Goal: Information Seeking & Learning: Check status

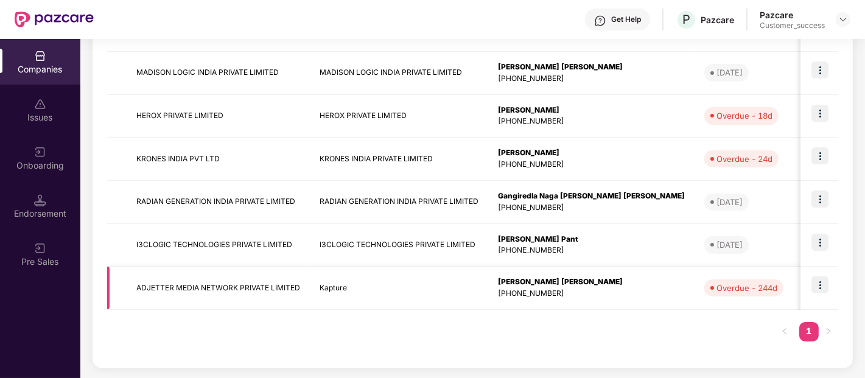
click at [819, 289] on img at bounding box center [819, 284] width 17 height 17
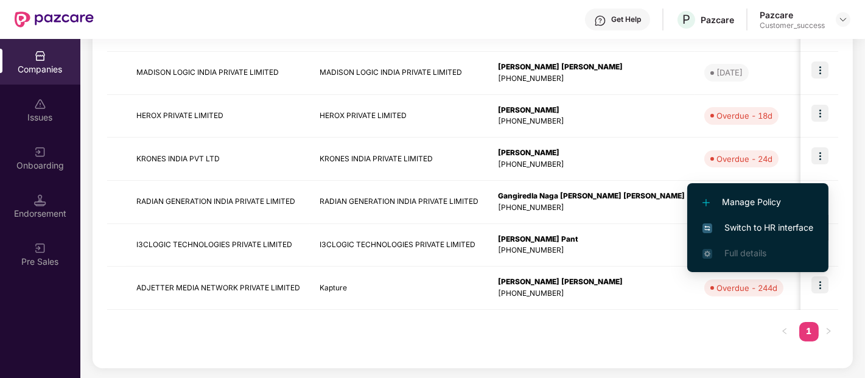
click at [725, 222] on span "Switch to HR interface" at bounding box center [757, 227] width 111 height 13
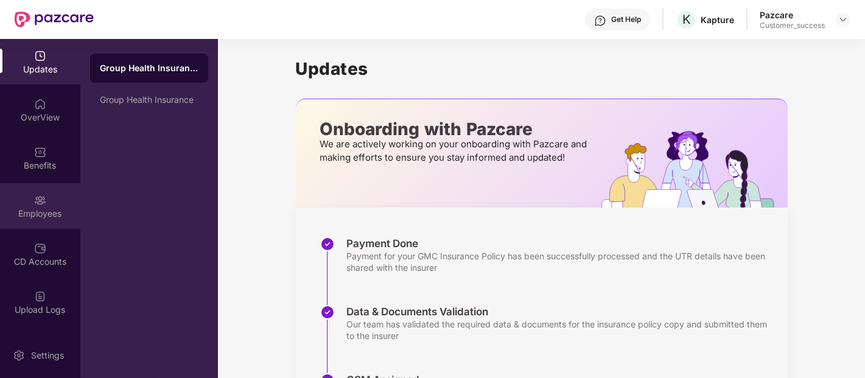
click at [37, 198] on img at bounding box center [40, 200] width 12 height 12
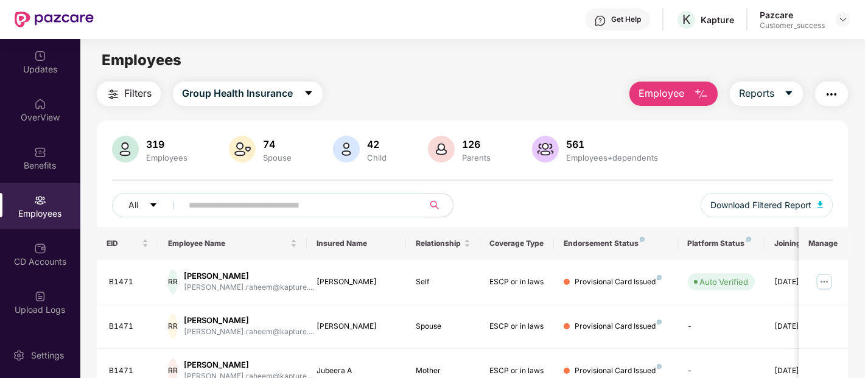
click at [304, 205] on input "text" at bounding box center [298, 205] width 219 height 18
type input "******"
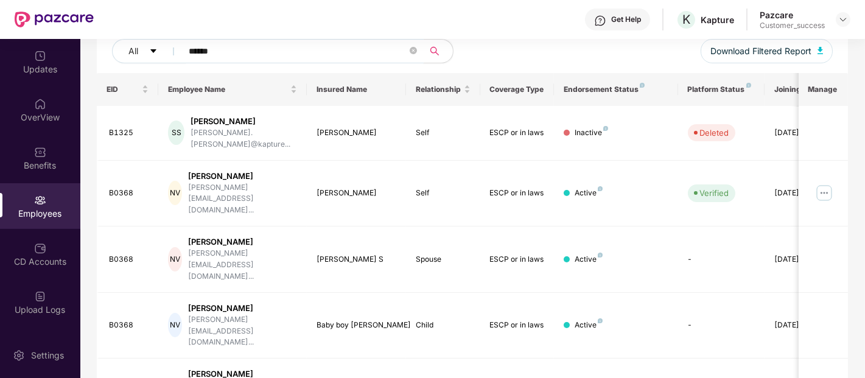
scroll to position [153, 0]
click at [824, 184] on img at bounding box center [823, 193] width 19 height 19
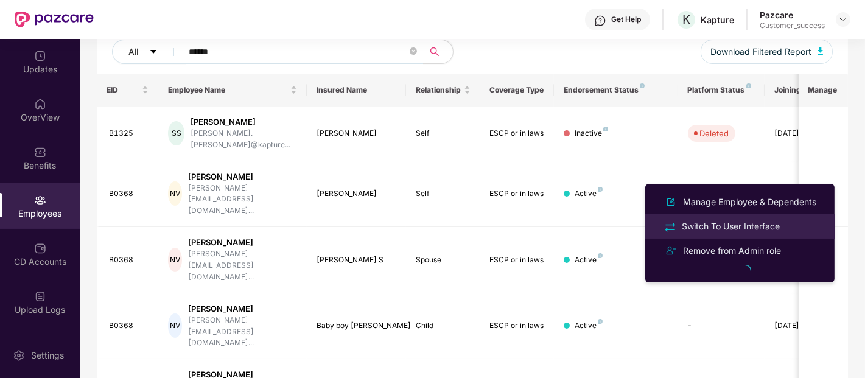
click at [694, 222] on div "Switch To User Interface" at bounding box center [730, 226] width 103 height 13
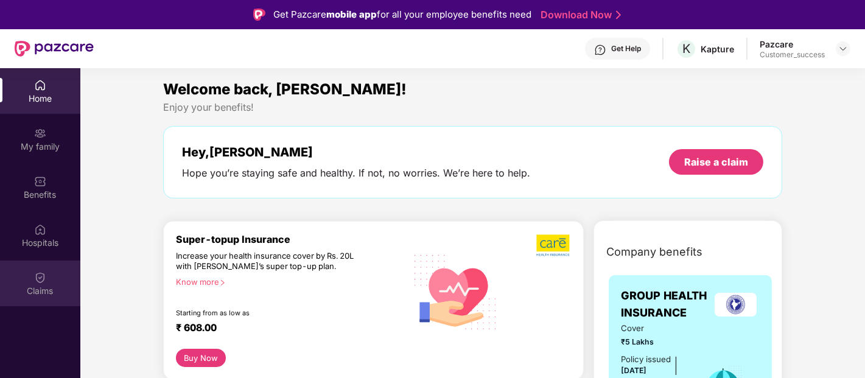
click at [43, 281] on img at bounding box center [40, 277] width 12 height 12
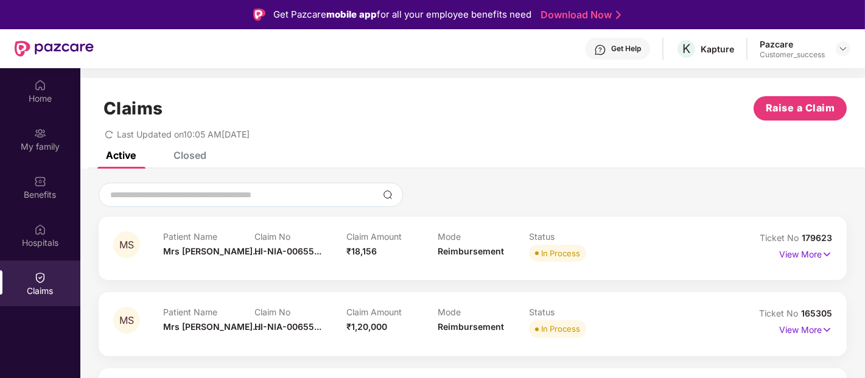
scroll to position [68, 0]
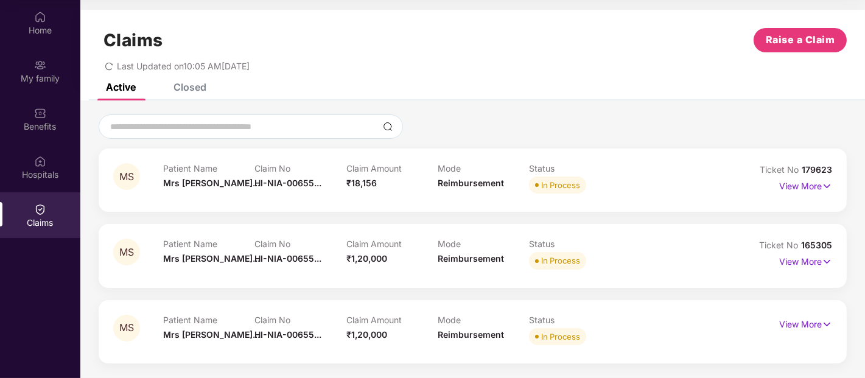
click at [185, 79] on div "Claims Raise a Claim Last Updated on 10:05 AM[DATE]" at bounding box center [472, 47] width 785 height 74
click at [179, 87] on div "Closed" at bounding box center [189, 87] width 33 height 12
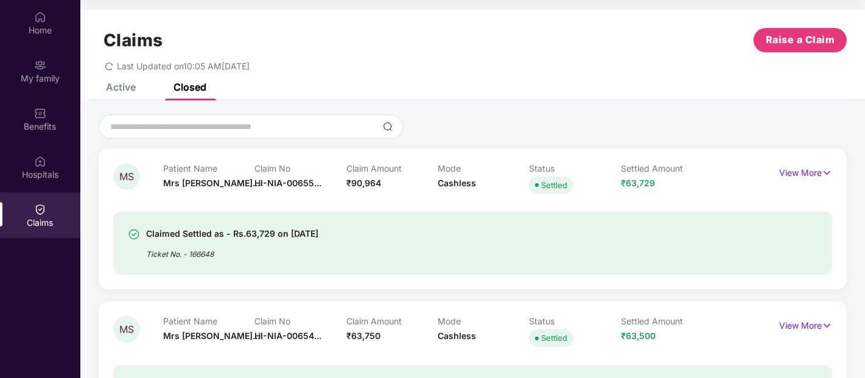
scroll to position [1, 0]
click at [124, 90] on div "Active" at bounding box center [121, 86] width 30 height 12
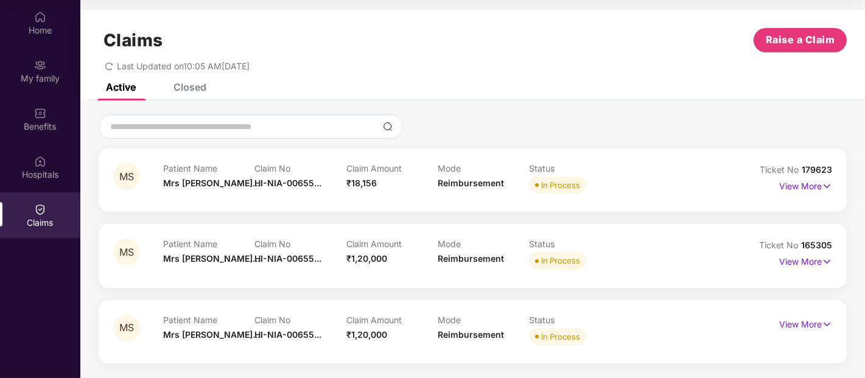
scroll to position [0, 0]
click at [303, 183] on span "HI-NIA-00655..." at bounding box center [287, 183] width 67 height 10
click at [297, 205] on div "HI-NIA-006558713(1)" at bounding box center [306, 208] width 105 height 21
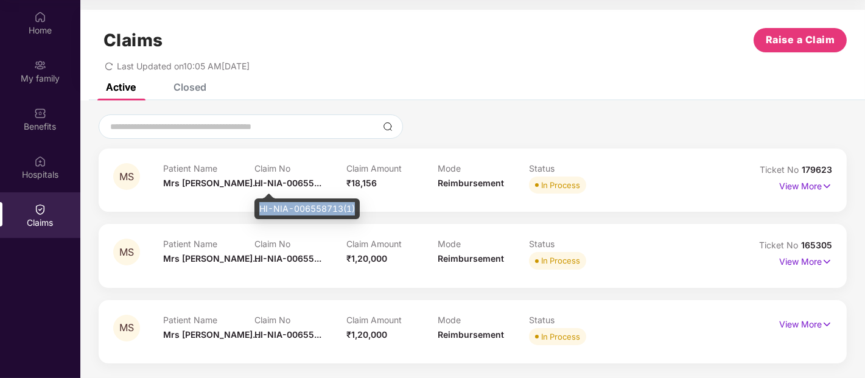
copy div "HI-NIA-006558713(1)"
click at [711, 108] on div "MS Patient Name Mrs Shashikal... Claim No HI-NIA-00655... Claim Amount ₹18,156 …" at bounding box center [472, 237] width 785 height 275
drag, startPoint x: 279, startPoint y: 252, endPoint x: 270, endPoint y: 258, distance: 10.5
click at [270, 258] on div "Claim No HI-NIA-00655..." at bounding box center [299, 255] width 91 height 33
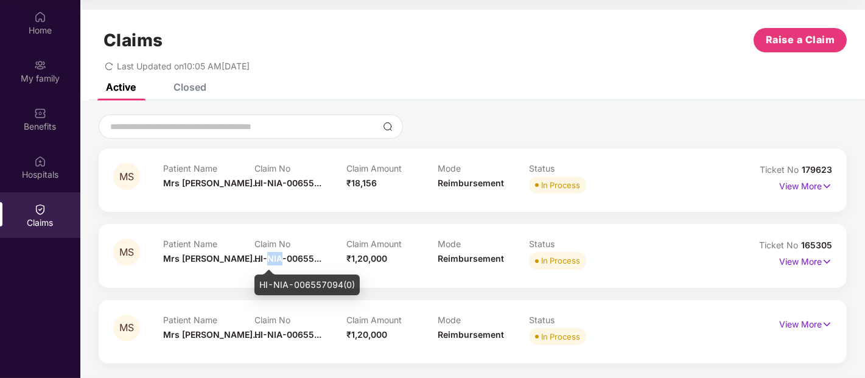
click at [270, 258] on span "HI-NIA-00655..." at bounding box center [287, 258] width 67 height 10
click at [272, 278] on div "HI-NIA-006557094(0)" at bounding box center [306, 285] width 105 height 21
copy div "HI-NIA-006557094(0)"
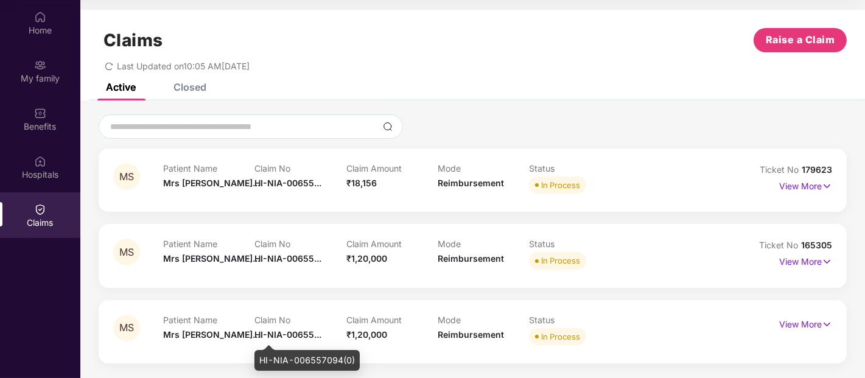
click at [274, 331] on span "HI-NIA-00655..." at bounding box center [287, 334] width 67 height 10
click at [275, 355] on div "HI-NIA-006557094(0)" at bounding box center [306, 360] width 105 height 21
copy div "HI-NIA-006557094(0)"
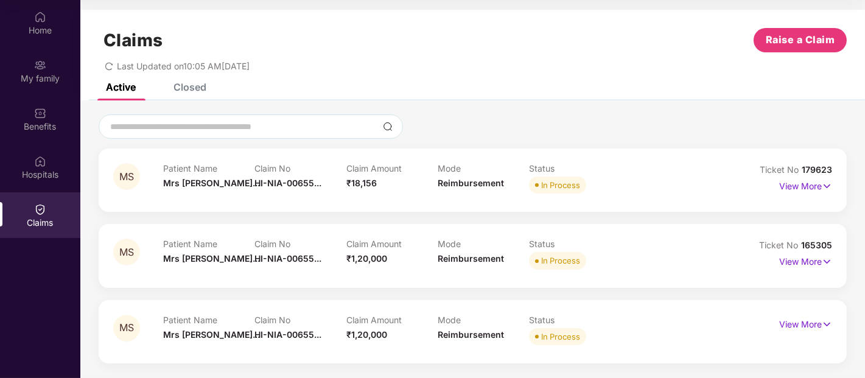
click at [643, 239] on div "Patient Name Mrs Shashikal... Claim No HI-NIA-00655... Claim Amount ₹1,20,000 M…" at bounding box center [437, 255] width 549 height 33
click at [817, 254] on p "View More" at bounding box center [805, 260] width 53 height 16
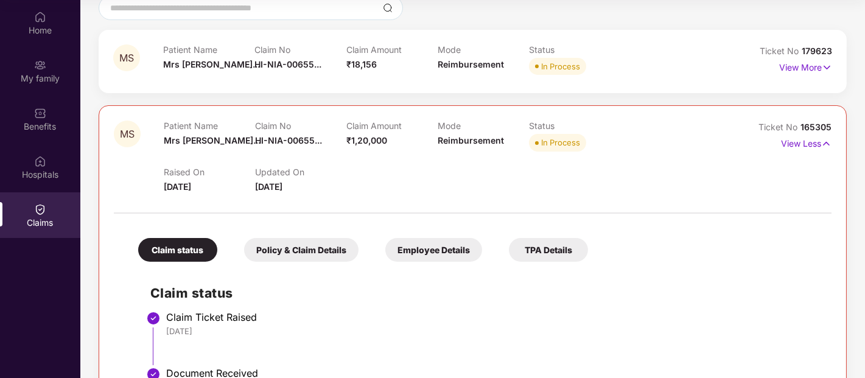
scroll to position [114, 0]
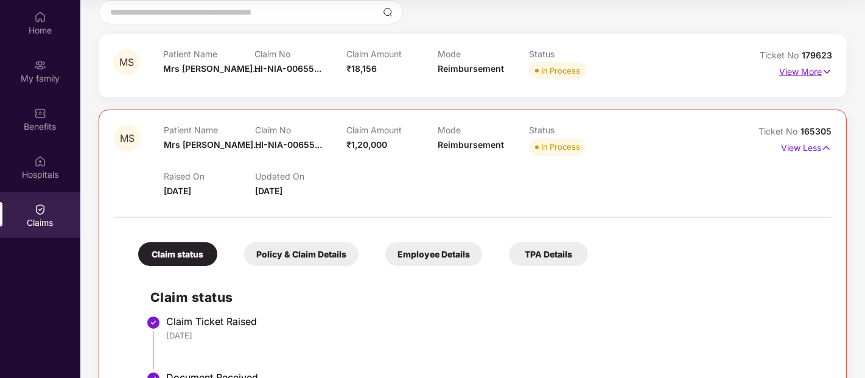
click at [794, 69] on p "View More" at bounding box center [805, 70] width 53 height 16
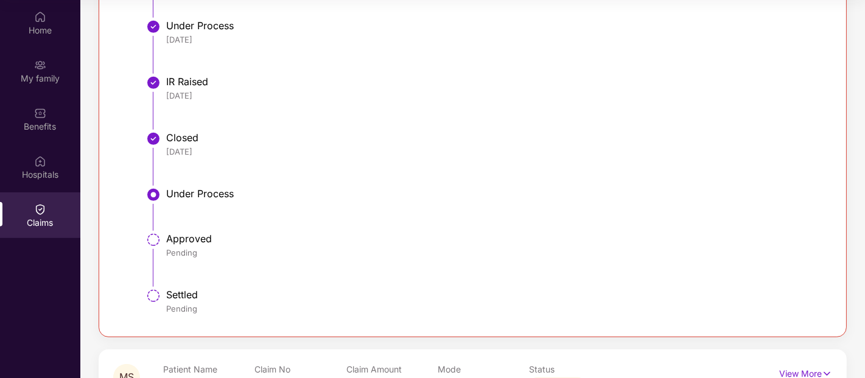
scroll to position [1085, 0]
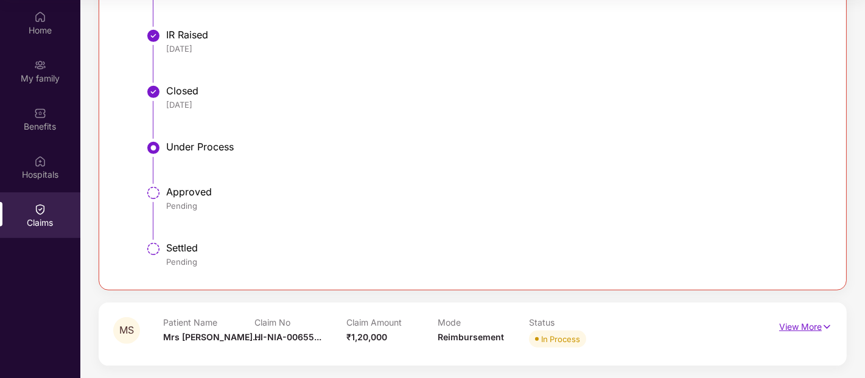
click at [806, 325] on p "View More" at bounding box center [805, 325] width 53 height 16
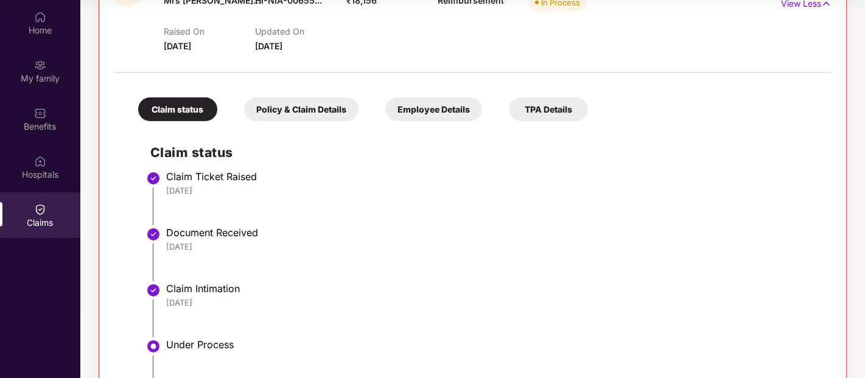
scroll to position [163, 0]
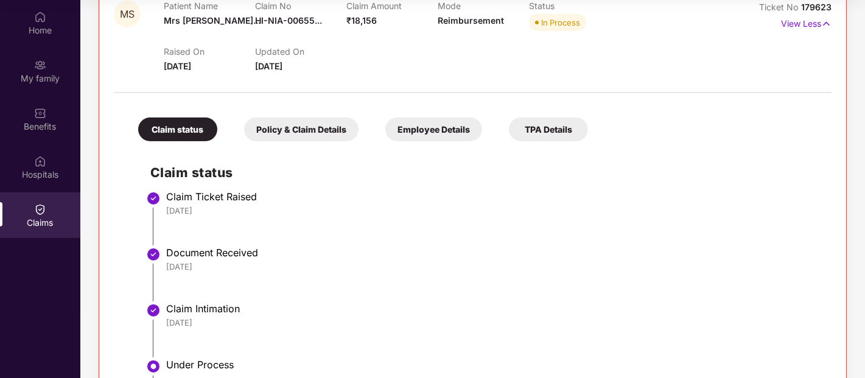
click at [660, 247] on div "Document Received" at bounding box center [492, 253] width 653 height 12
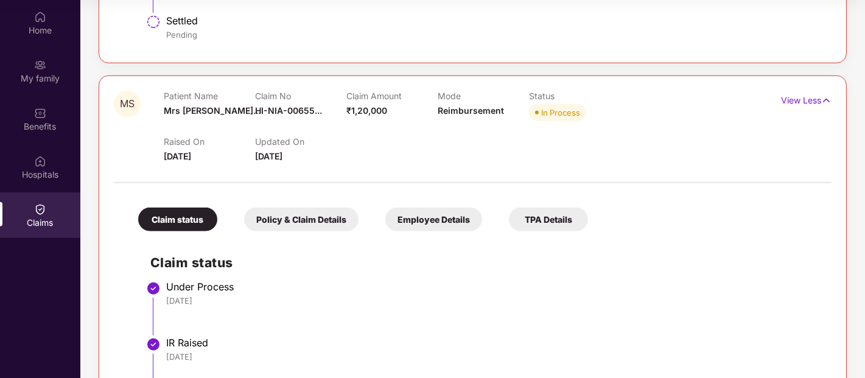
scroll to position [1309, 0]
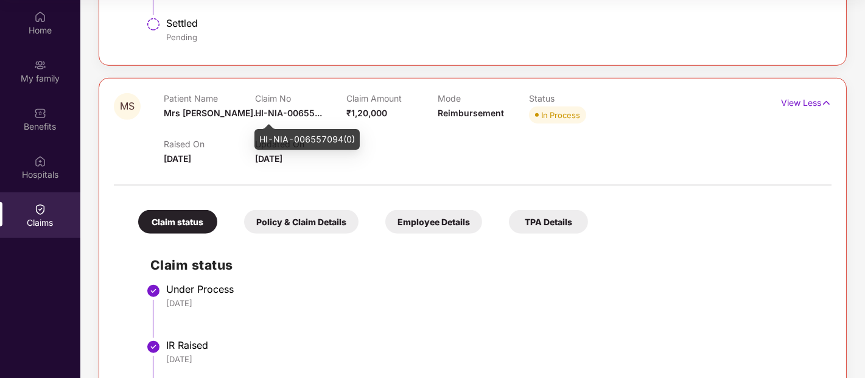
click at [271, 110] on span "HI-NIA-00655..." at bounding box center [288, 113] width 67 height 10
click at [647, 269] on h2 "Claim status" at bounding box center [484, 265] width 669 height 20
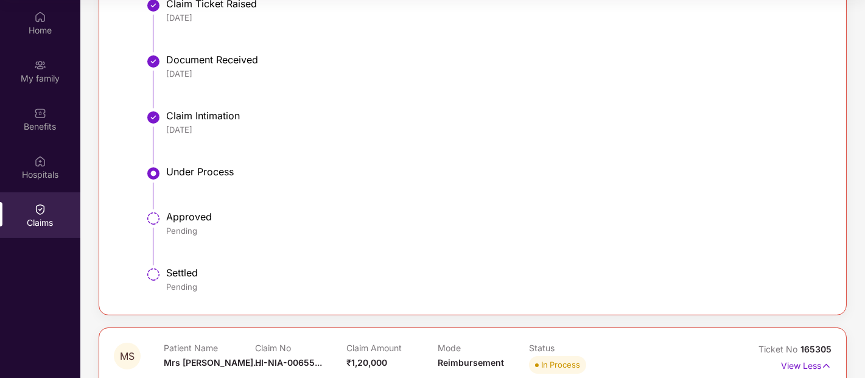
scroll to position [357, 0]
click at [475, 229] on div "Pending" at bounding box center [492, 230] width 653 height 11
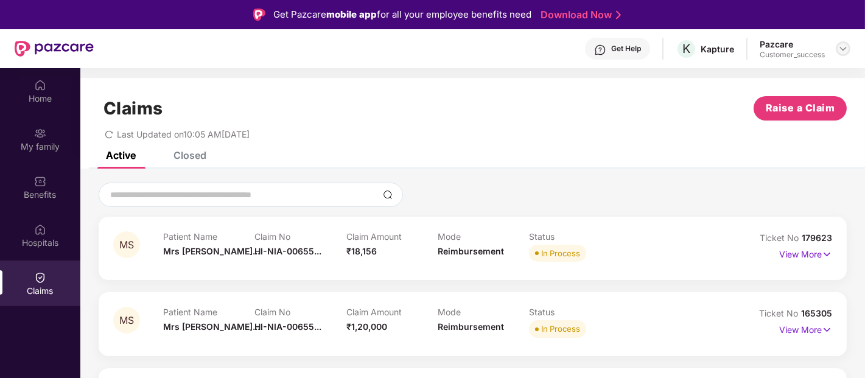
click at [841, 46] on img at bounding box center [843, 49] width 10 height 10
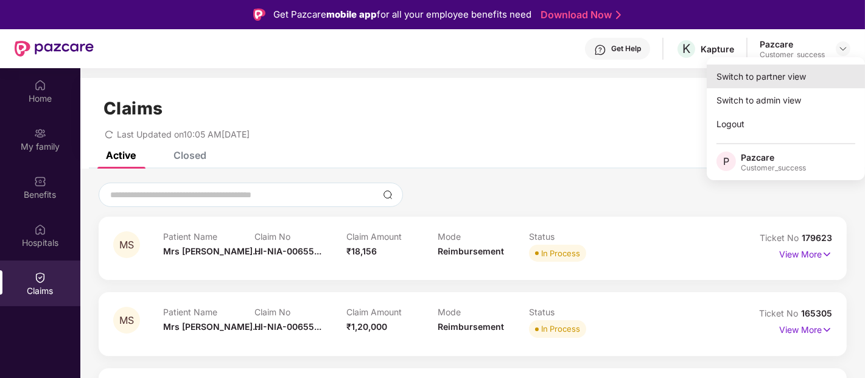
click at [780, 77] on div "Switch to partner view" at bounding box center [786, 77] width 158 height 24
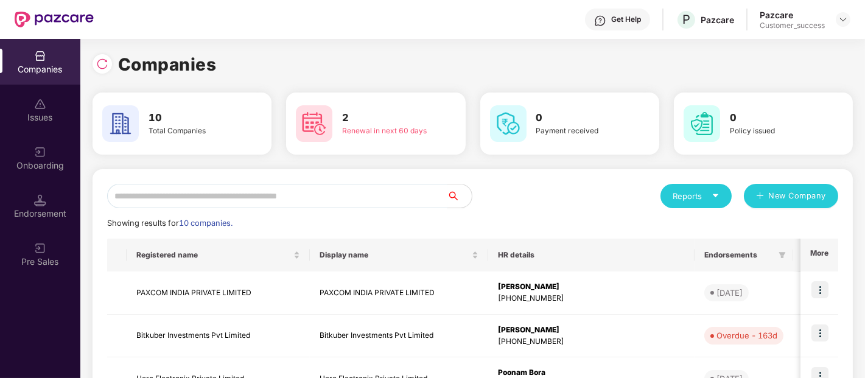
click at [341, 195] on input "text" at bounding box center [277, 196] width 340 height 24
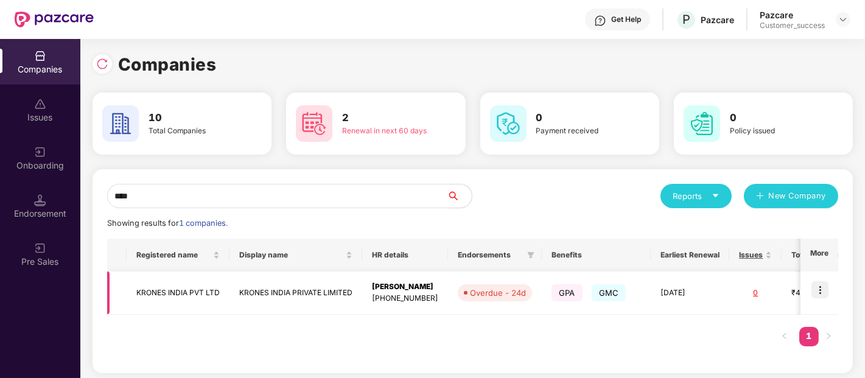
type input "****"
click at [814, 289] on img at bounding box center [819, 289] width 17 height 17
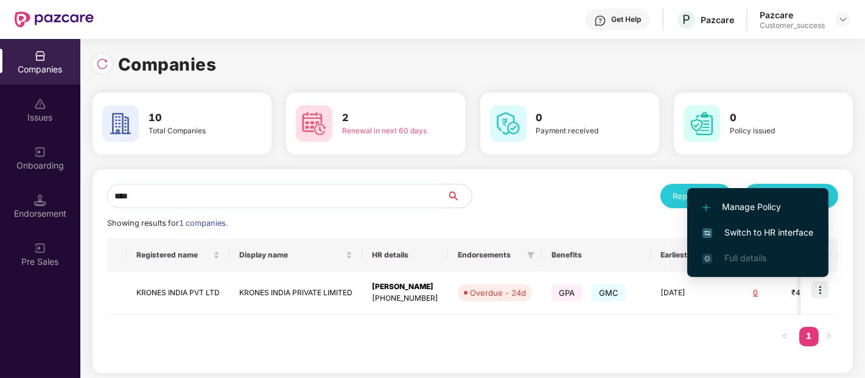
click at [735, 228] on span "Switch to HR interface" at bounding box center [757, 232] width 111 height 13
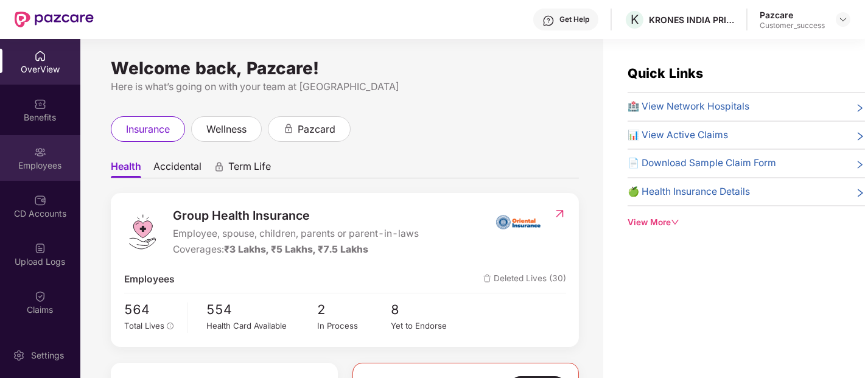
click at [38, 147] on img at bounding box center [40, 152] width 12 height 12
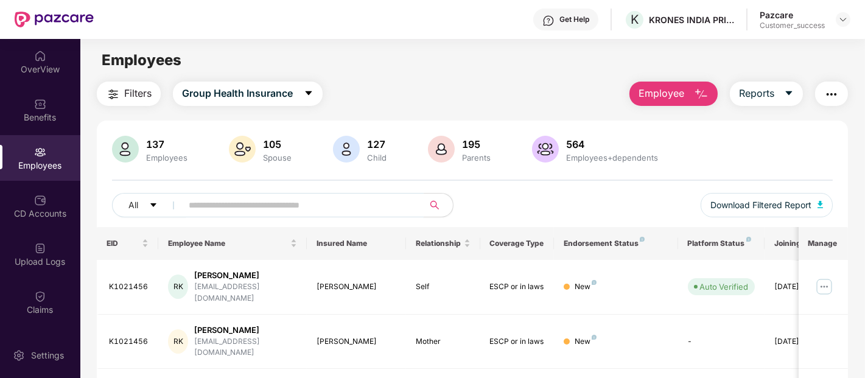
click at [266, 211] on input "text" at bounding box center [298, 205] width 219 height 18
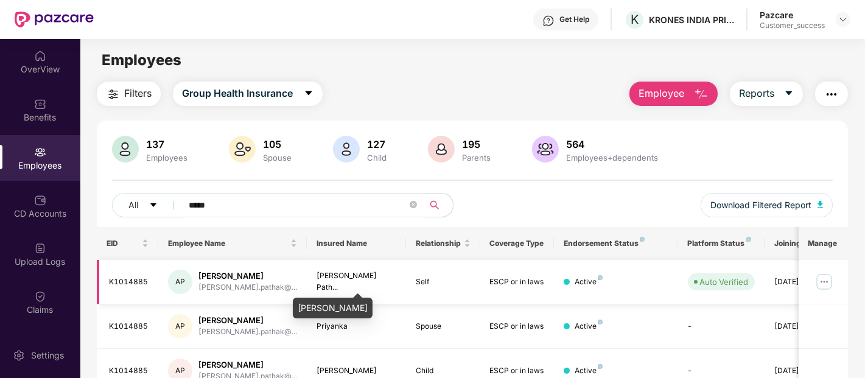
scroll to position [148, 0]
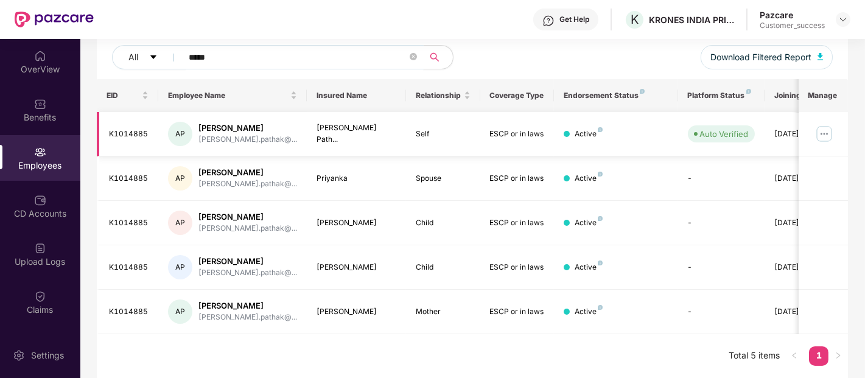
type input "*****"
click at [822, 135] on img at bounding box center [823, 133] width 19 height 19
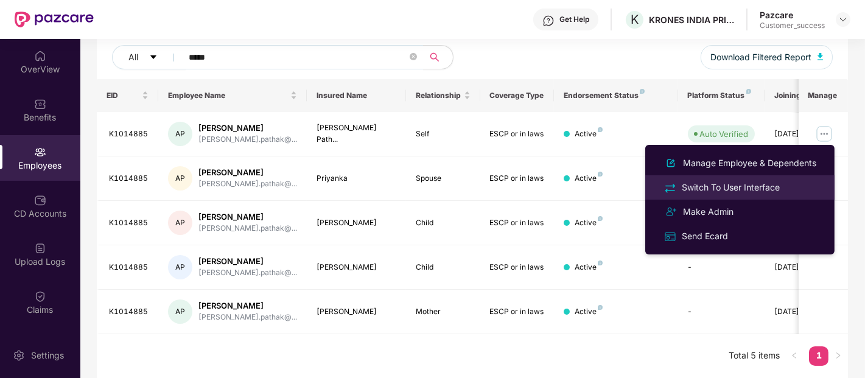
click at [700, 187] on div "Switch To User Interface" at bounding box center [730, 187] width 103 height 13
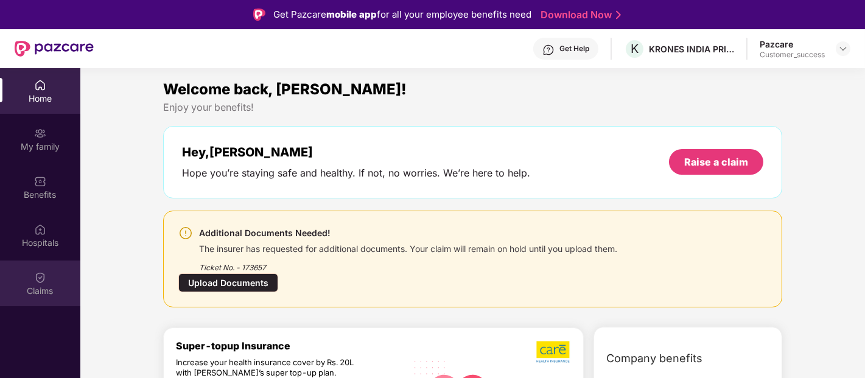
click at [34, 277] on img at bounding box center [40, 277] width 12 height 12
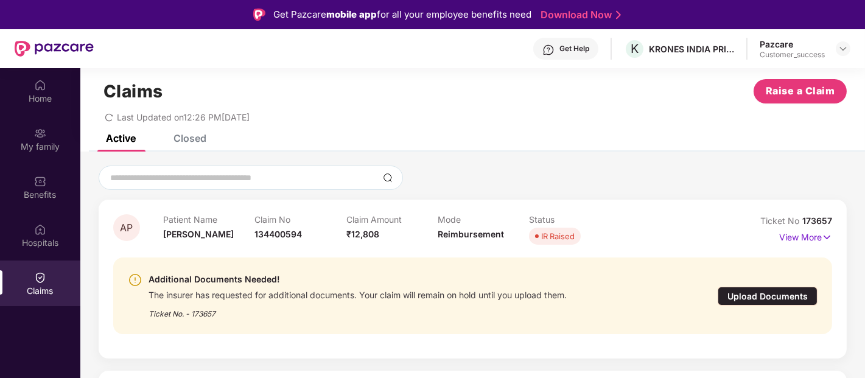
scroll to position [68, 0]
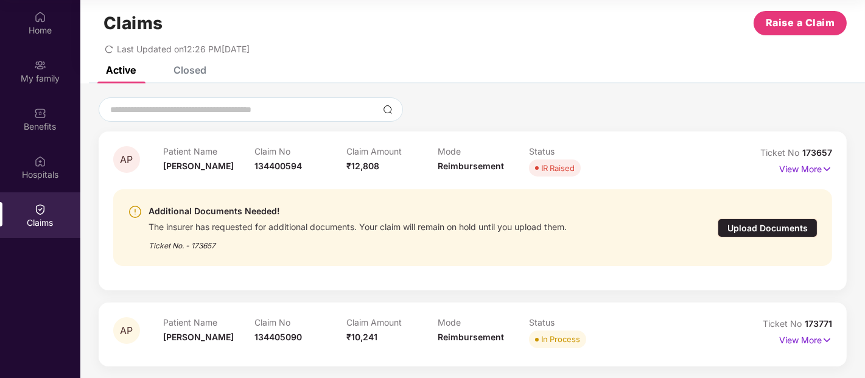
click at [198, 72] on div "Closed" at bounding box center [189, 70] width 33 height 12
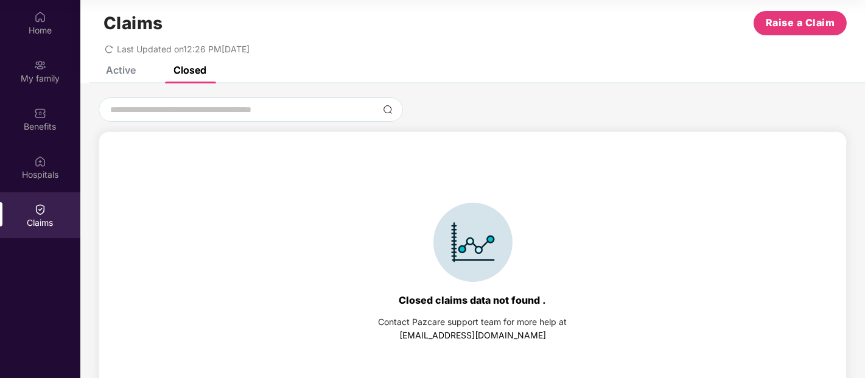
click at [127, 72] on div "Active" at bounding box center [121, 70] width 30 height 12
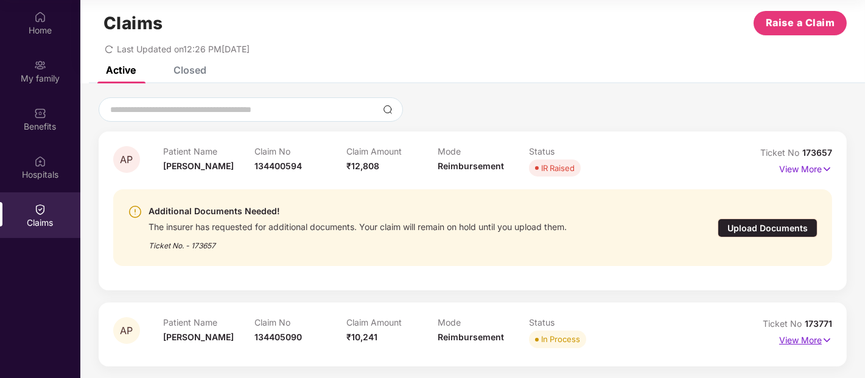
click at [810, 344] on p "View More" at bounding box center [805, 339] width 53 height 16
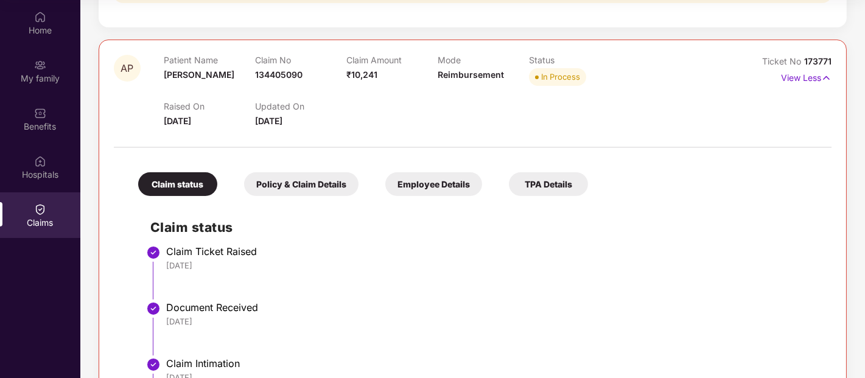
scroll to position [281, 0]
drag, startPoint x: 830, startPoint y: 57, endPoint x: 801, endPoint y: 57, distance: 29.2
click at [801, 57] on div "Ticket No 173771" at bounding box center [796, 60] width 69 height 13
copy span "173771"
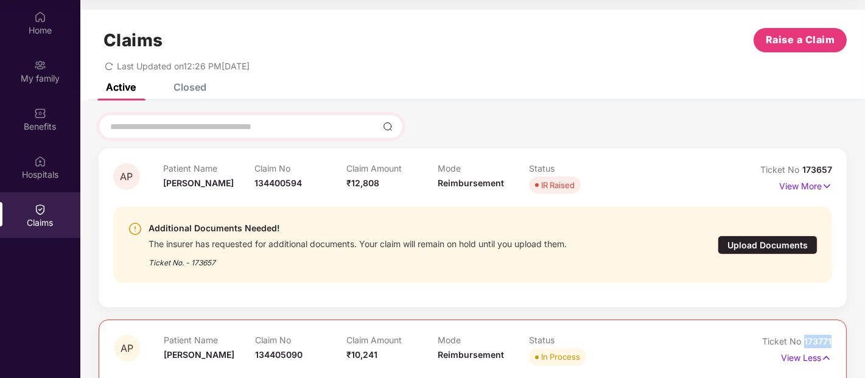
scroll to position [0, 0]
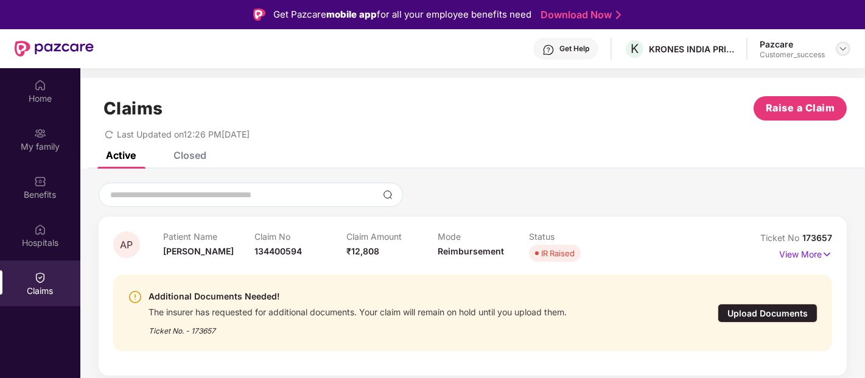
click at [847, 49] on img at bounding box center [843, 49] width 10 height 10
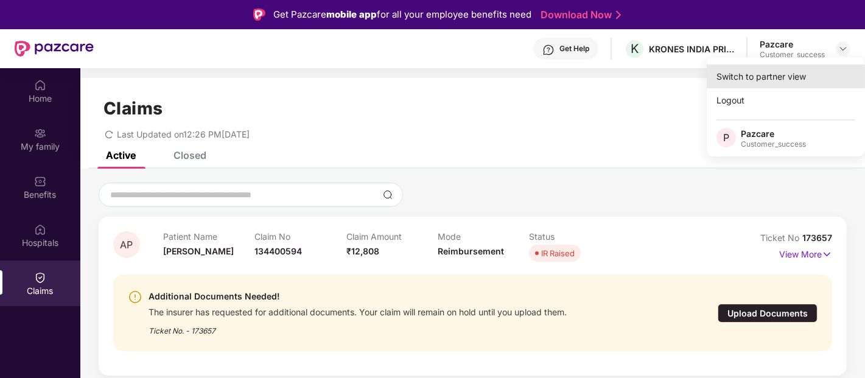
click at [767, 79] on div "Switch to partner view" at bounding box center [786, 77] width 158 height 24
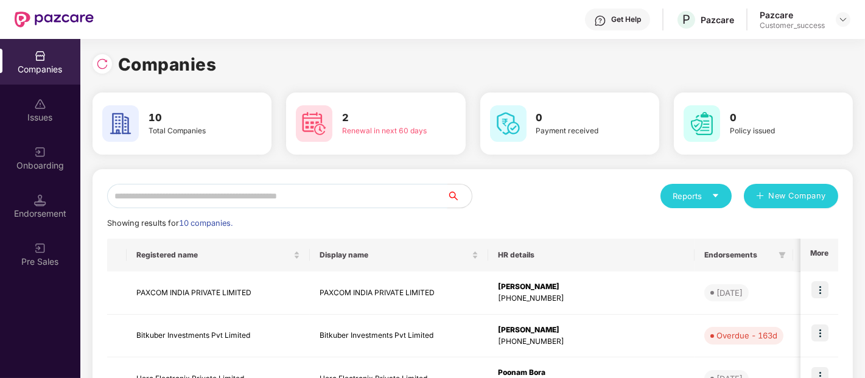
click at [201, 186] on input "text" at bounding box center [277, 196] width 340 height 24
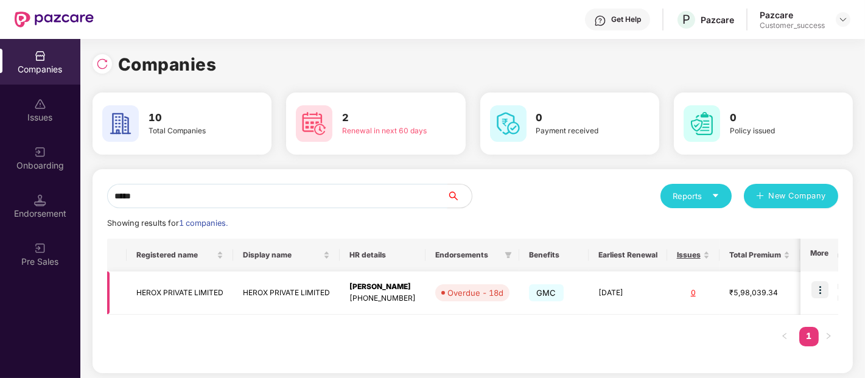
type input "*****"
click at [819, 284] on img at bounding box center [819, 289] width 17 height 17
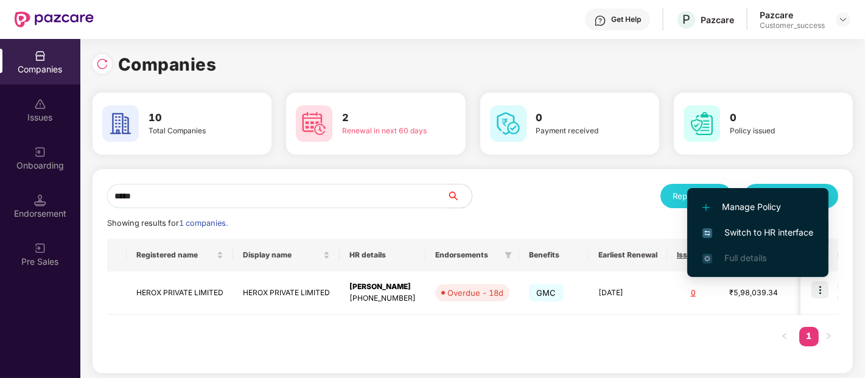
click at [732, 231] on span "Switch to HR interface" at bounding box center [757, 232] width 111 height 13
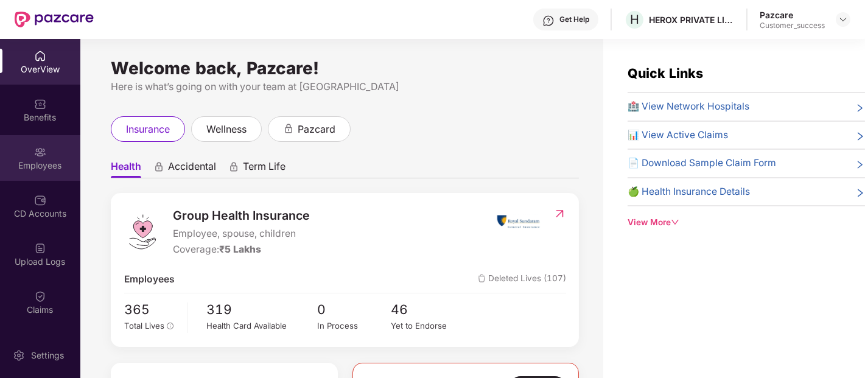
click at [35, 159] on div "Employees" at bounding box center [40, 165] width 80 height 12
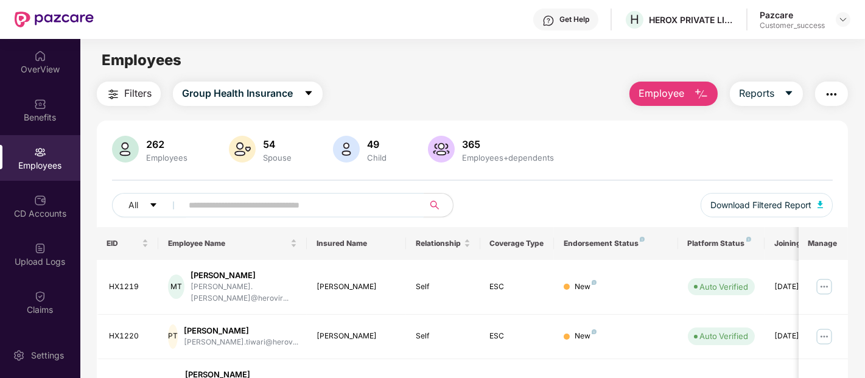
click at [305, 205] on input "text" at bounding box center [298, 205] width 219 height 18
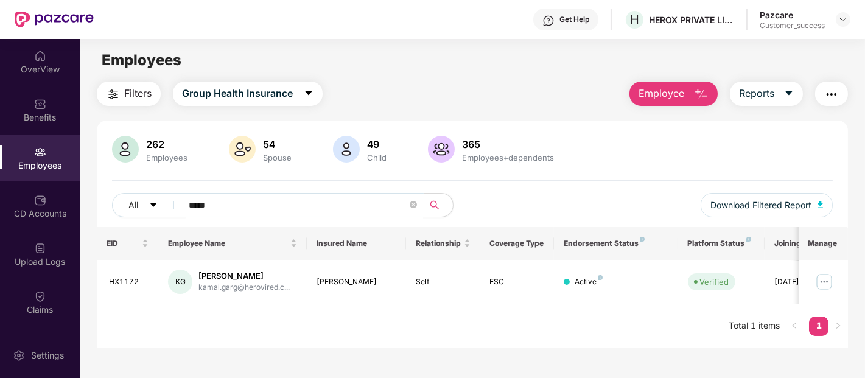
scroll to position [39, 0]
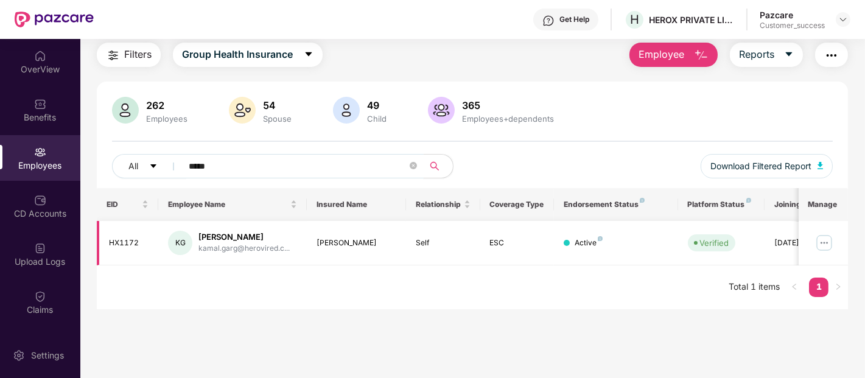
type input "*****"
click at [825, 248] on img at bounding box center [823, 242] width 19 height 19
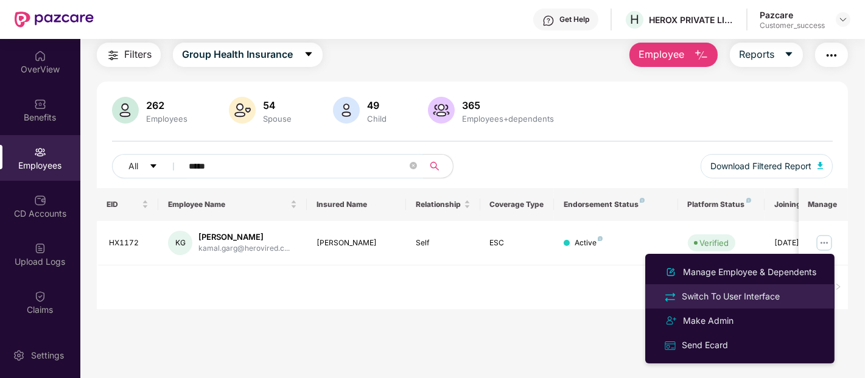
click at [717, 291] on div "Switch To User Interface" at bounding box center [730, 296] width 103 height 13
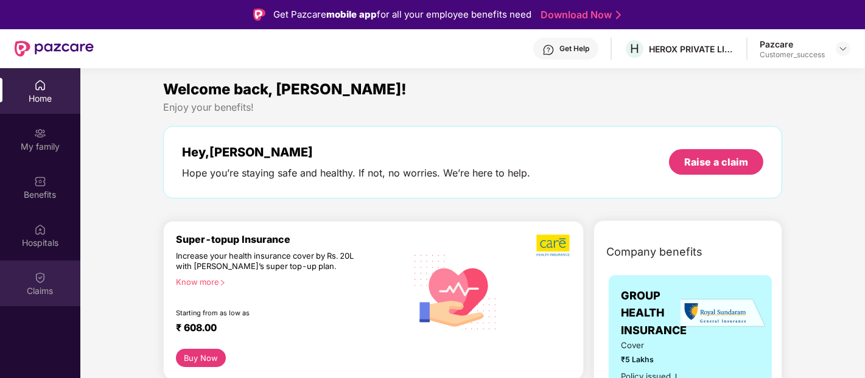
click at [67, 282] on div "Claims" at bounding box center [40, 284] width 80 height 46
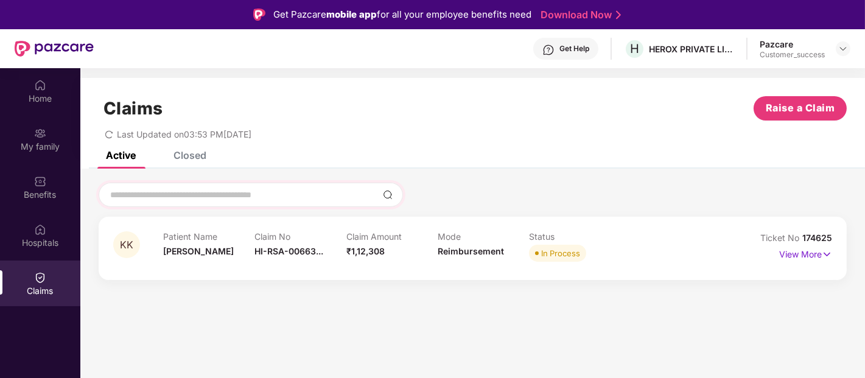
scroll to position [68, 0]
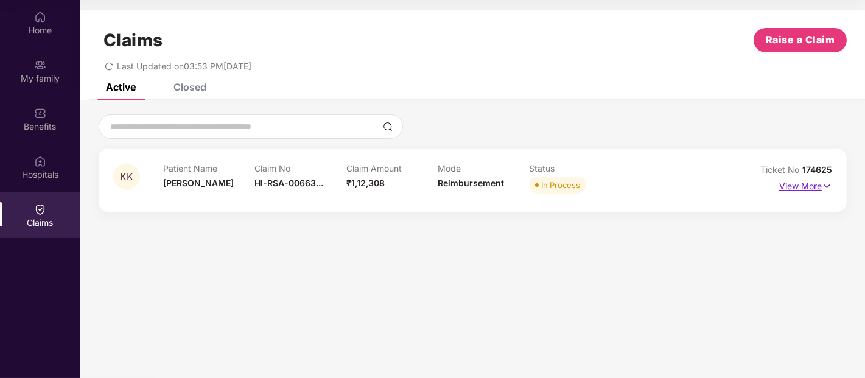
click at [798, 180] on p "View More" at bounding box center [805, 185] width 53 height 16
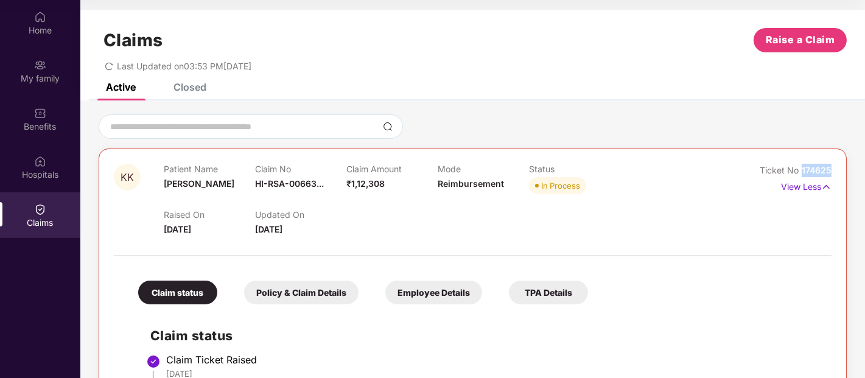
drag, startPoint x: 842, startPoint y: 172, endPoint x: 800, endPoint y: 170, distance: 41.4
copy span "174625"
click at [0, 297] on div "Home My family Benefits Hospitals Claims" at bounding box center [40, 189] width 80 height 378
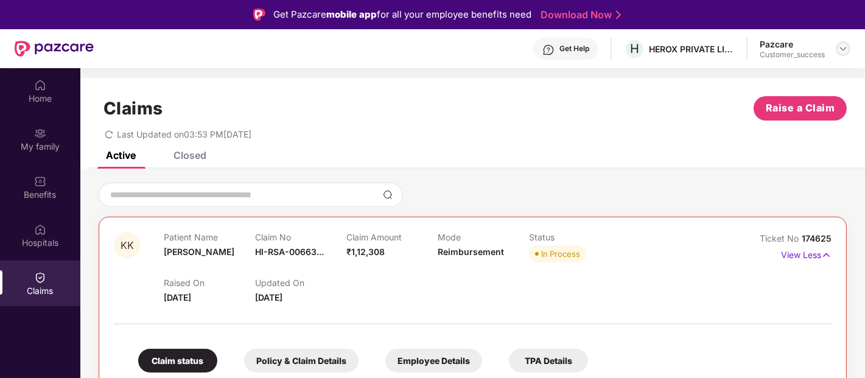
click at [844, 46] on img at bounding box center [843, 49] width 10 height 10
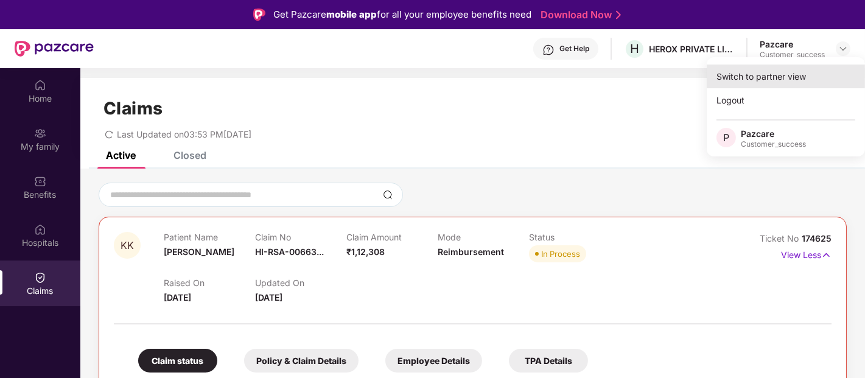
click at [786, 69] on div "Switch to partner view" at bounding box center [786, 77] width 158 height 24
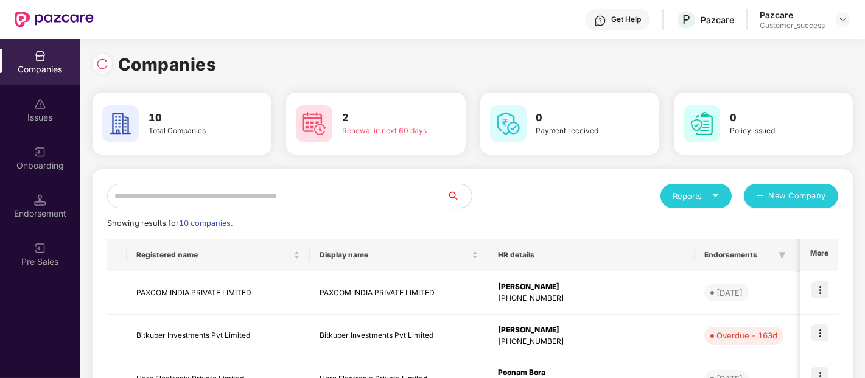
click at [306, 190] on input "text" at bounding box center [277, 196] width 340 height 24
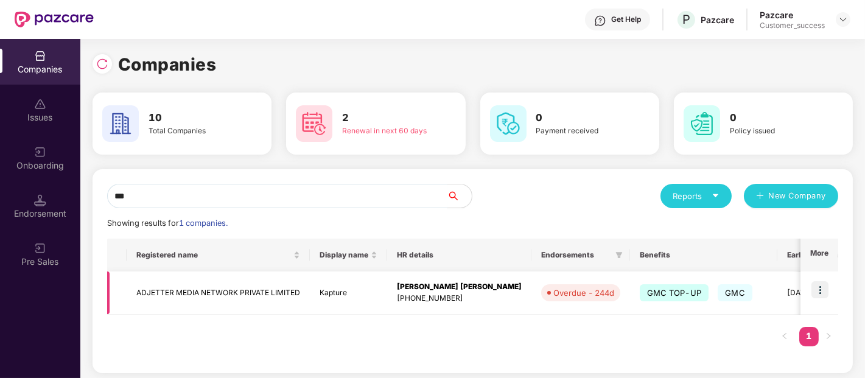
type input "***"
click at [819, 286] on img at bounding box center [819, 289] width 17 height 17
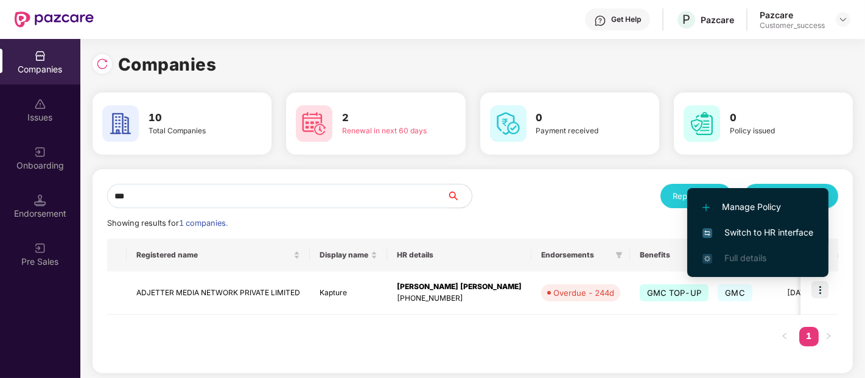
click at [712, 228] on span "Switch to HR interface" at bounding box center [757, 232] width 111 height 13
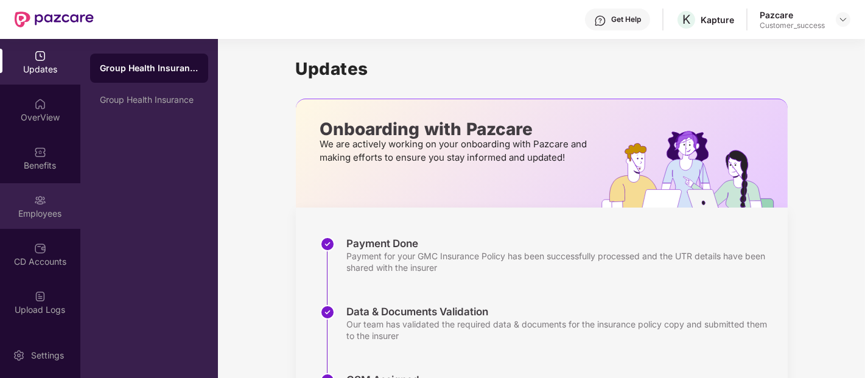
click at [51, 201] on div "Employees" at bounding box center [40, 206] width 80 height 46
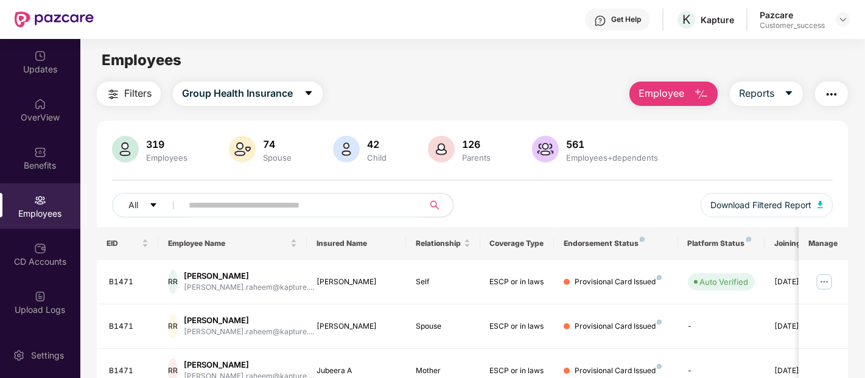
click at [292, 195] on span at bounding box center [299, 205] width 250 height 24
paste input "*****"
type input "*****"
click at [292, 195] on span "*****" at bounding box center [299, 205] width 250 height 24
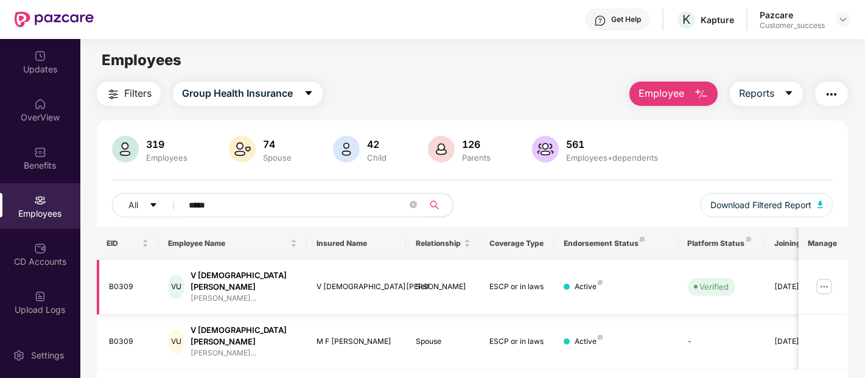
click at [830, 284] on img at bounding box center [823, 286] width 19 height 19
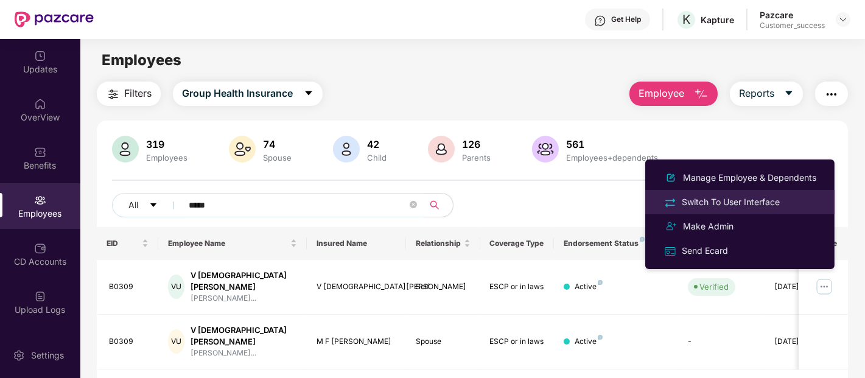
click at [718, 196] on div "Switch To User Interface" at bounding box center [730, 201] width 103 height 13
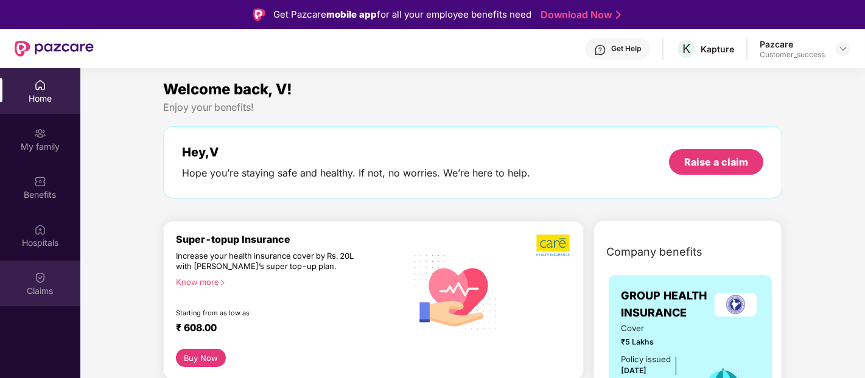
click at [12, 288] on div "Claims" at bounding box center [40, 291] width 80 height 12
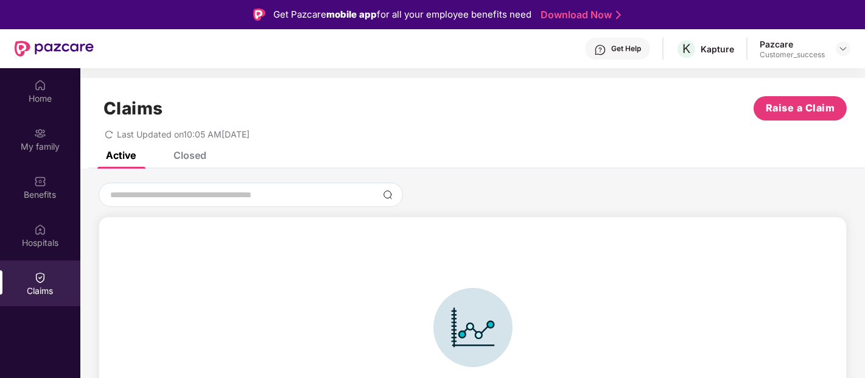
scroll to position [26, 0]
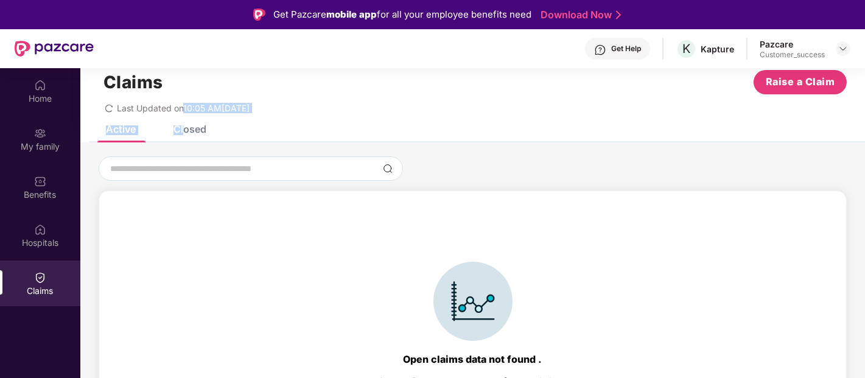
click at [183, 125] on div "Claims Raise a Claim Last Updated on 10:05 AM, 08 Oct 2025 Active Closed Open c…" at bounding box center [472, 249] width 785 height 395
click at [183, 125] on div "Closed" at bounding box center [189, 129] width 33 height 12
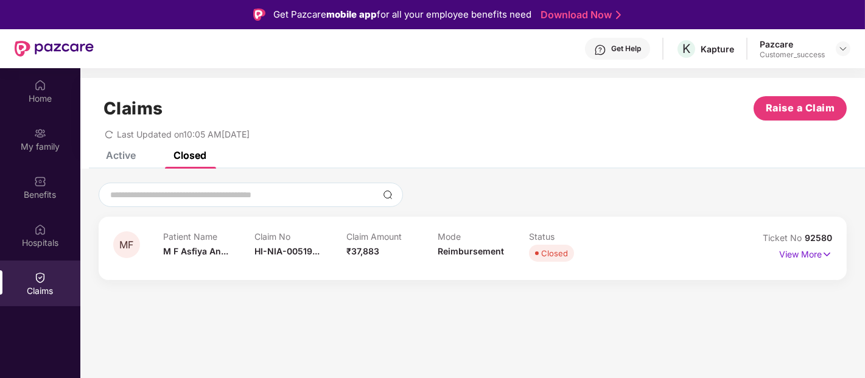
scroll to position [0, 0]
click at [800, 256] on p "View More" at bounding box center [805, 253] width 53 height 16
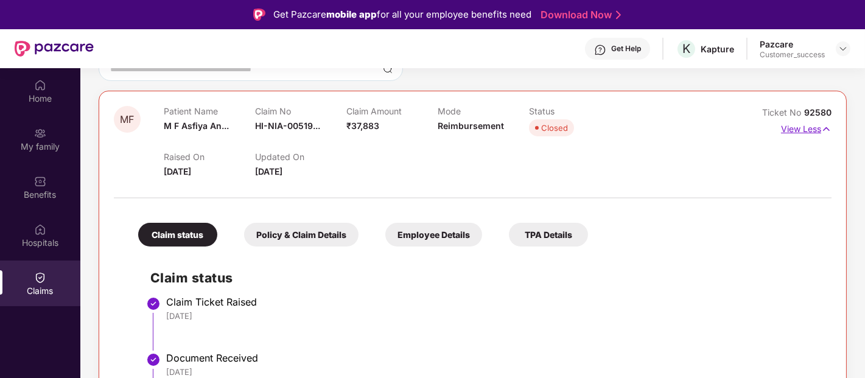
scroll to position [173, 0]
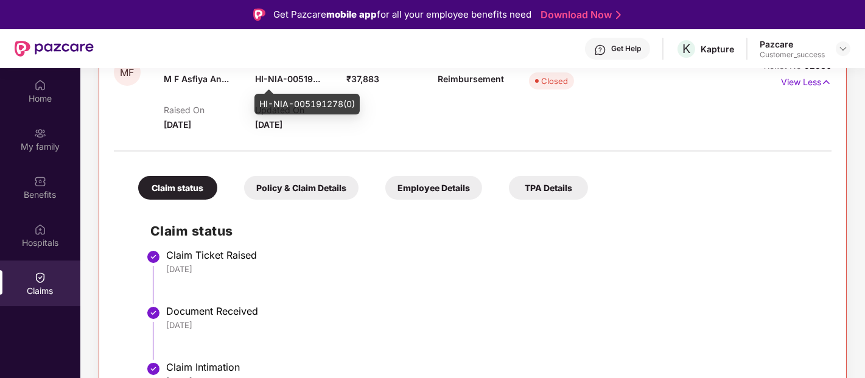
click at [266, 80] on span "HI-NIA-00519..." at bounding box center [287, 79] width 65 height 10
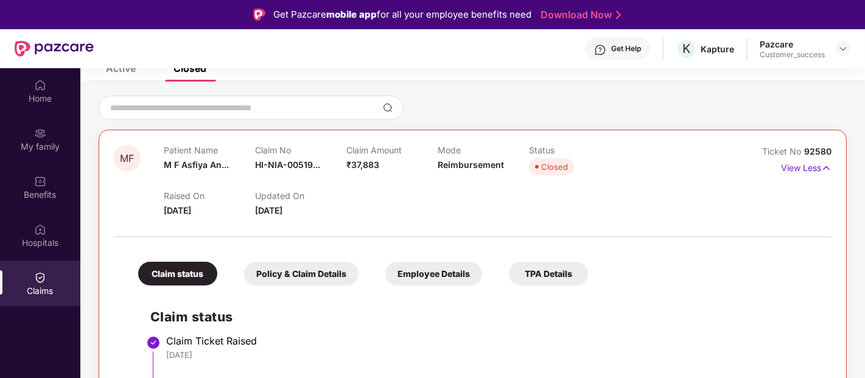
scroll to position [86, 0]
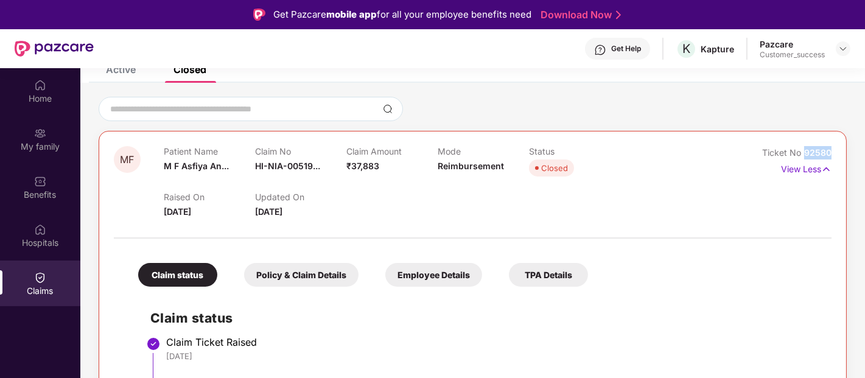
drag, startPoint x: 832, startPoint y: 153, endPoint x: 802, endPoint y: 149, distance: 30.7
copy span "92580"
click at [744, 187] on div "Ticket No 92580 View Less" at bounding box center [786, 182] width 89 height 72
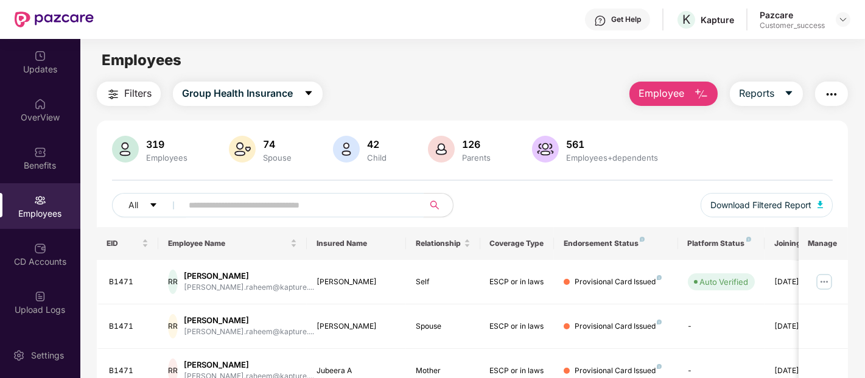
click at [305, 202] on input "text" at bounding box center [298, 205] width 219 height 18
paste input "*****"
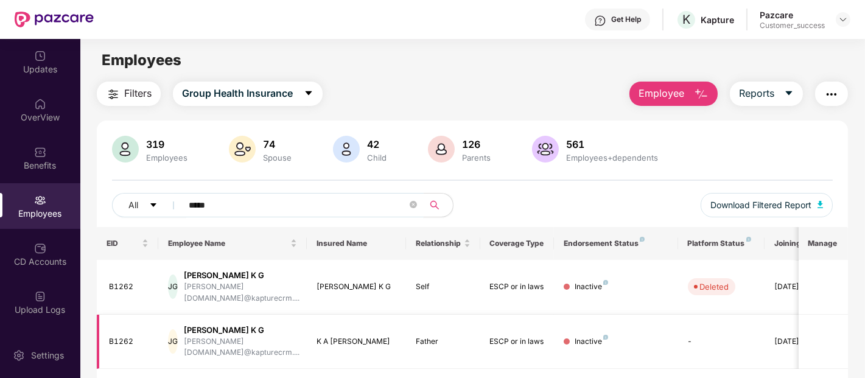
scroll to position [39, 0]
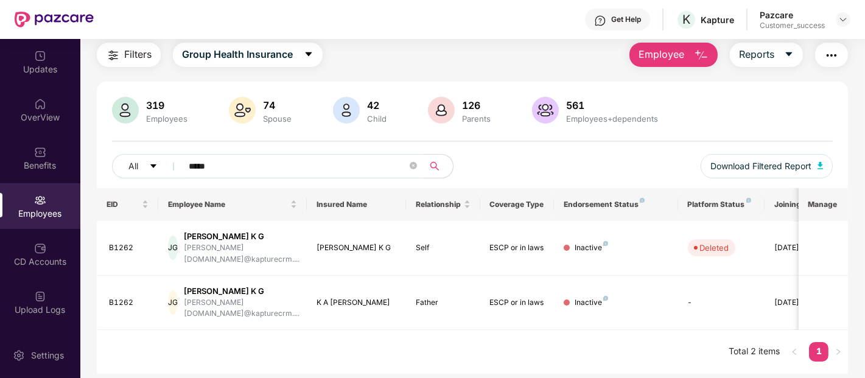
click at [301, 168] on input "*****" at bounding box center [298, 166] width 219 height 18
paste input "text"
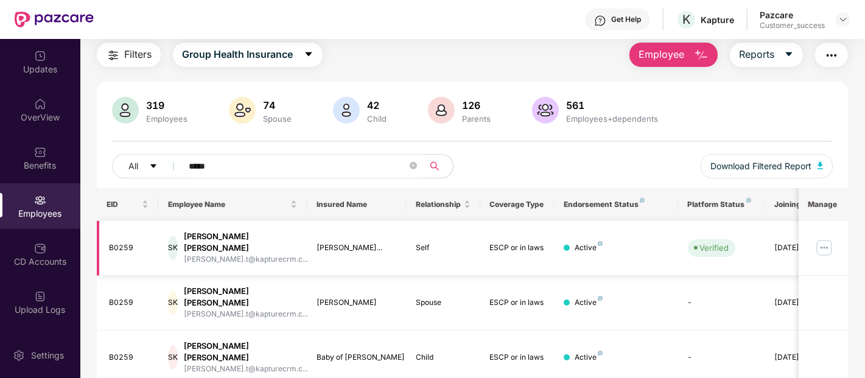
type input "*****"
click at [827, 241] on img at bounding box center [823, 247] width 19 height 19
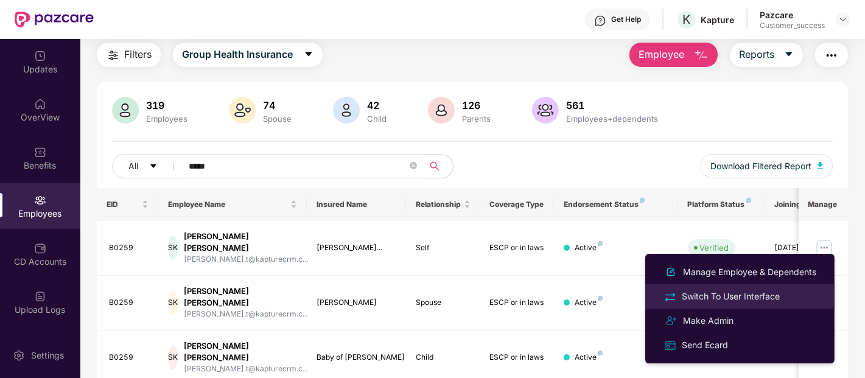
click at [698, 290] on div "Switch To User Interface" at bounding box center [730, 296] width 103 height 13
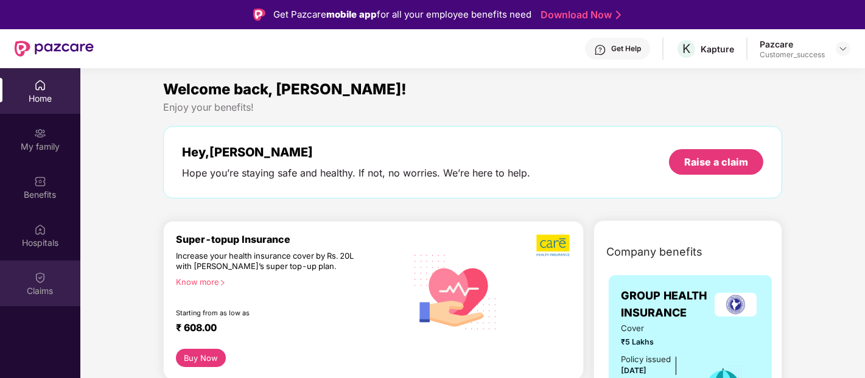
click at [67, 296] on div "Claims" at bounding box center [40, 284] width 80 height 46
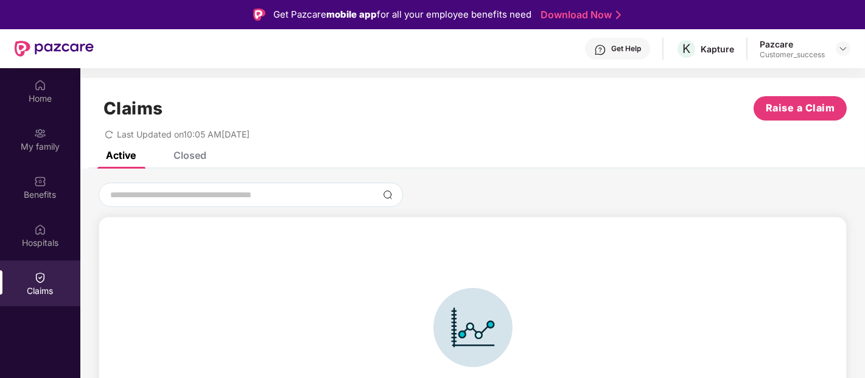
scroll to position [26, 0]
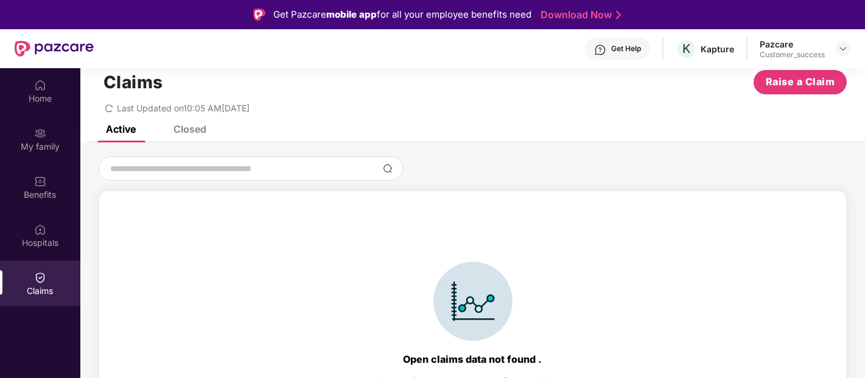
click at [195, 130] on div "Closed" at bounding box center [189, 129] width 33 height 12
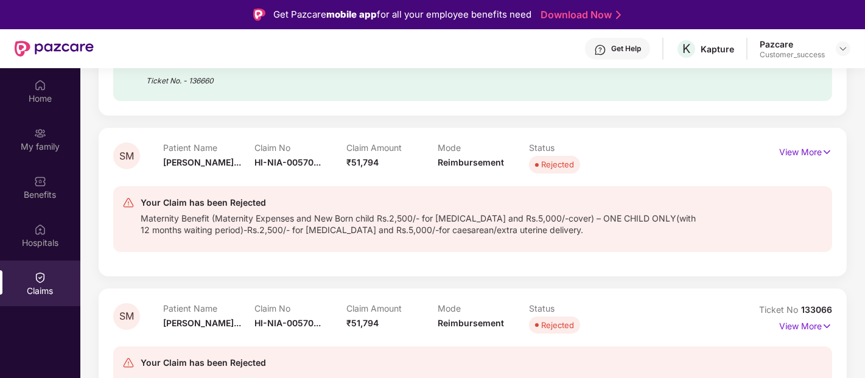
scroll to position [242, 0]
drag, startPoint x: 838, startPoint y: 310, endPoint x: 799, endPoint y: 302, distance: 39.9
click at [799, 302] on div "SM Patient Name Shwetha Mukes... Claim No HI-NIA-00570... Claim Amount ₹51,794 …" at bounding box center [473, 349] width 748 height 122
copy span "133066"
click at [307, 161] on span "HI-NIA-00570..." at bounding box center [287, 161] width 66 height 10
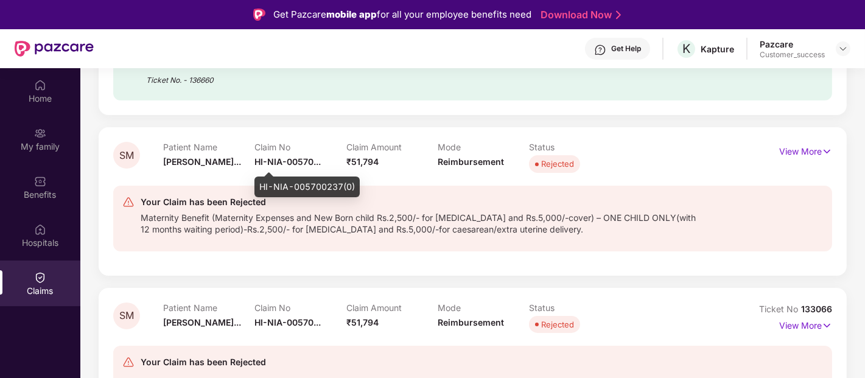
click at [321, 187] on div "HI-NIA-005700237(0)" at bounding box center [306, 187] width 105 height 21
copy div "HI-NIA-005700237(0)"
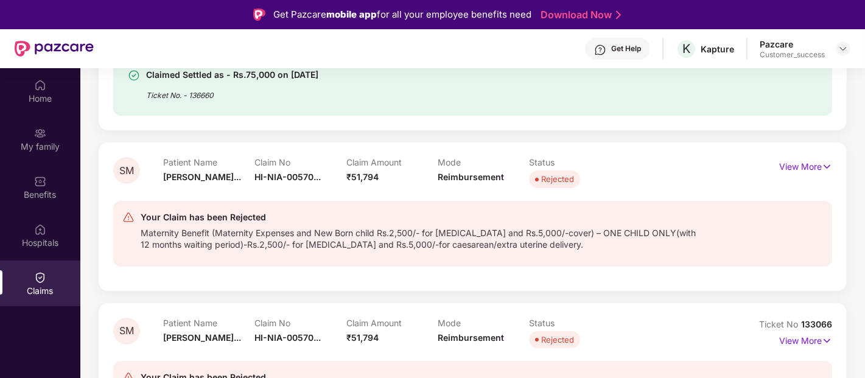
scroll to position [251, 0]
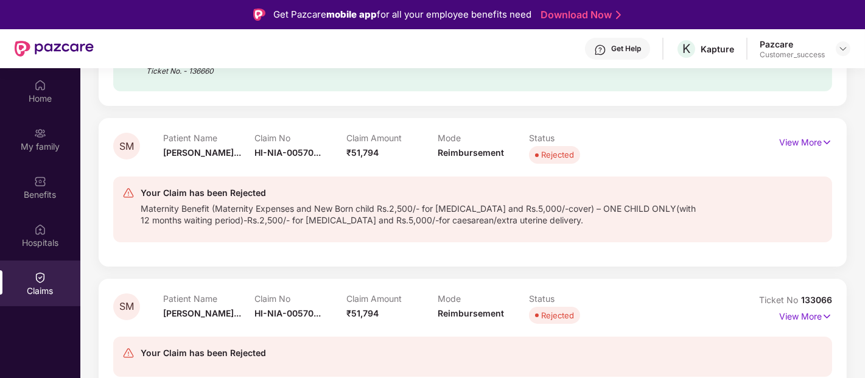
click at [811, 126] on div "SM Patient Name Shwetha Mukes... Claim No HI-NIA-00570... Claim Amount ₹51,794 …" at bounding box center [473, 192] width 748 height 148
click at [789, 146] on p "View More" at bounding box center [805, 141] width 53 height 16
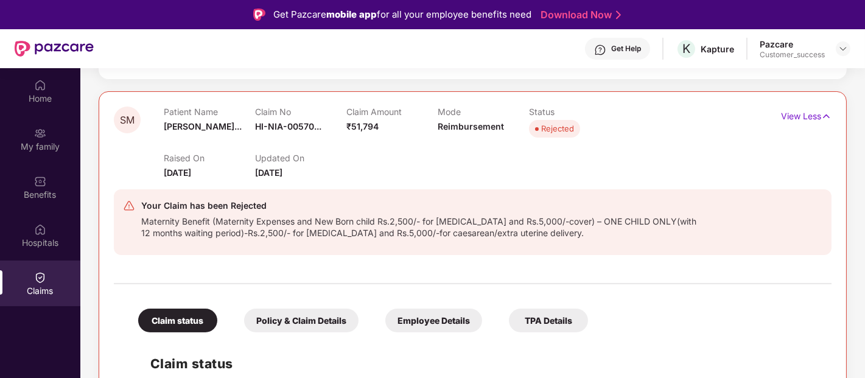
scroll to position [279, 0]
click at [247, 250] on div "Your Claim has been Rejected Maternity Benefit (Maternity Expenses and New Born…" at bounding box center [473, 222] width 718 height 66
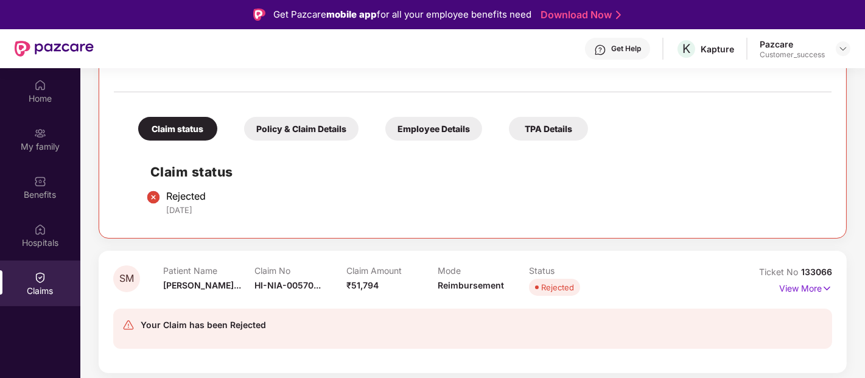
scroll to position [461, 0]
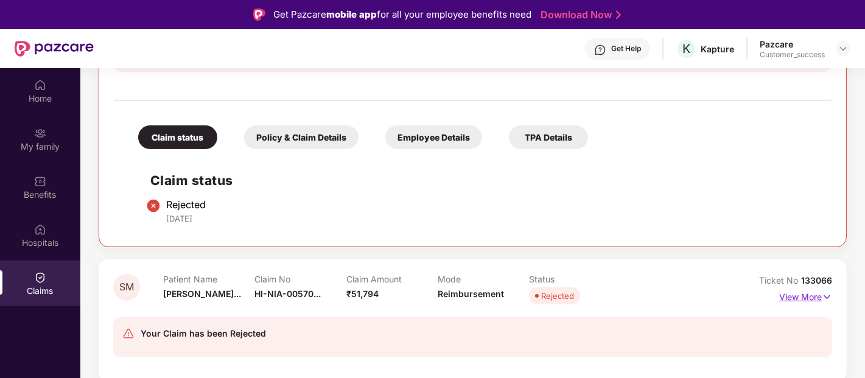
click at [793, 293] on p "View More" at bounding box center [805, 295] width 53 height 16
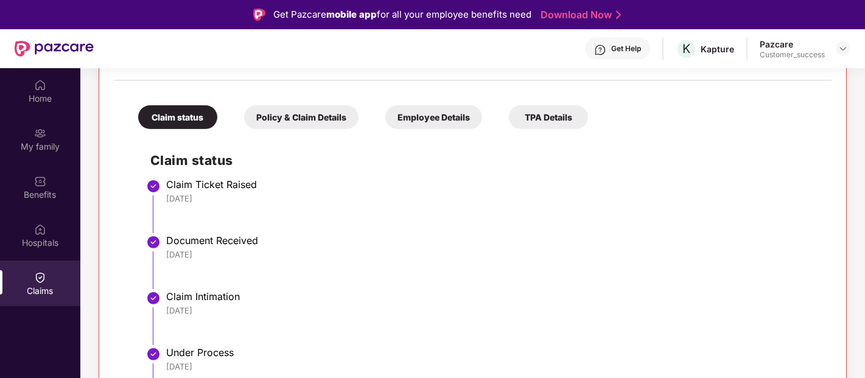
scroll to position [805, 0]
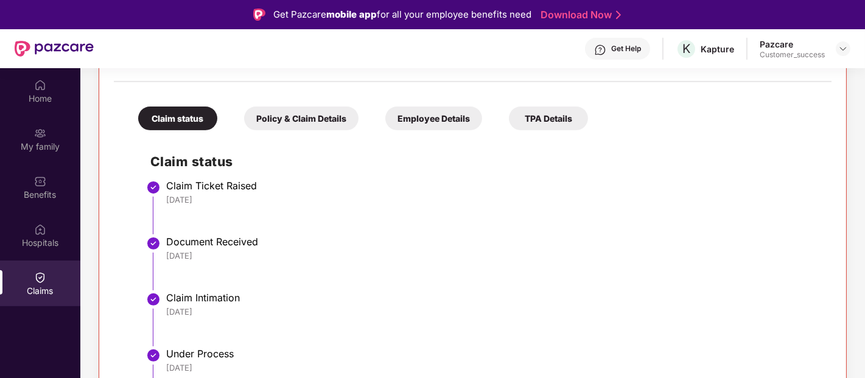
click at [336, 125] on div "Policy & Claim Details" at bounding box center [301, 119] width 114 height 24
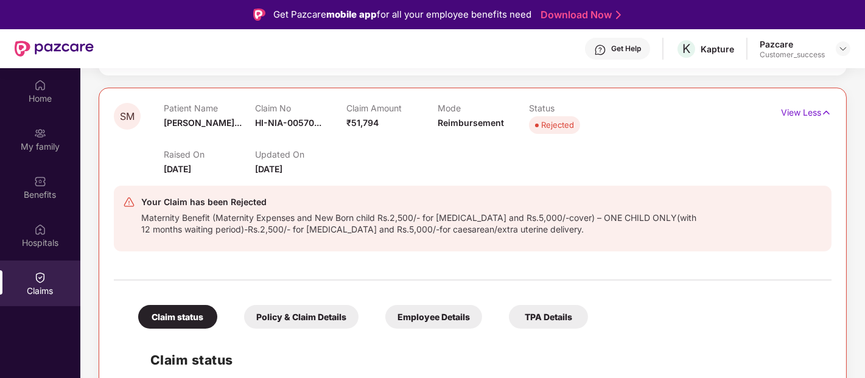
scroll to position [167, 0]
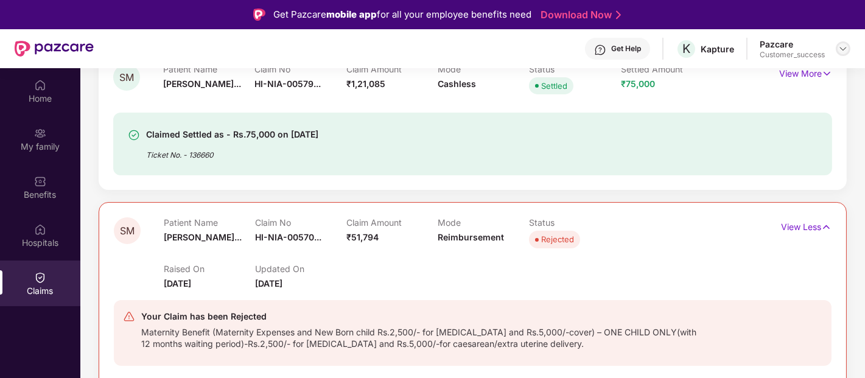
click at [837, 46] on div at bounding box center [843, 48] width 15 height 15
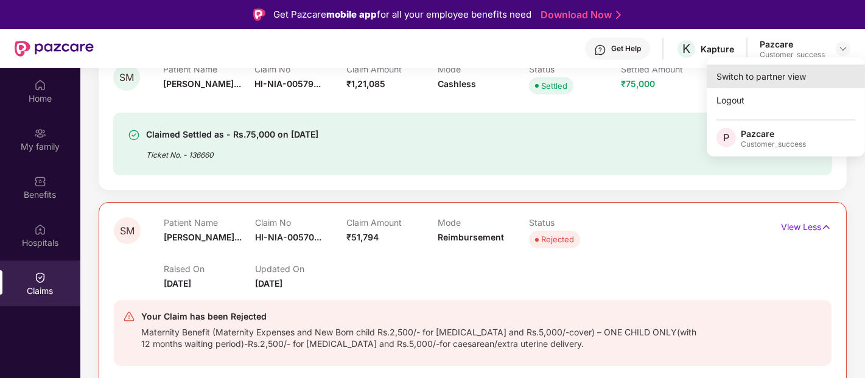
click at [788, 80] on div "Switch to partner view" at bounding box center [786, 77] width 158 height 24
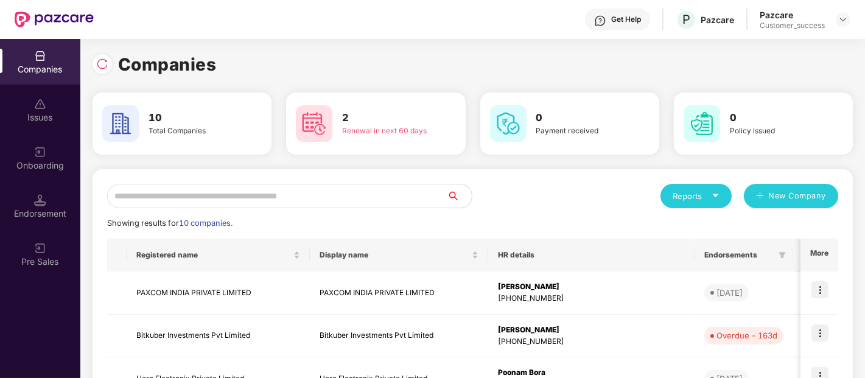
click at [331, 186] on input "text" at bounding box center [277, 196] width 340 height 24
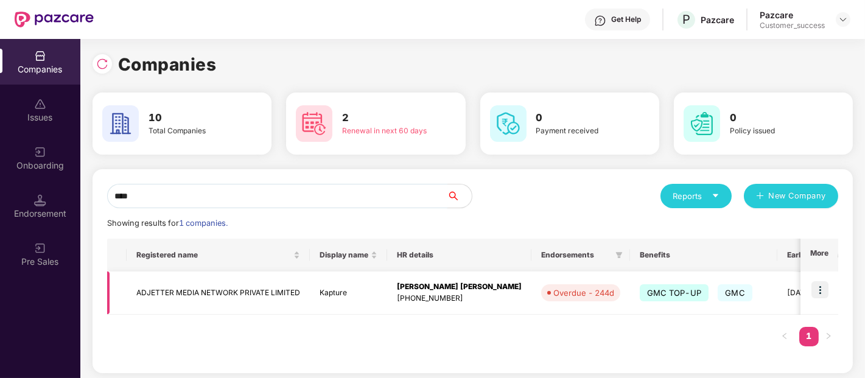
type input "****"
click at [211, 296] on td "ADJETTER MEDIA NETWORK PRIVATE LIMITED" at bounding box center [218, 292] width 183 height 43
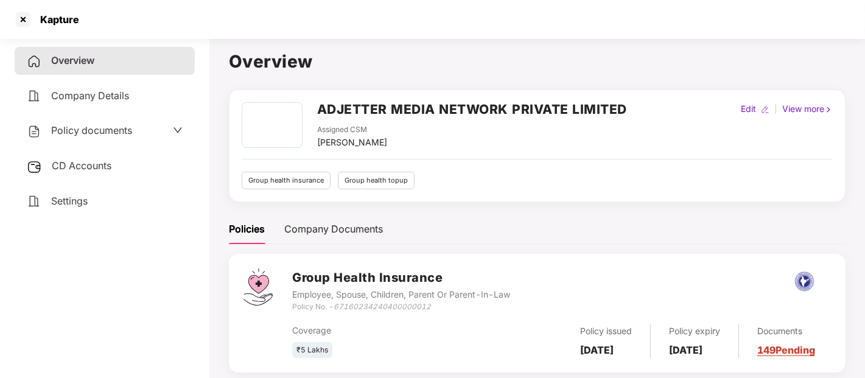
scroll to position [181, 0]
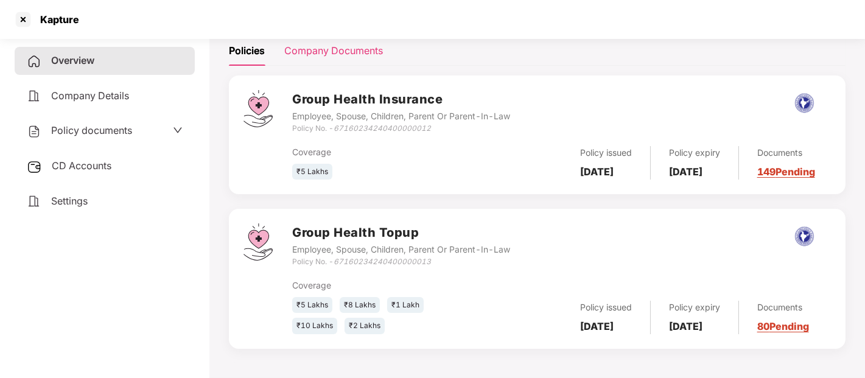
click at [340, 49] on div "Company Documents" at bounding box center [333, 50] width 99 height 15
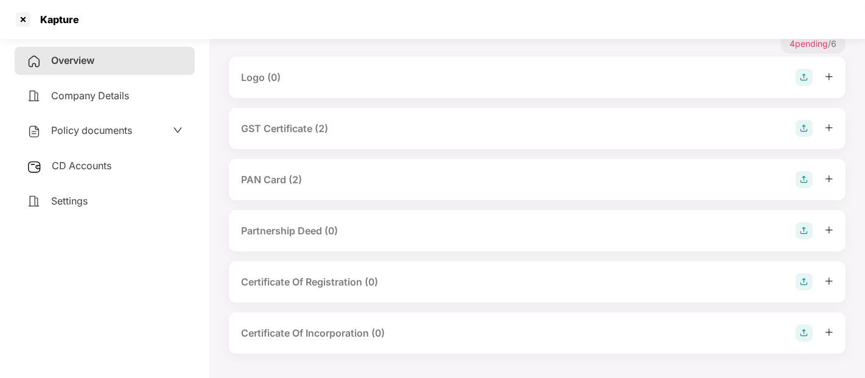
scroll to position [125, 0]
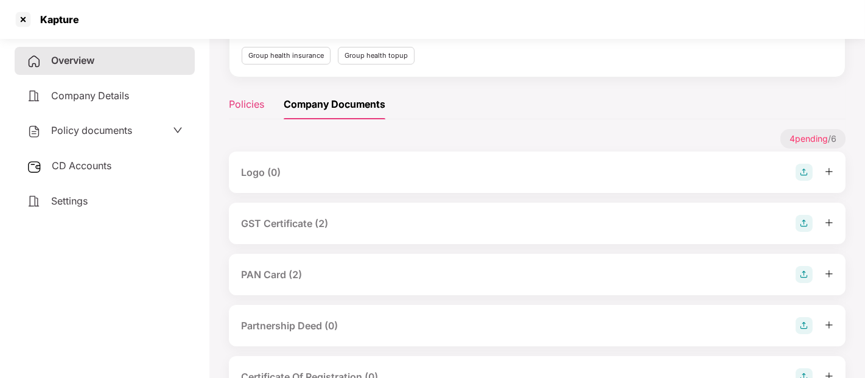
click at [247, 114] on div "Policies" at bounding box center [246, 104] width 35 height 30
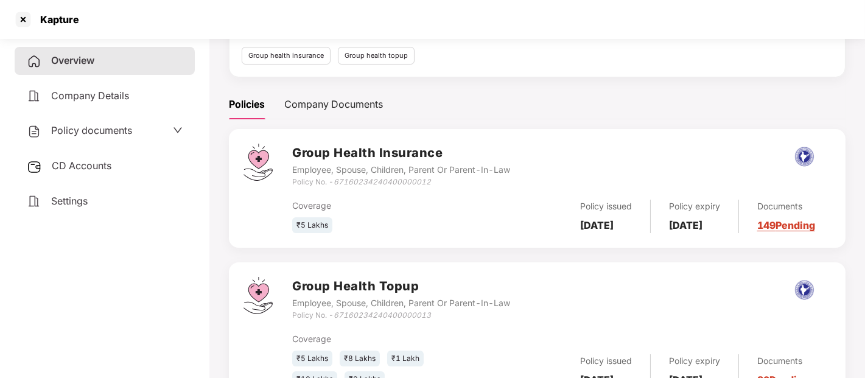
click at [165, 131] on div "Policy documents" at bounding box center [105, 131] width 156 height 16
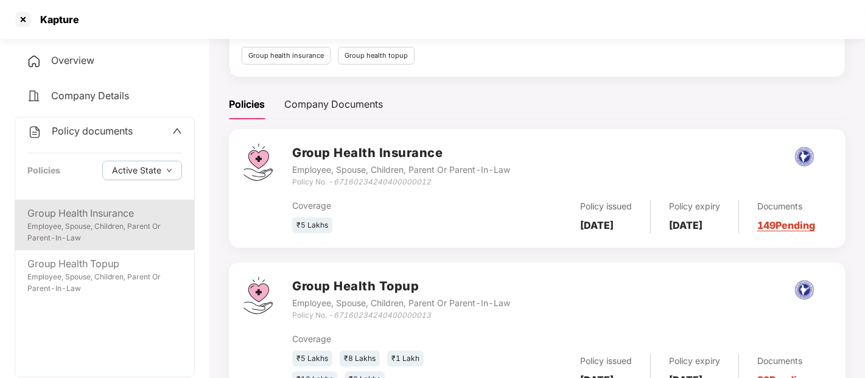
click at [85, 222] on div "Employee, Spouse, Children, Parent Or Parent-In-Law" at bounding box center [104, 232] width 155 height 23
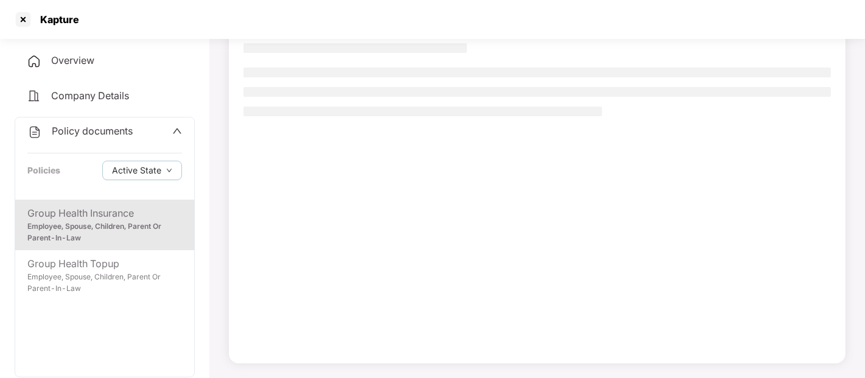
scroll to position [93, 0]
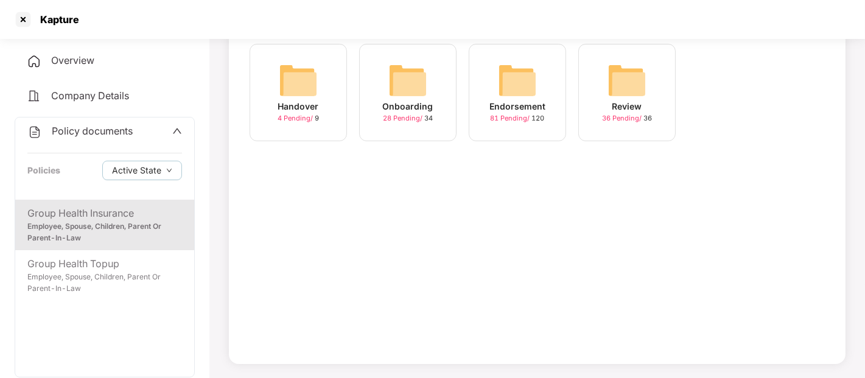
click at [452, 113] on div "Onboarding 28 Pending / 34" at bounding box center [407, 92] width 97 height 97
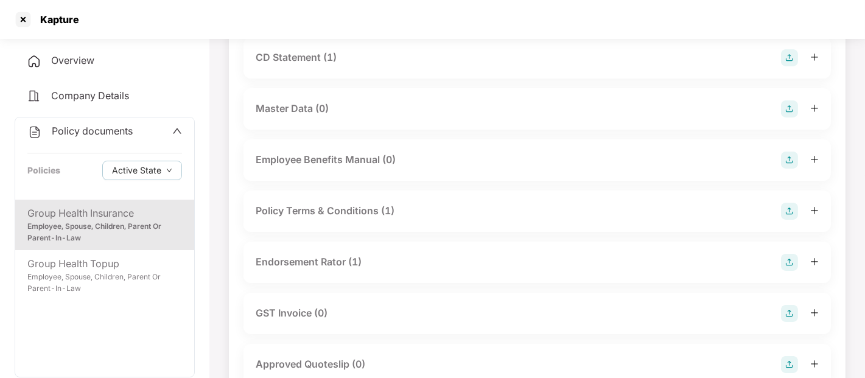
scroll to position [203, 0]
click at [288, 217] on div "Policy Terms & Conditions (1)" at bounding box center [325, 210] width 139 height 15
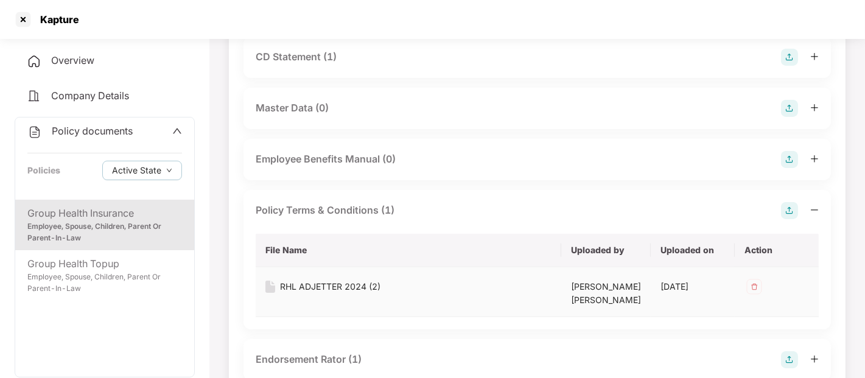
click at [272, 292] on img at bounding box center [270, 287] width 10 height 12
click at [323, 287] on div "RHL ADJETTER 2024 (2)" at bounding box center [330, 286] width 100 height 13
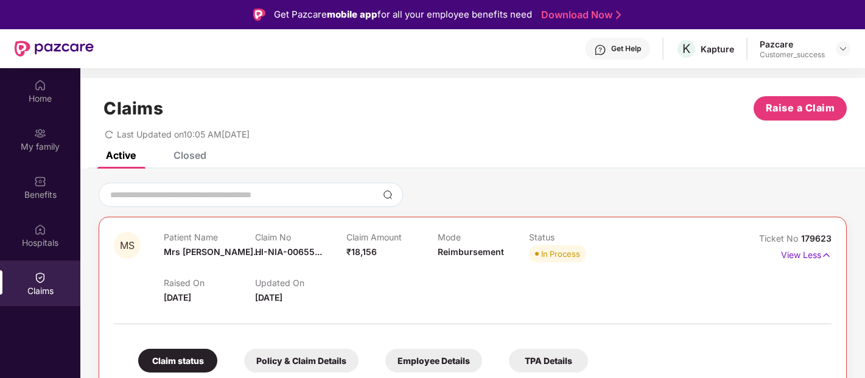
scroll to position [68, 0]
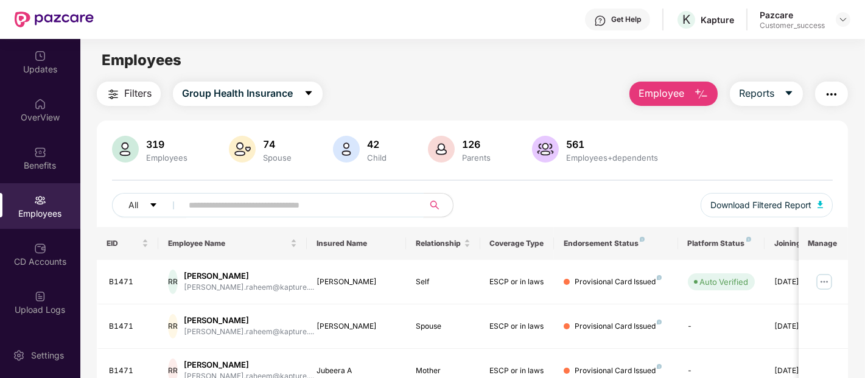
click at [303, 203] on input "text" at bounding box center [298, 205] width 219 height 18
paste input "*****"
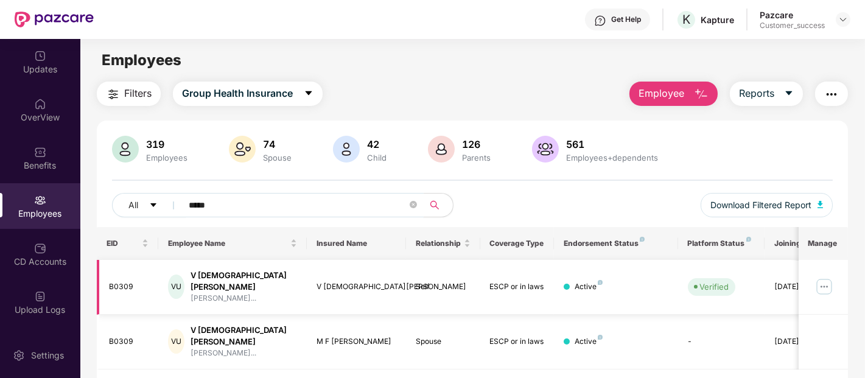
scroll to position [39, 0]
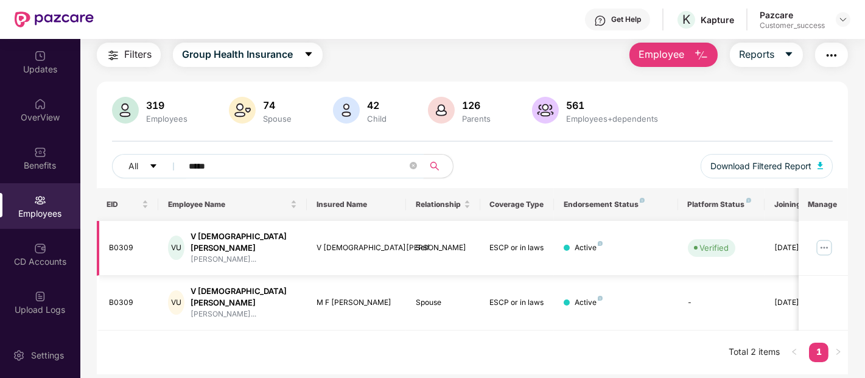
type input "*****"
click at [820, 243] on img at bounding box center [823, 247] width 19 height 19
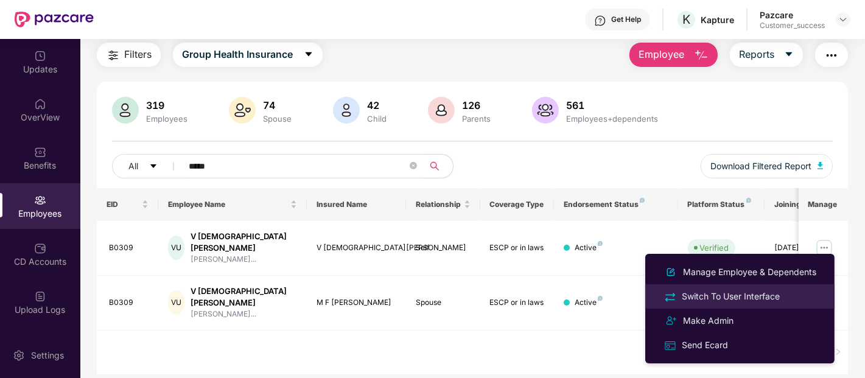
click at [696, 294] on div "Switch To User Interface" at bounding box center [730, 296] width 103 height 13
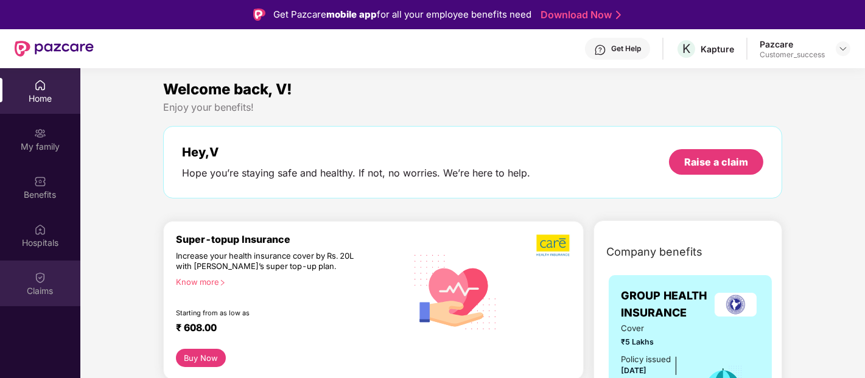
click at [10, 297] on div "Claims" at bounding box center [40, 284] width 80 height 46
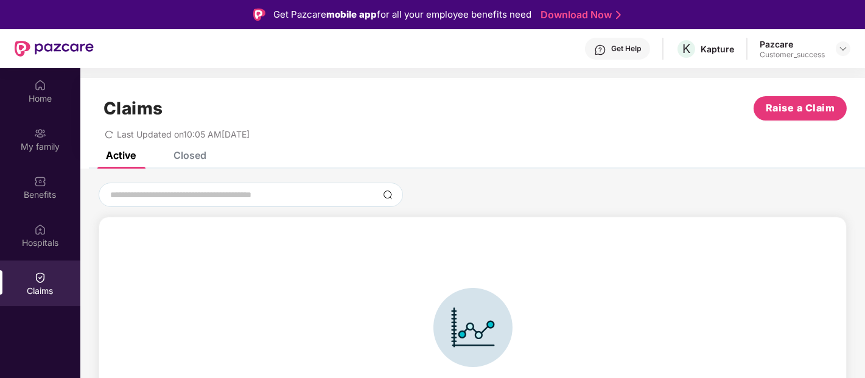
click at [193, 151] on div "Closed" at bounding box center [189, 155] width 33 height 12
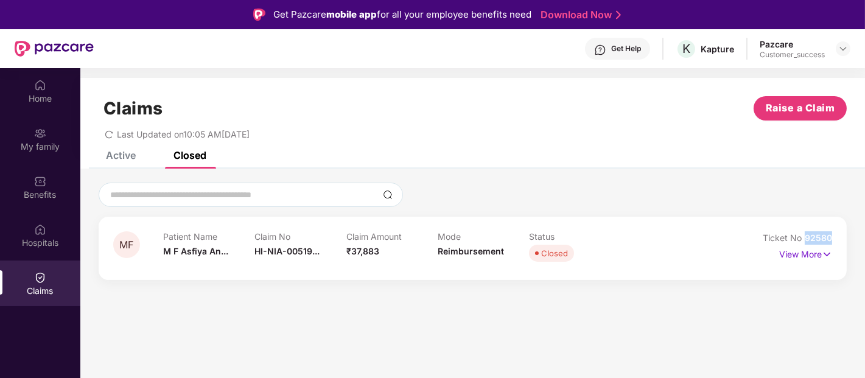
drag, startPoint x: 833, startPoint y: 237, endPoint x: 804, endPoint y: 239, distance: 28.7
click at [804, 239] on div "MF Patient Name M F Asfiya An... Claim No HI-NIA-00519... Claim Amount ₹37,883 …" at bounding box center [473, 248] width 748 height 63
copy span "92580"
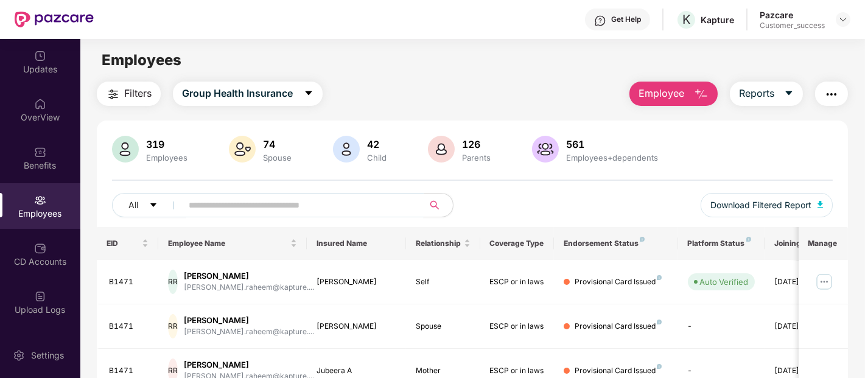
click at [284, 206] on input "text" at bounding box center [298, 205] width 219 height 18
paste input "*****"
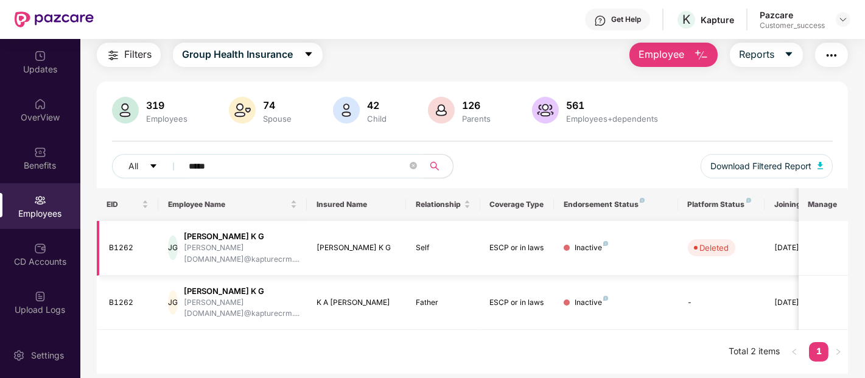
type input "*****"
click at [411, 166] on icon "close-circle" at bounding box center [413, 165] width 7 height 7
paste input "*****"
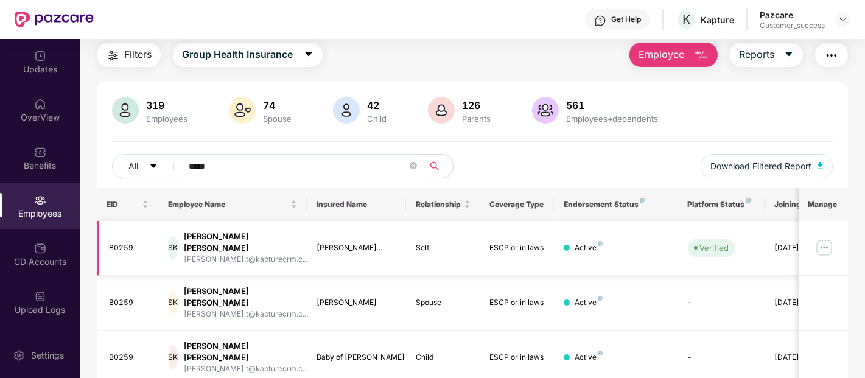
type input "*****"
click at [822, 238] on img at bounding box center [823, 247] width 19 height 19
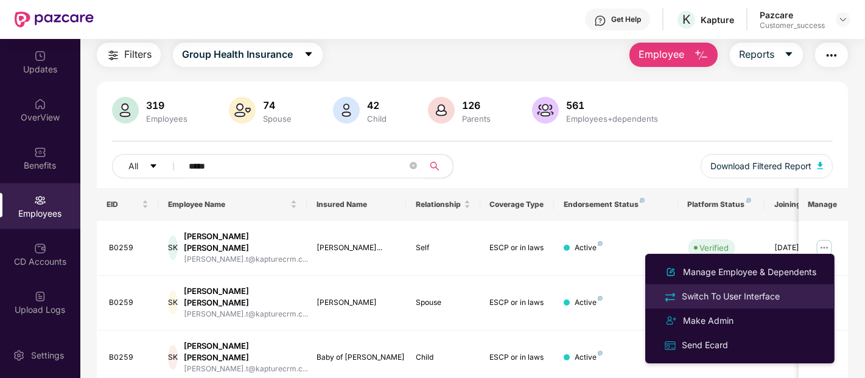
click at [685, 290] on div "Switch To User Interface" at bounding box center [730, 296] width 103 height 13
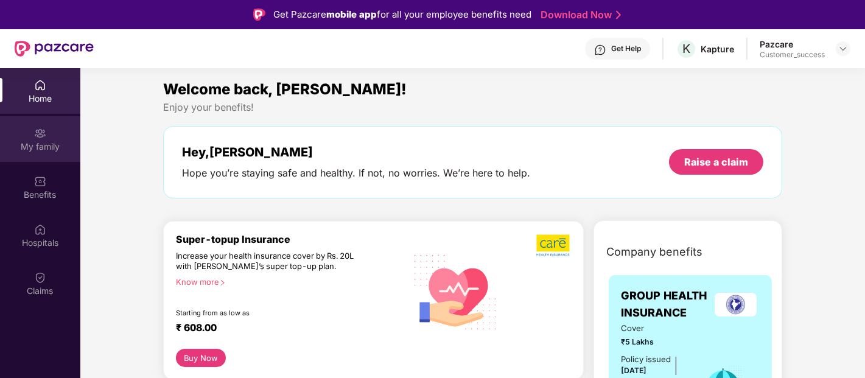
click at [56, 128] on div "My family" at bounding box center [40, 139] width 80 height 46
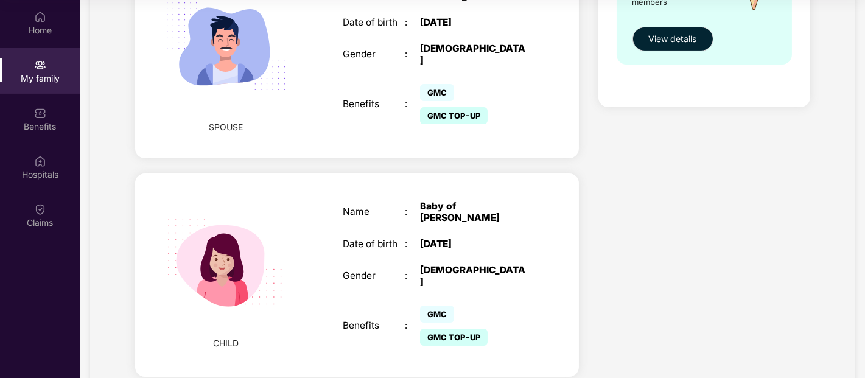
scroll to position [559, 0]
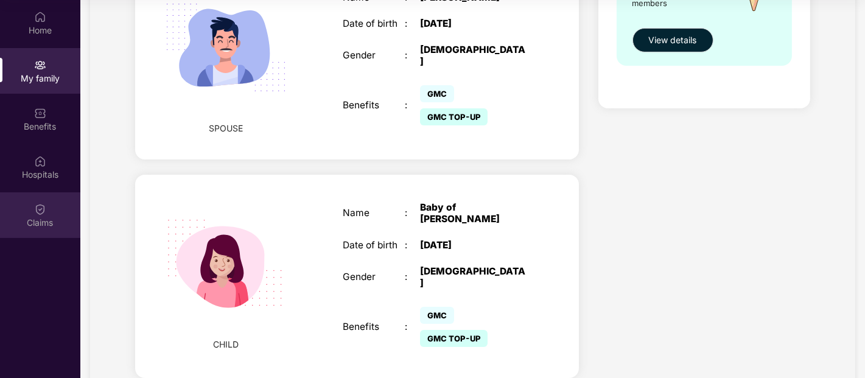
click at [24, 221] on div "Claims" at bounding box center [40, 223] width 80 height 12
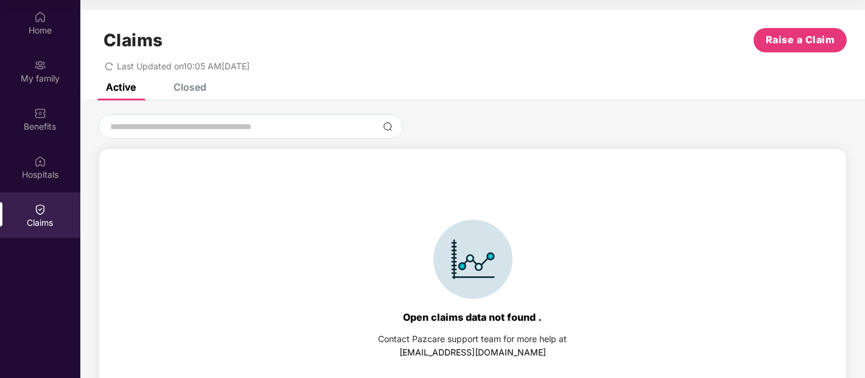
click at [199, 91] on div "Closed" at bounding box center [189, 87] width 33 height 12
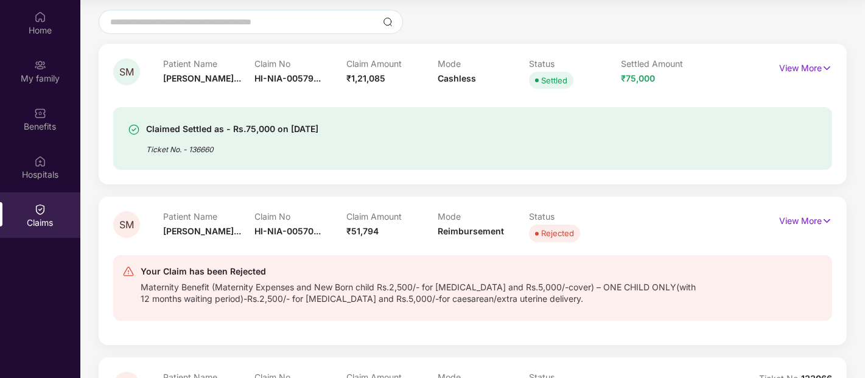
scroll to position [106, 0]
click at [796, 213] on p "View More" at bounding box center [805, 218] width 53 height 16
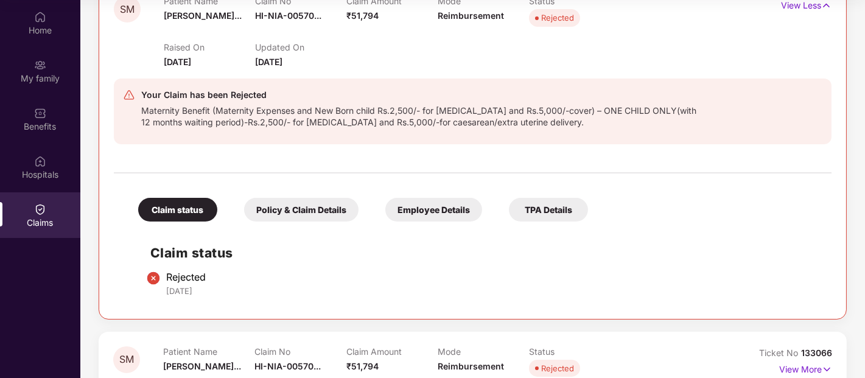
scroll to position [321, 0]
click at [317, 209] on div "Policy & Claim Details" at bounding box center [301, 209] width 114 height 24
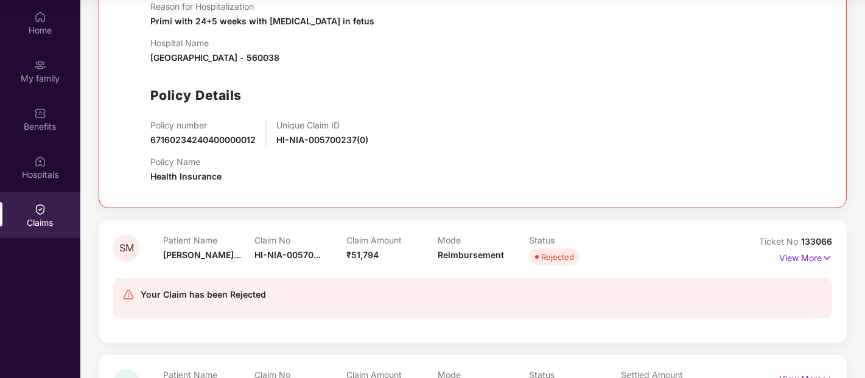
scroll to position [710, 0]
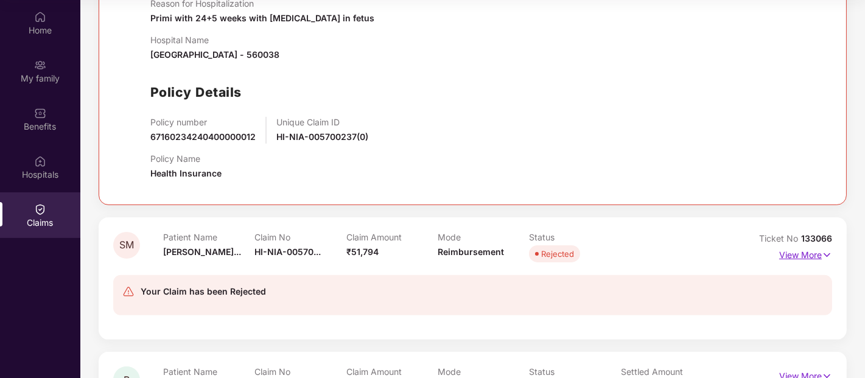
click at [811, 250] on p "View More" at bounding box center [805, 253] width 53 height 16
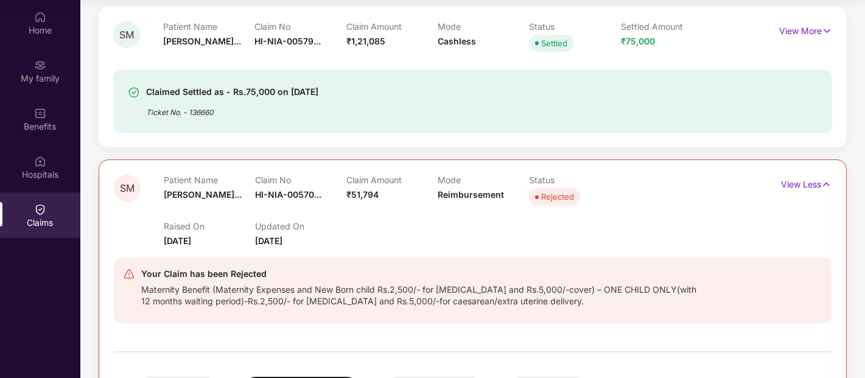
scroll to position [141, 0]
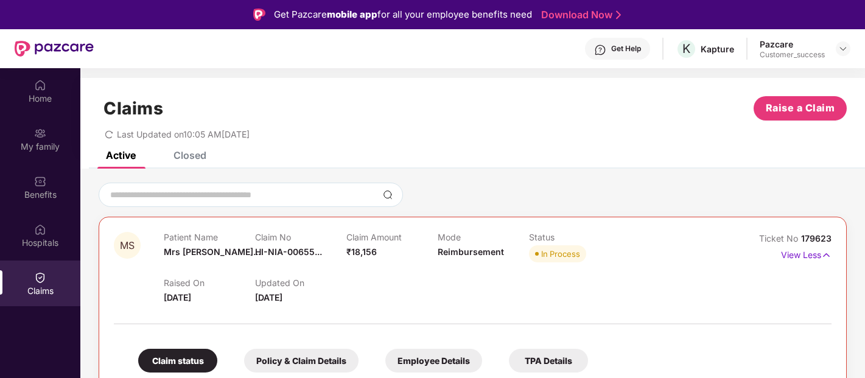
scroll to position [68, 0]
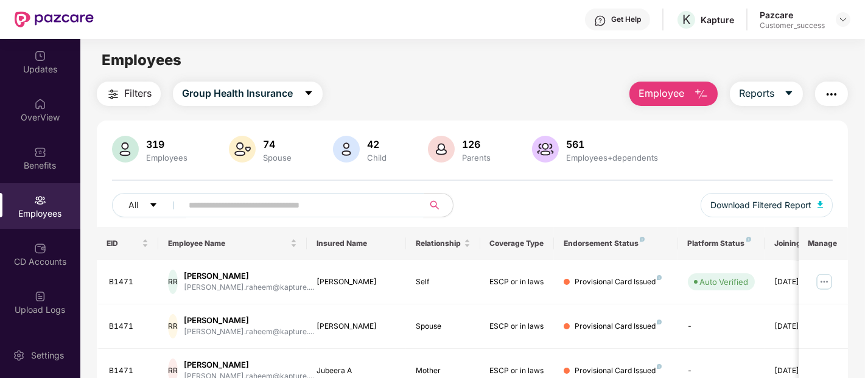
click at [223, 211] on input "text" at bounding box center [298, 205] width 219 height 18
paste input "*****"
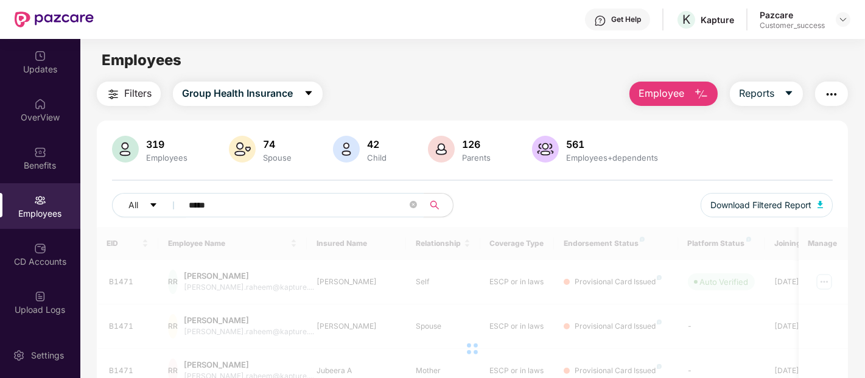
type input "*****"
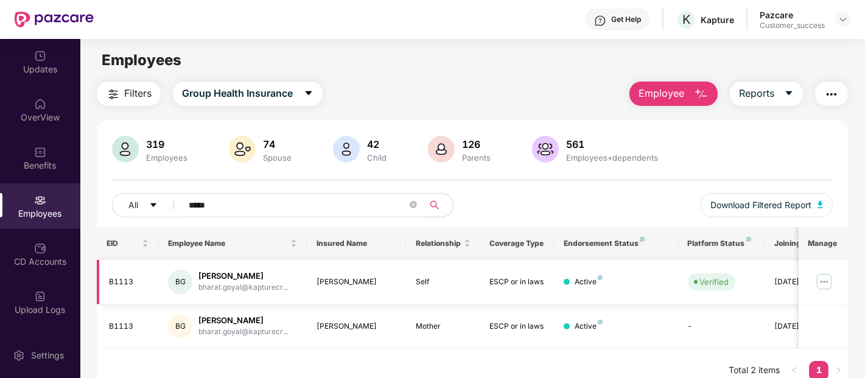
click at [822, 289] on img at bounding box center [823, 281] width 19 height 19
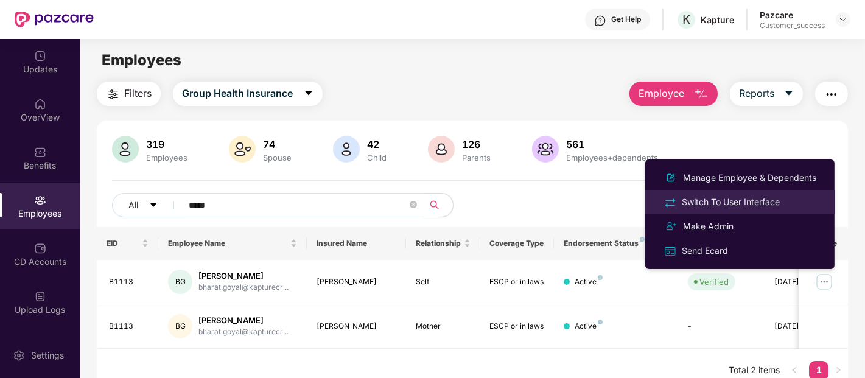
click at [726, 191] on li "Switch To User Interface" at bounding box center [739, 202] width 189 height 24
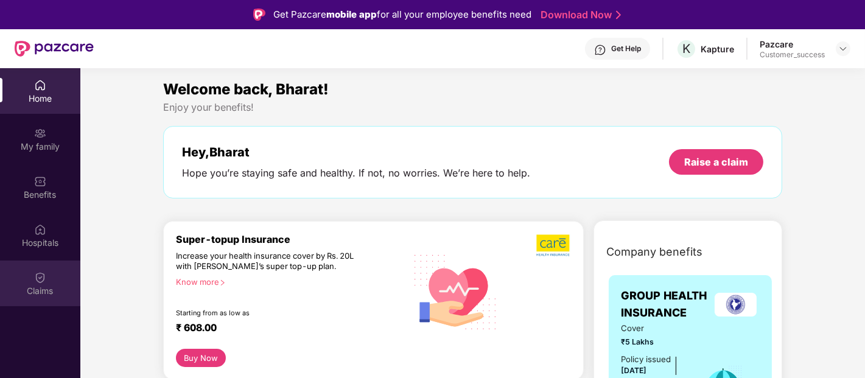
click at [40, 265] on div "Claims" at bounding box center [40, 284] width 80 height 46
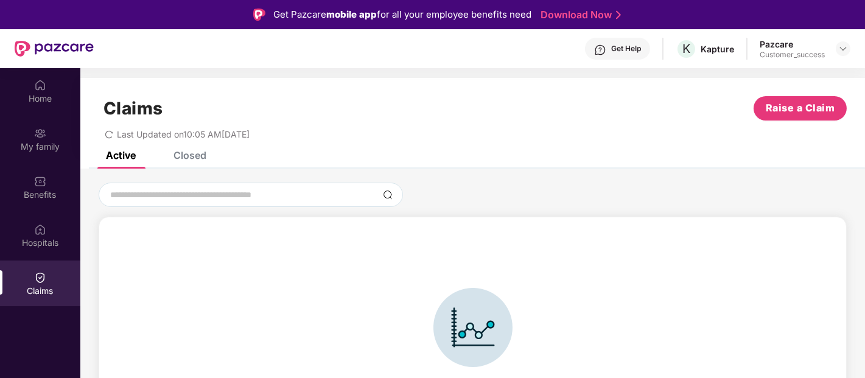
click at [195, 157] on div "Closed" at bounding box center [189, 155] width 33 height 12
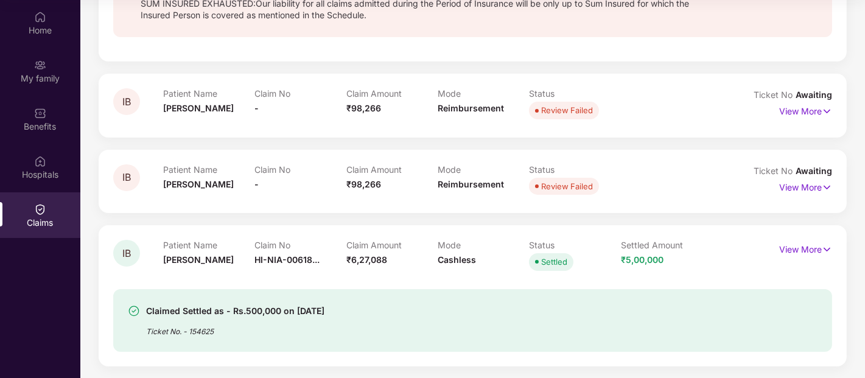
scroll to position [68, 0]
click at [27, 135] on div "Benefits" at bounding box center [40, 120] width 80 height 46
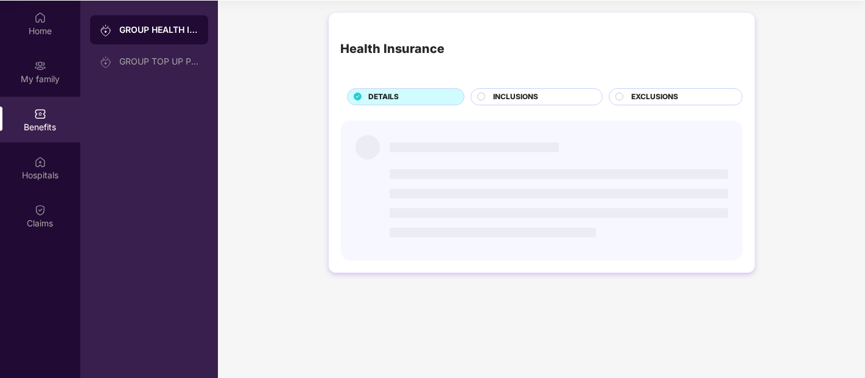
scroll to position [0, 0]
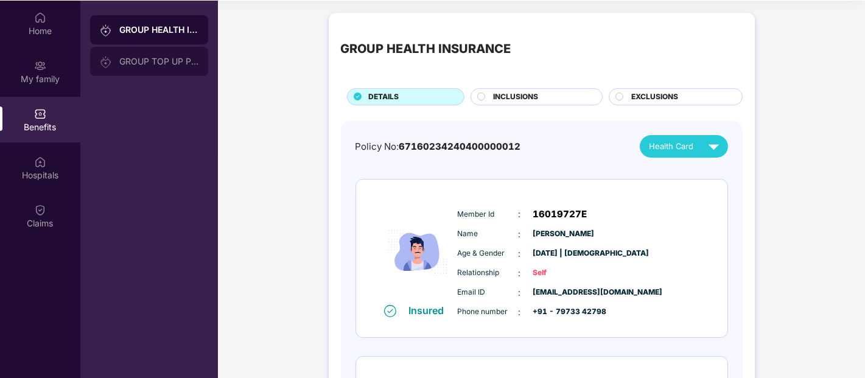
click at [139, 58] on div "GROUP TOP UP POLICY" at bounding box center [158, 62] width 79 height 10
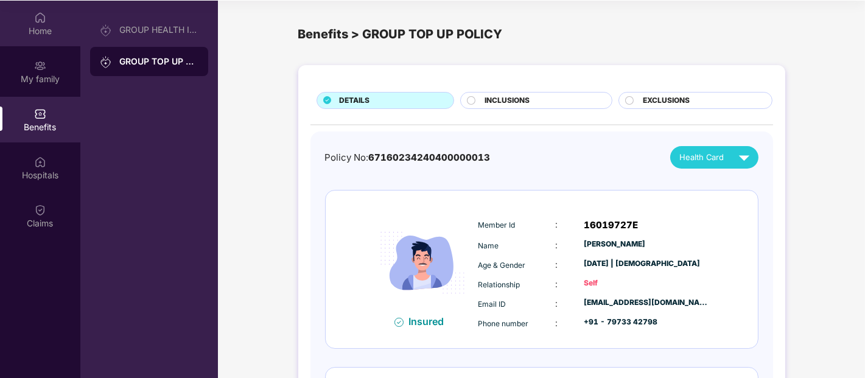
click at [49, 39] on div "Home" at bounding box center [40, 24] width 80 height 46
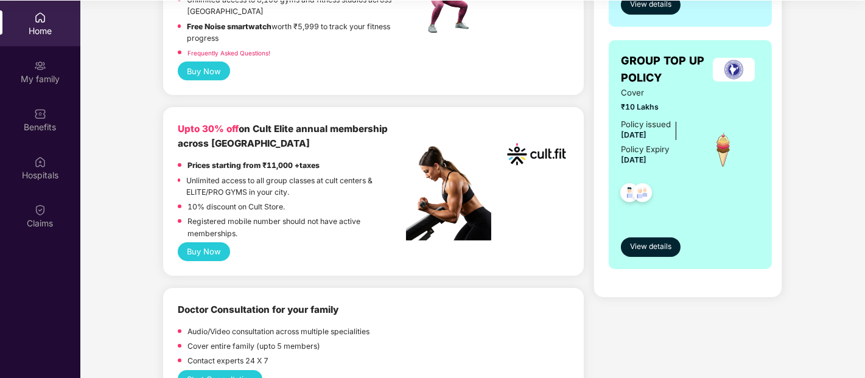
scroll to position [284, 0]
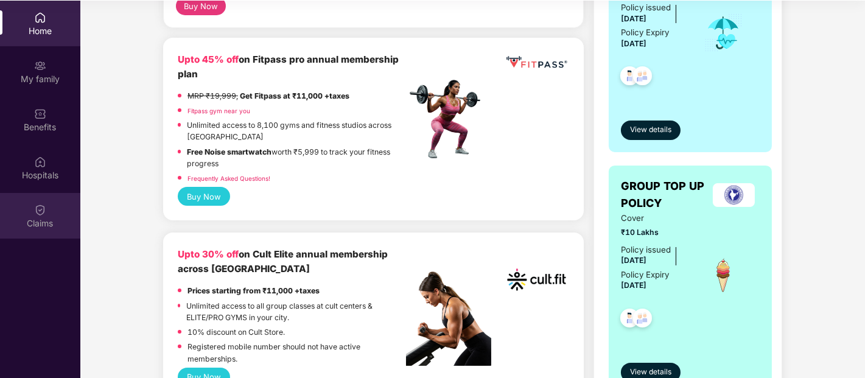
click at [49, 217] on div "Claims" at bounding box center [40, 223] width 80 height 12
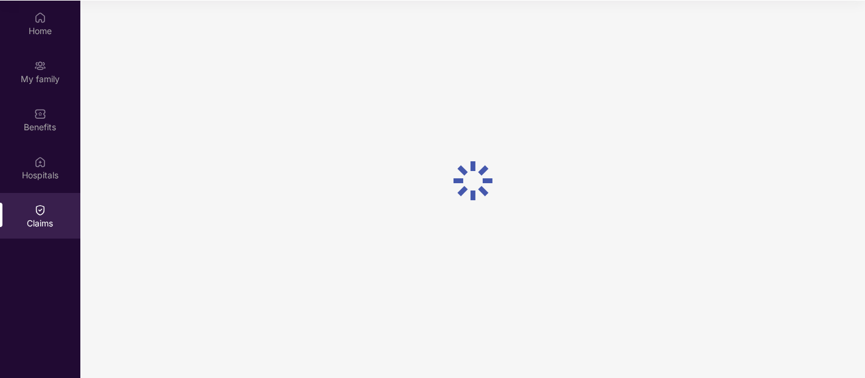
scroll to position [0, 0]
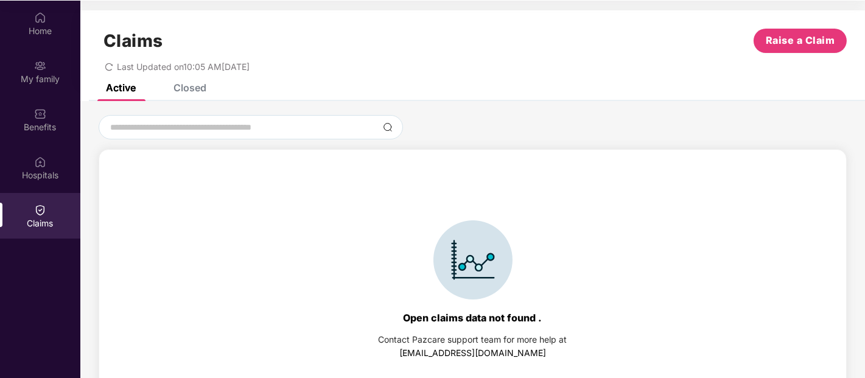
click at [200, 79] on div "Claims Raise a Claim Last Updated on 10:05 AM[DATE]" at bounding box center [472, 47] width 785 height 74
click at [189, 85] on div "Closed" at bounding box center [189, 88] width 33 height 12
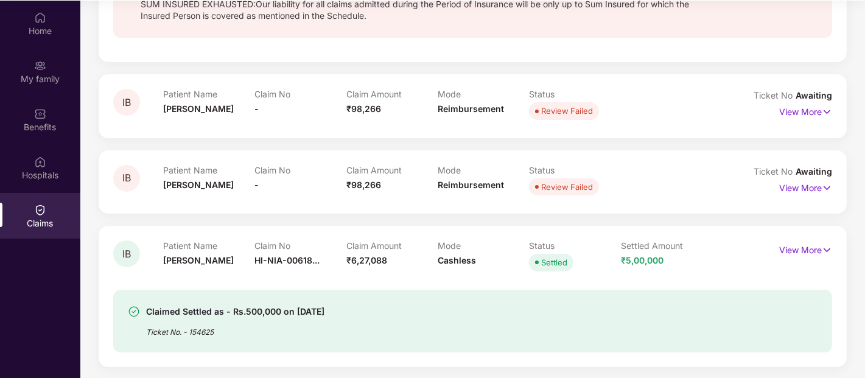
scroll to position [68, 0]
click at [805, 183] on p "View More" at bounding box center [805, 186] width 53 height 16
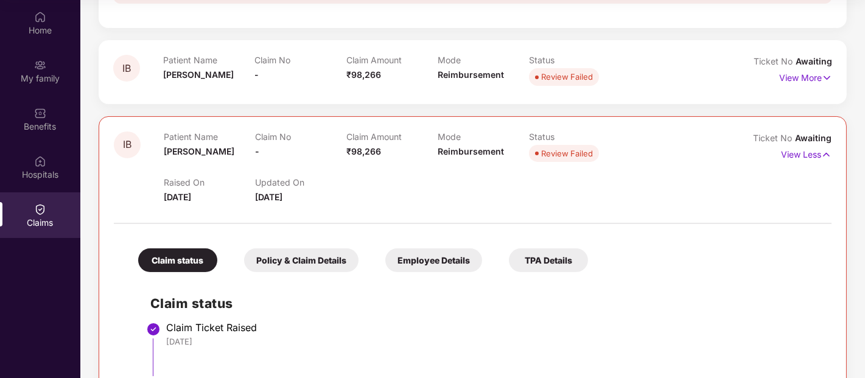
scroll to position [268, 0]
click at [319, 271] on div "Policy & Claim Details" at bounding box center [301, 261] width 114 height 24
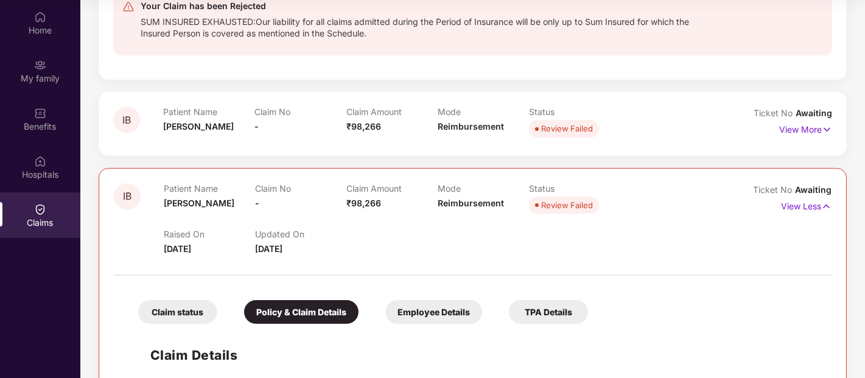
scroll to position [211, 0]
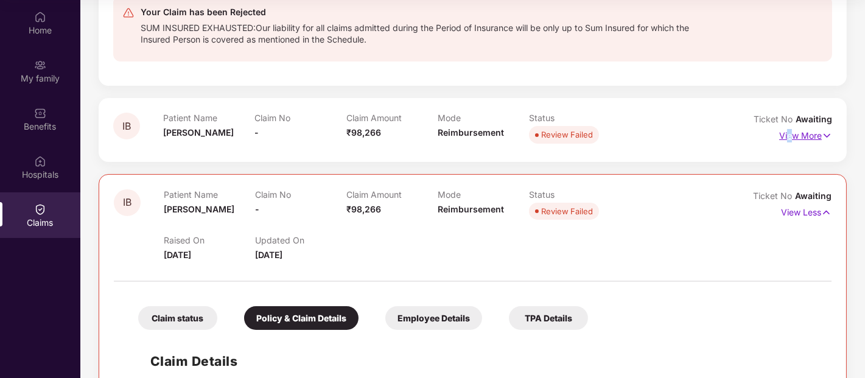
click at [789, 136] on p "View More" at bounding box center [805, 134] width 53 height 16
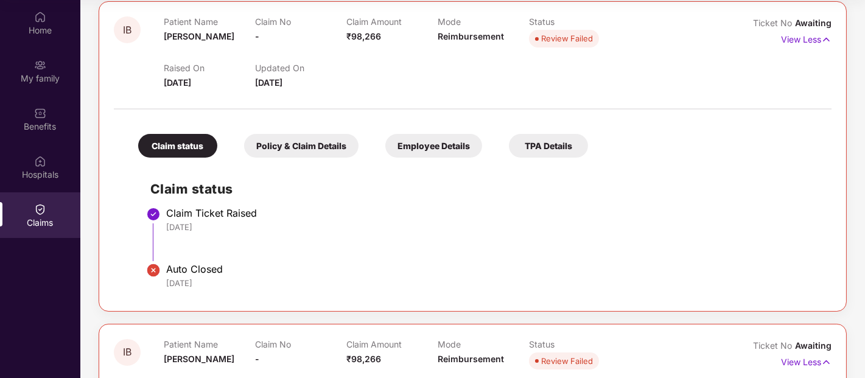
scroll to position [305, 0]
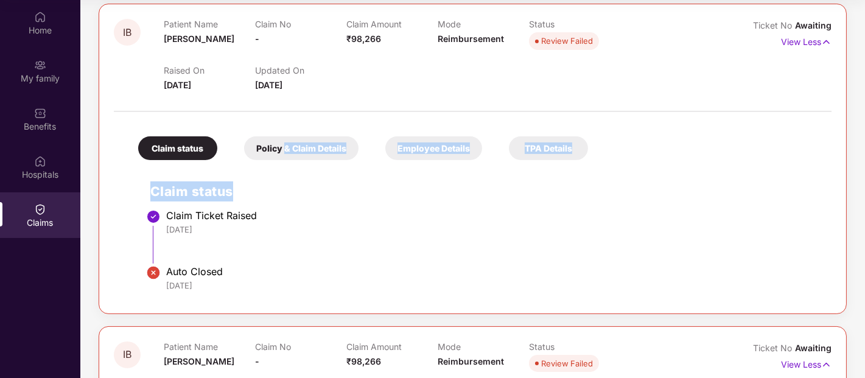
click at [284, 158] on div "Claim status Policy & Claim Details Employee Details TPA Details Claim status C…" at bounding box center [473, 208] width 718 height 181
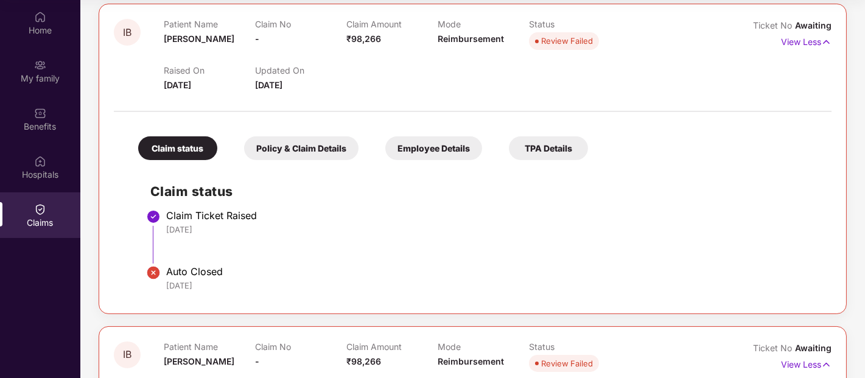
click at [281, 150] on div "Policy & Claim Details" at bounding box center [301, 148] width 114 height 24
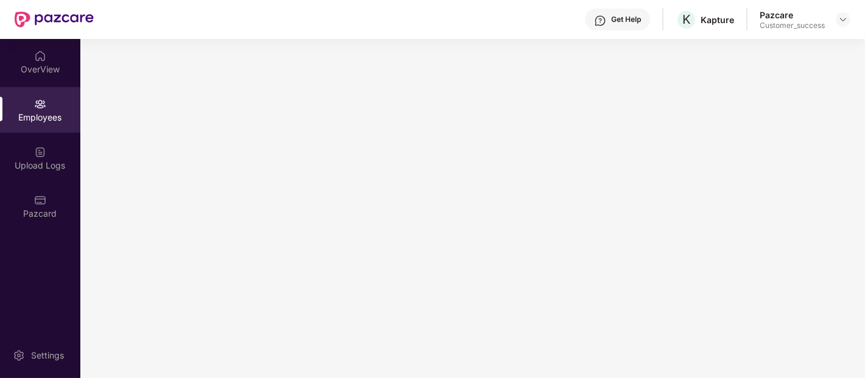
scroll to position [0, 0]
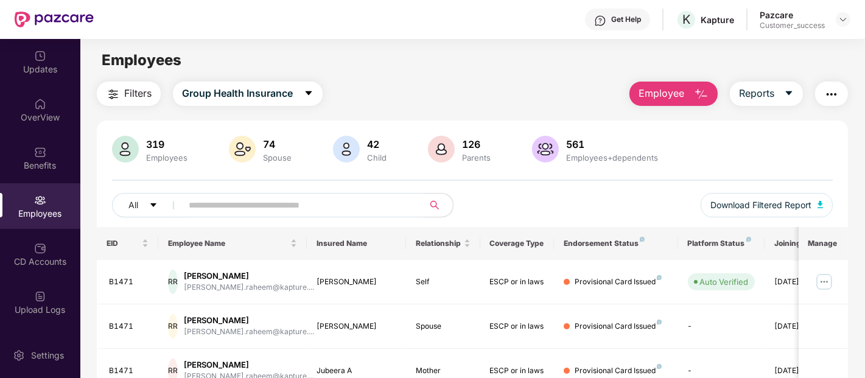
paste input "*****"
click at [225, 202] on input "*****" at bounding box center [298, 205] width 219 height 18
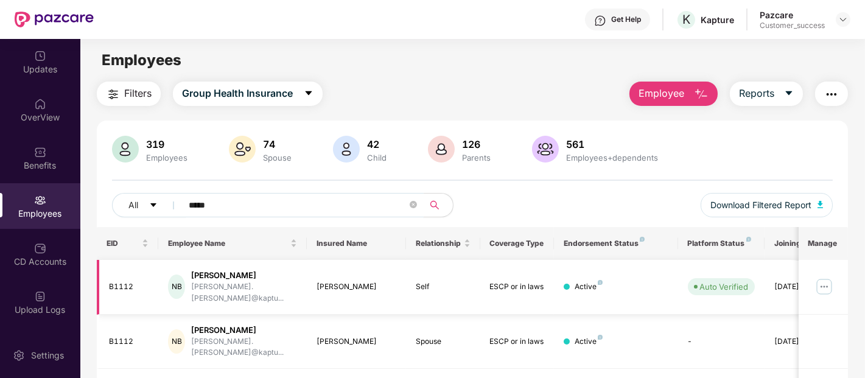
type input "*****"
click at [817, 279] on img at bounding box center [823, 286] width 19 height 19
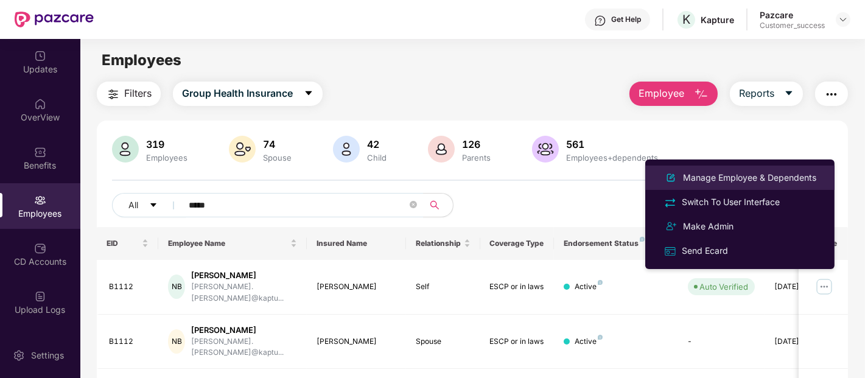
click at [715, 183] on div "Manage Employee & Dependents" at bounding box center [749, 177] width 138 height 13
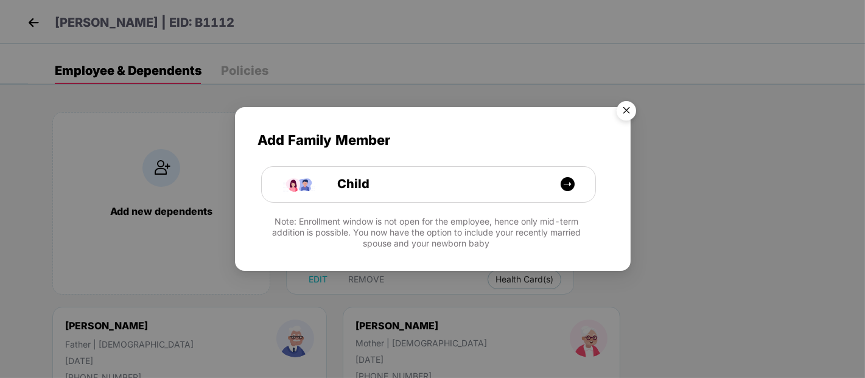
click at [621, 107] on img "Close" at bounding box center [626, 113] width 34 height 34
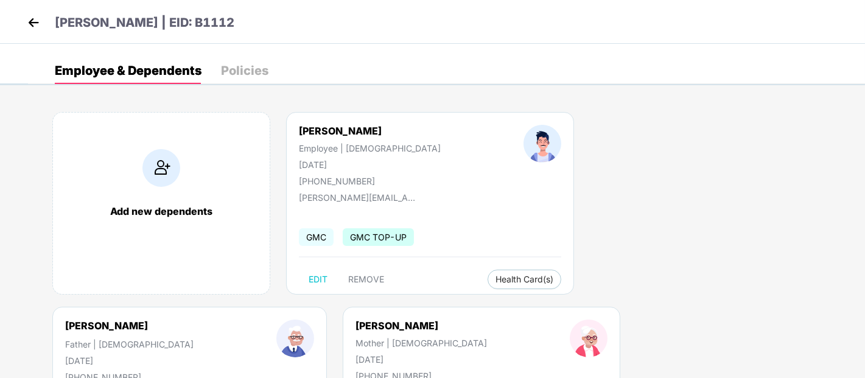
click at [38, 23] on img at bounding box center [33, 22] width 18 height 18
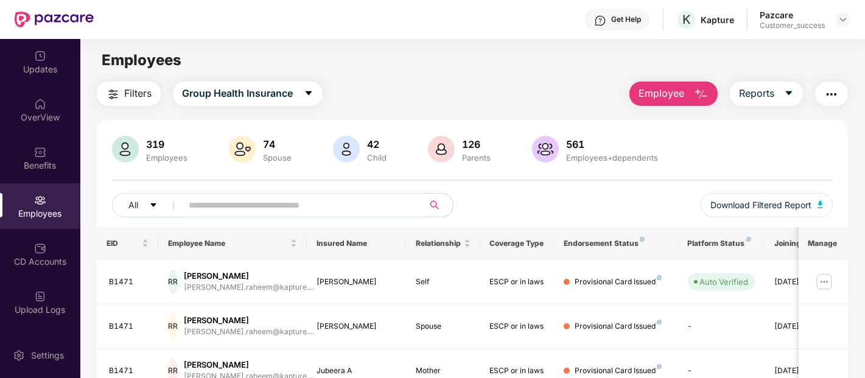
paste input "*****"
click at [368, 209] on input "*****" at bounding box center [298, 205] width 219 height 18
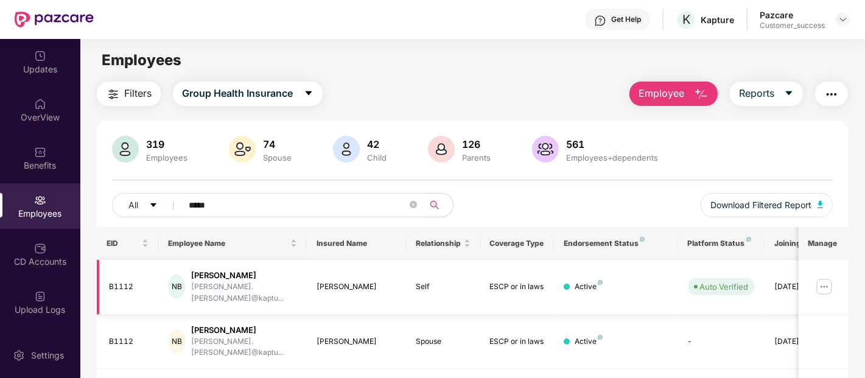
type input "*****"
click at [824, 277] on img at bounding box center [823, 286] width 19 height 19
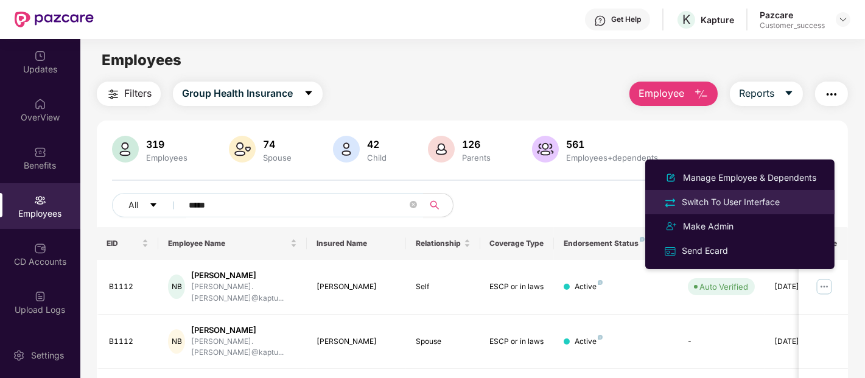
click at [741, 199] on div "Switch To User Interface" at bounding box center [730, 201] width 103 height 13
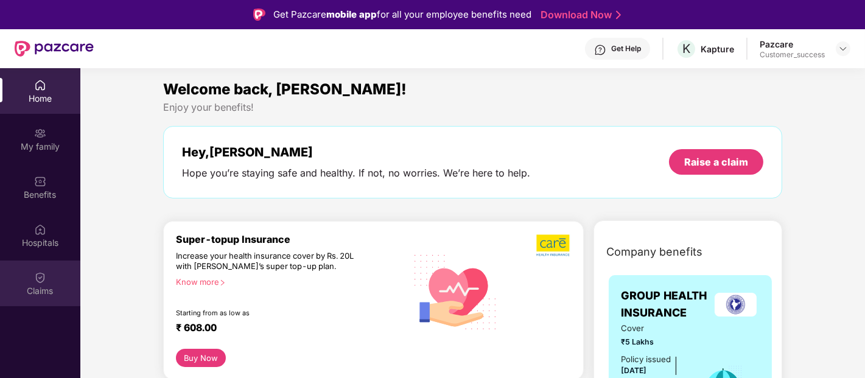
click at [40, 284] on div "Claims" at bounding box center [40, 284] width 80 height 46
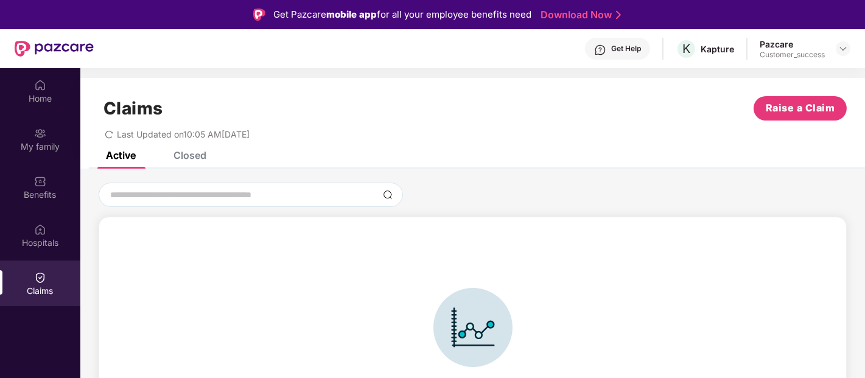
click at [186, 150] on div "Claims Raise a Claim Last Updated on 10:05 AM[DATE]" at bounding box center [472, 115] width 785 height 74
click at [186, 156] on div "Closed" at bounding box center [189, 155] width 33 height 12
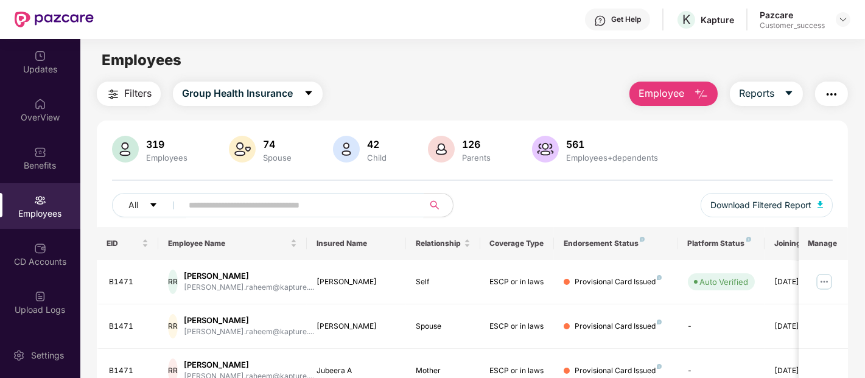
click at [313, 201] on input "text" at bounding box center [298, 205] width 219 height 18
paste input "*****"
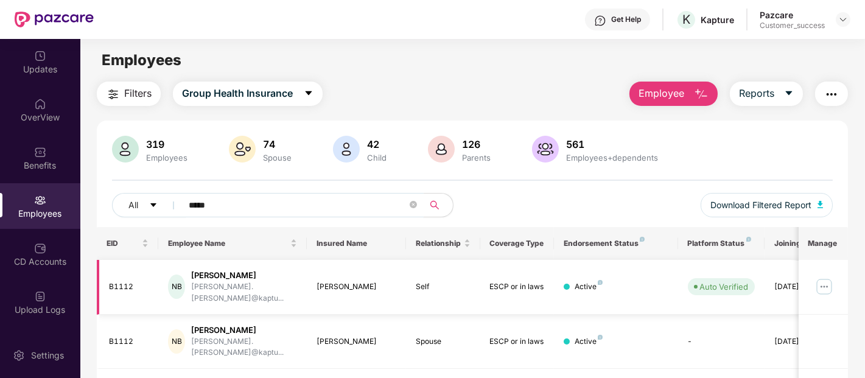
type input "*****"
click at [819, 281] on img at bounding box center [823, 286] width 19 height 19
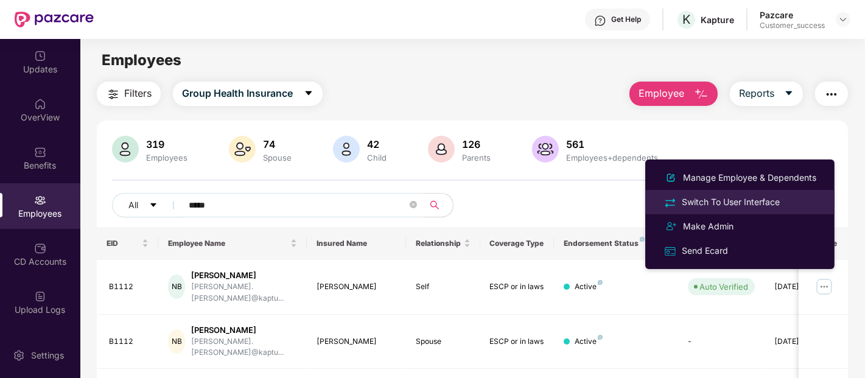
click at [707, 203] on div "Switch To User Interface" at bounding box center [730, 201] width 103 height 13
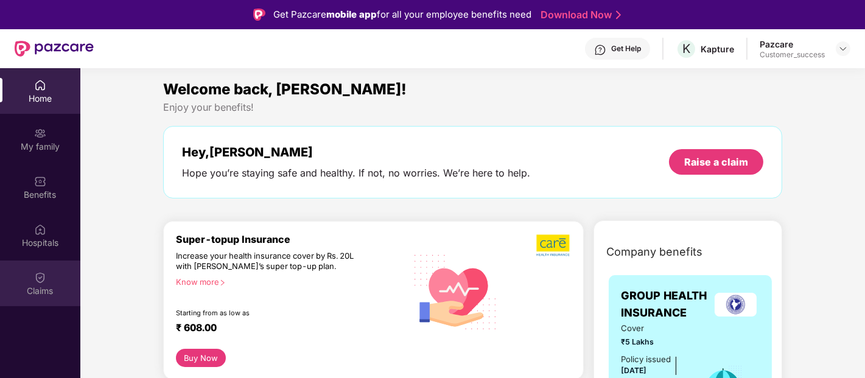
click at [32, 265] on div "Claims" at bounding box center [40, 284] width 80 height 46
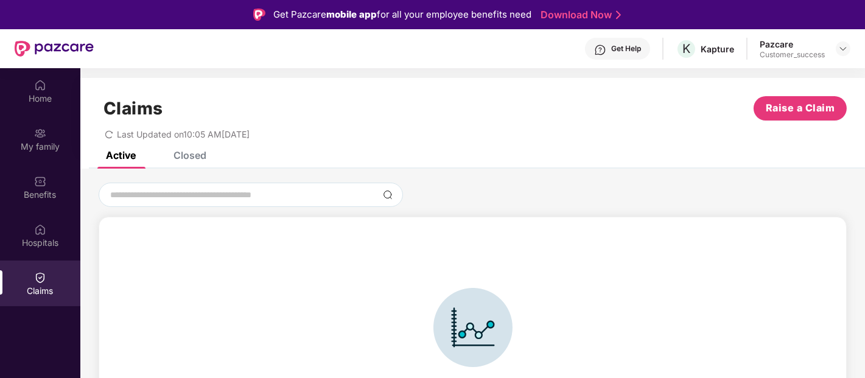
scroll to position [9, 0]
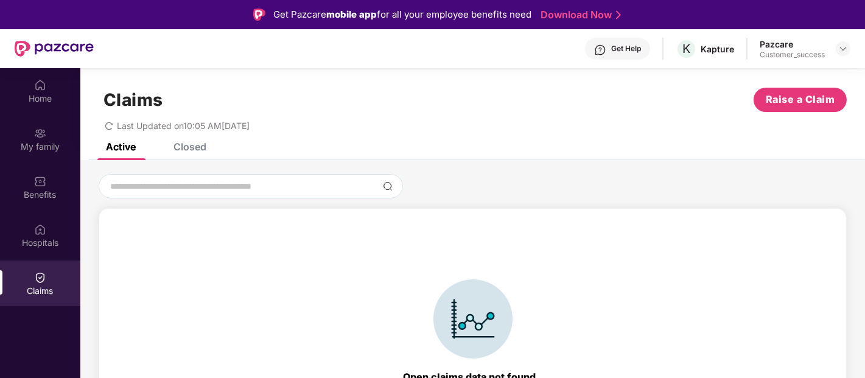
click at [186, 144] on div "Closed" at bounding box center [189, 147] width 33 height 12
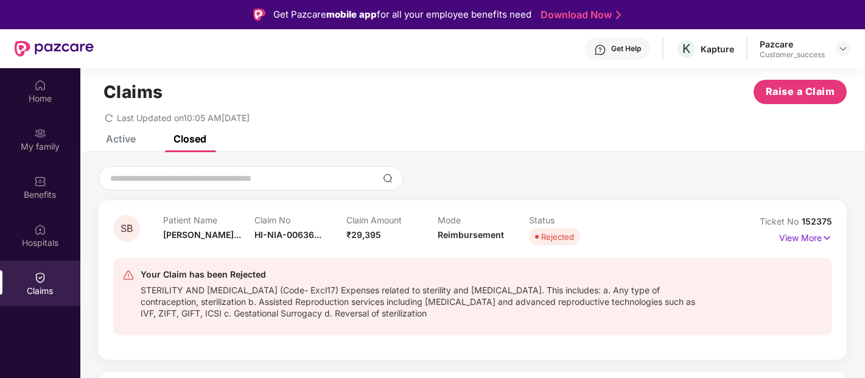
scroll to position [17, 0]
click at [802, 242] on p "View More" at bounding box center [805, 236] width 53 height 16
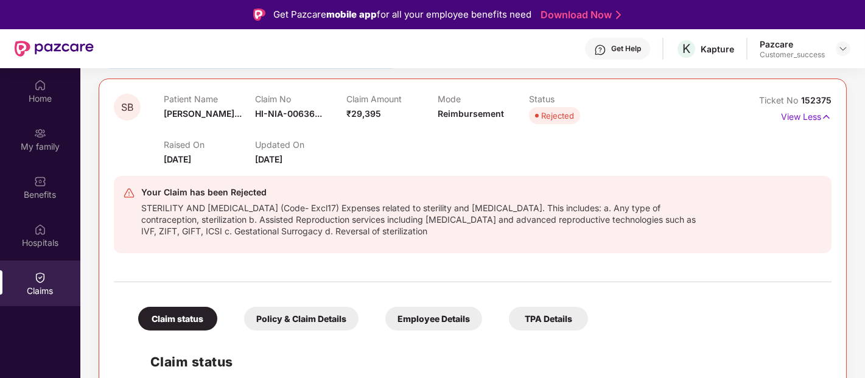
scroll to position [138, 0]
drag, startPoint x: 841, startPoint y: 105, endPoint x: 800, endPoint y: 99, distance: 41.1
copy span "152375"
click at [464, 234] on div "STERILITY AND INFERTILITY (Code- Excl17) Expenses related to sterility and infe…" at bounding box center [423, 218] width 565 height 37
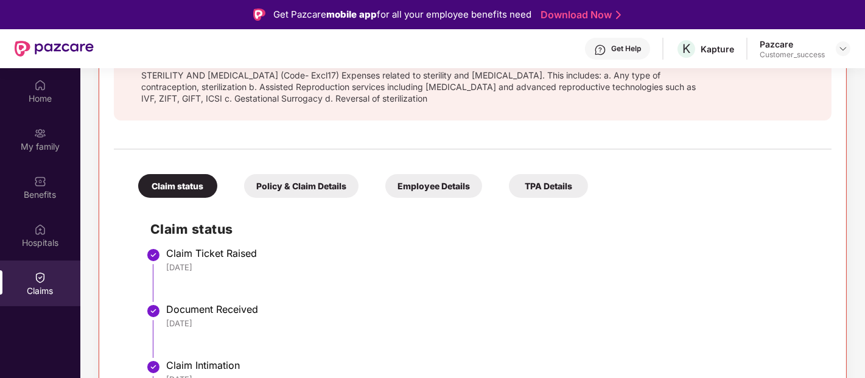
scroll to position [271, 0]
click at [324, 189] on div "Policy & Claim Details" at bounding box center [301, 186] width 114 height 24
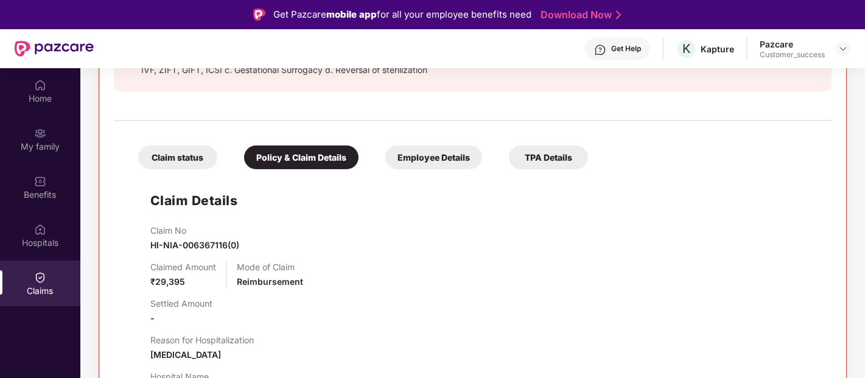
scroll to position [296, 0]
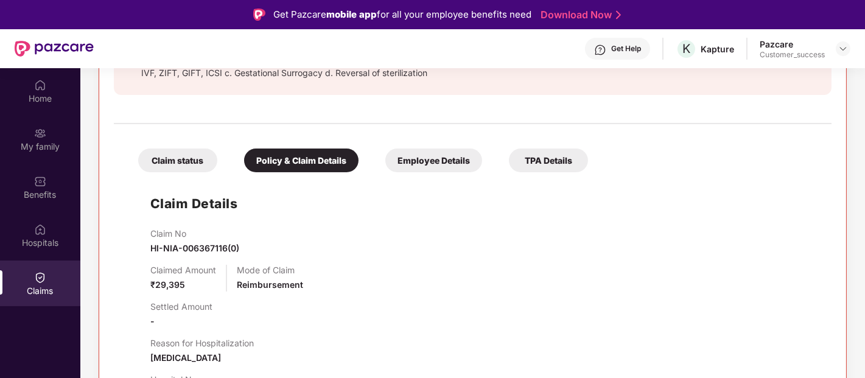
click at [184, 162] on div "Claim status" at bounding box center [177, 161] width 79 height 24
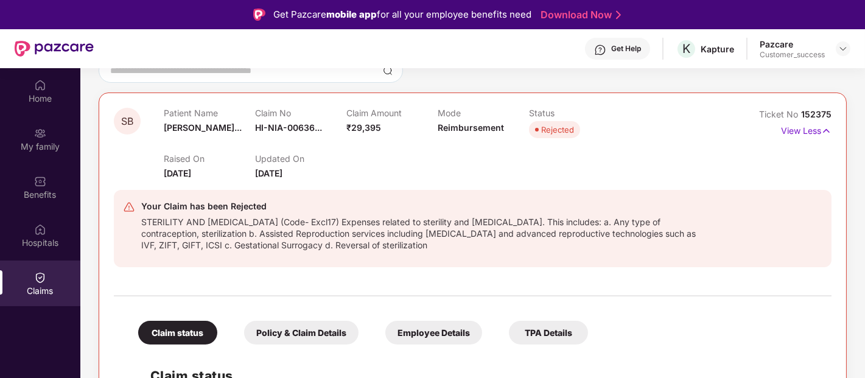
scroll to position [53, 0]
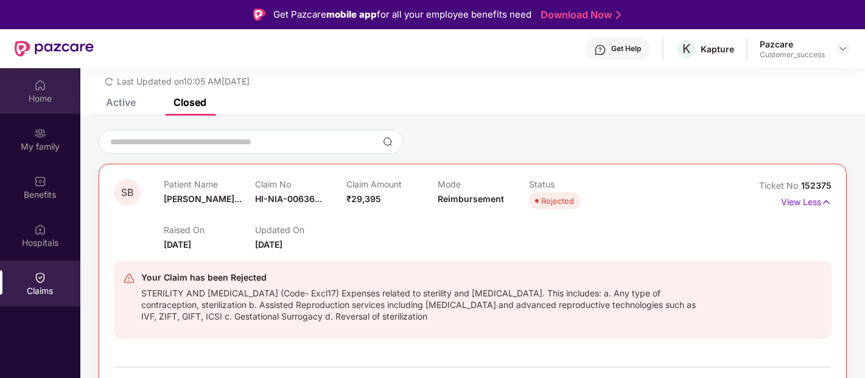
click at [0, 102] on div "Home" at bounding box center [40, 99] width 80 height 12
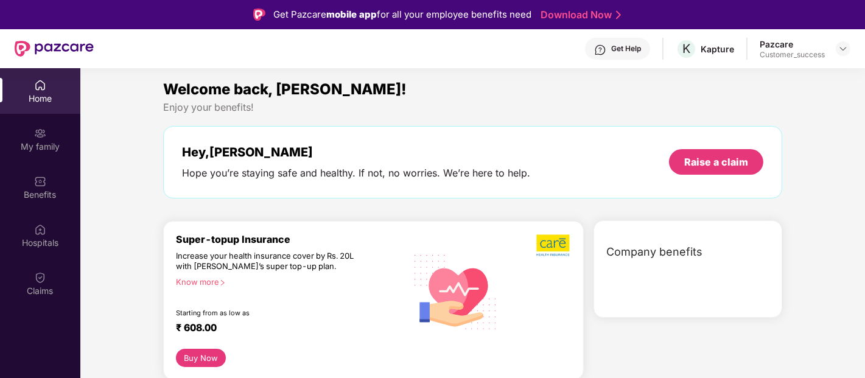
scroll to position [0, 0]
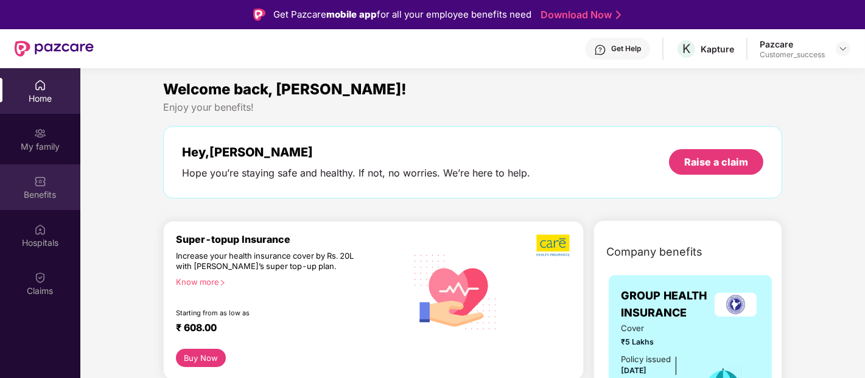
click at [52, 183] on div "Benefits" at bounding box center [40, 187] width 80 height 46
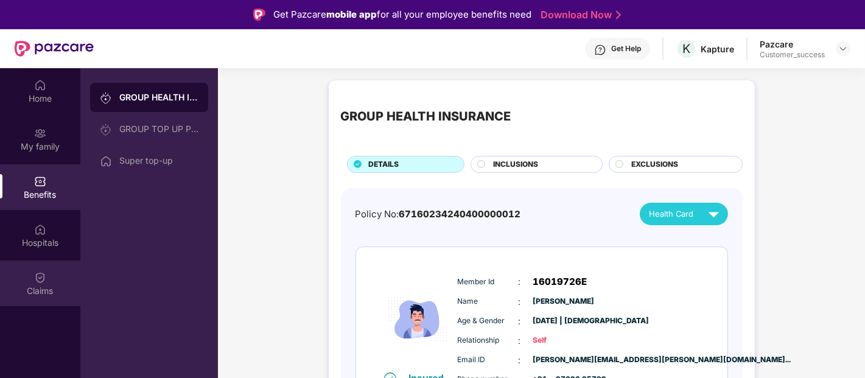
click at [26, 285] on div "Claims" at bounding box center [40, 291] width 80 height 12
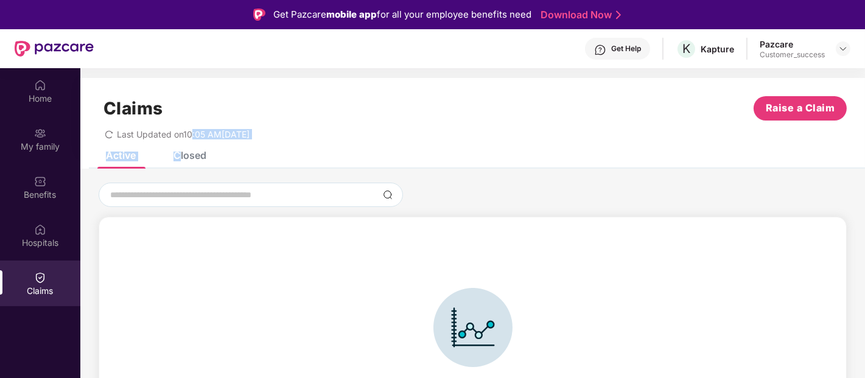
drag, startPoint x: 192, startPoint y: 144, endPoint x: 175, endPoint y: 159, distance: 23.3
click at [177, 157] on div "Claims Raise a Claim Last Updated on 10:05 AM, 08 Oct 2025 Active Closed Open c…" at bounding box center [472, 275] width 785 height 395
click at [173, 160] on div "Closed" at bounding box center [189, 155] width 33 height 12
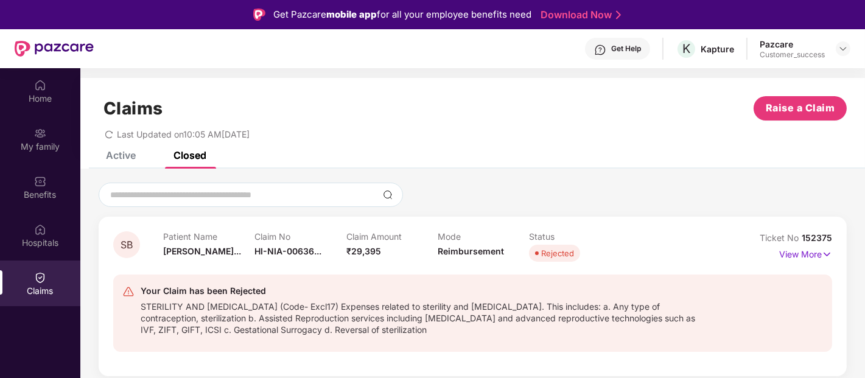
scroll to position [17, 0]
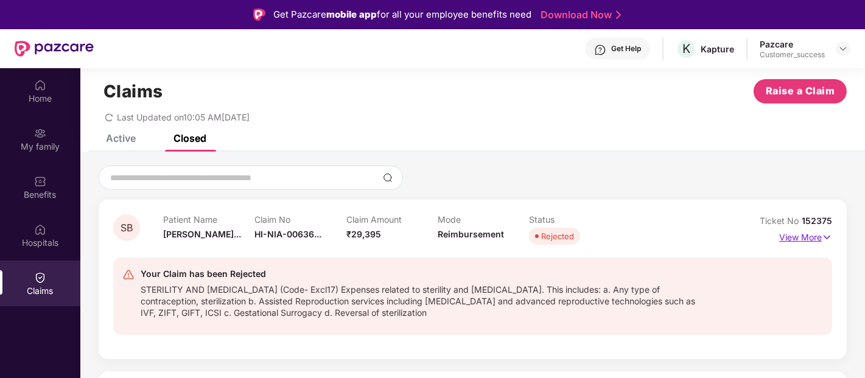
click at [792, 237] on p "View More" at bounding box center [805, 236] width 53 height 16
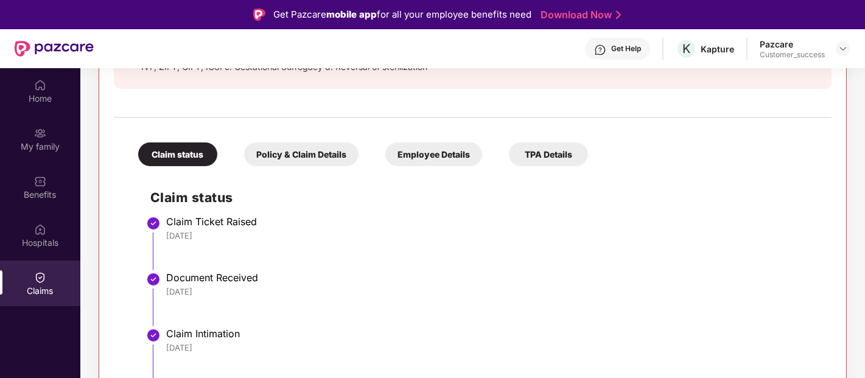
scroll to position [309, 0]
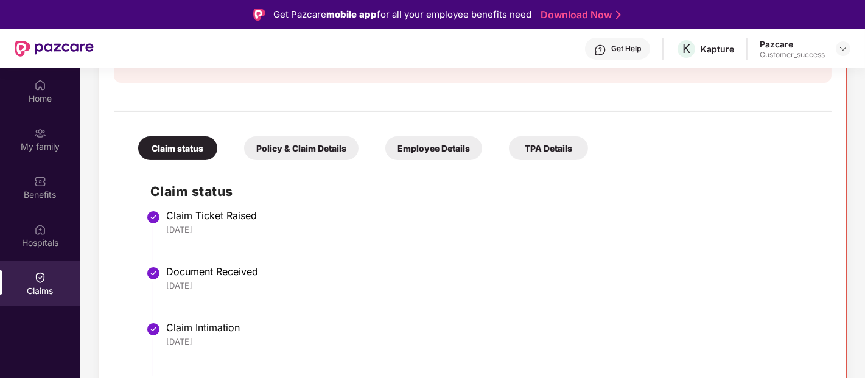
click at [314, 149] on div "Policy & Claim Details" at bounding box center [301, 148] width 114 height 24
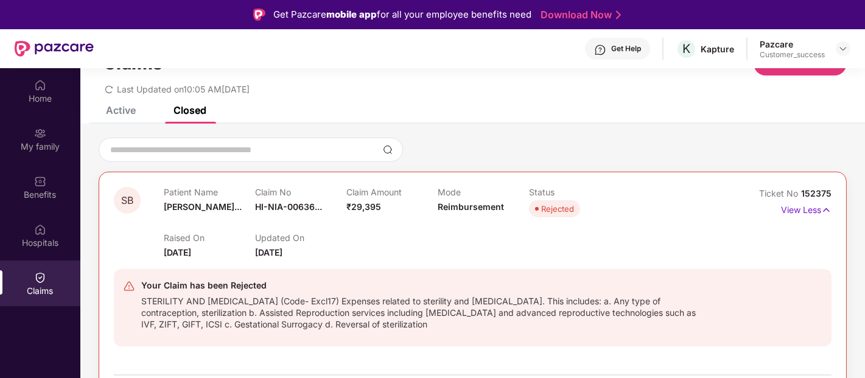
scroll to position [30, 0]
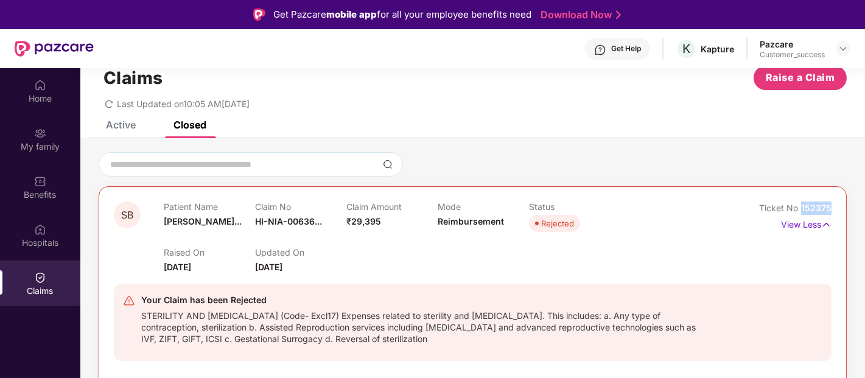
drag, startPoint x: 802, startPoint y: 208, endPoint x: 832, endPoint y: 208, distance: 30.4
copy span "152375"
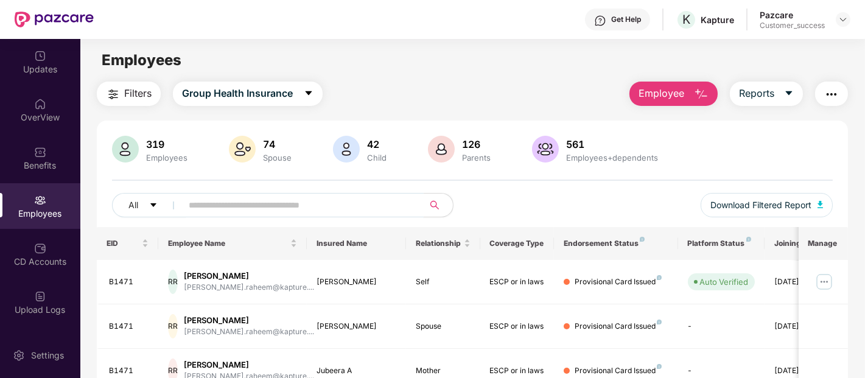
click at [329, 205] on input "text" at bounding box center [298, 205] width 219 height 18
paste input "*****"
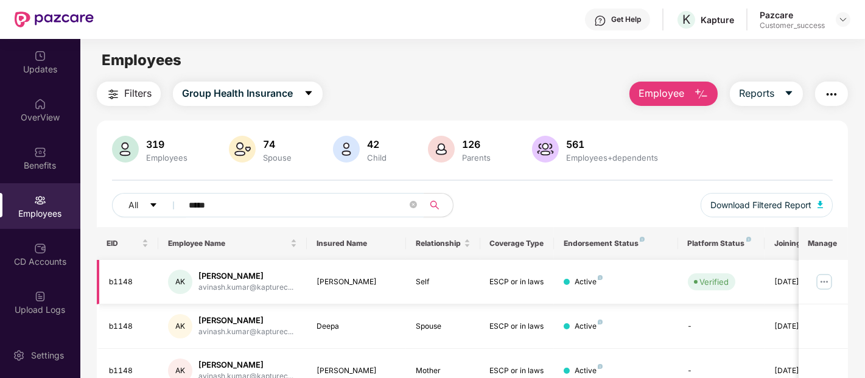
scroll to position [103, 0]
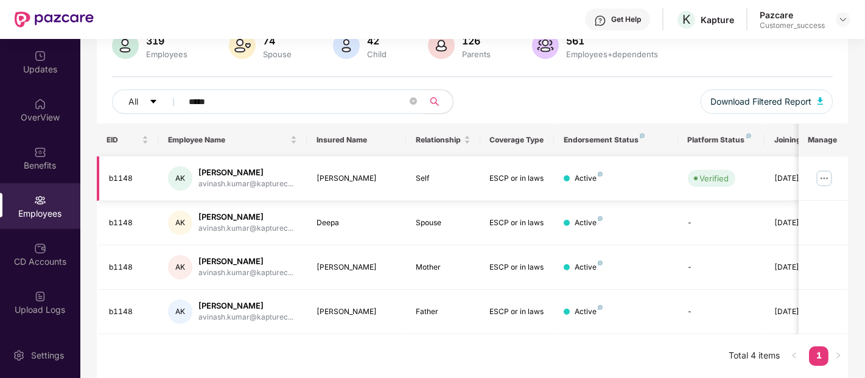
type input "*****"
click at [817, 178] on img at bounding box center [823, 178] width 19 height 19
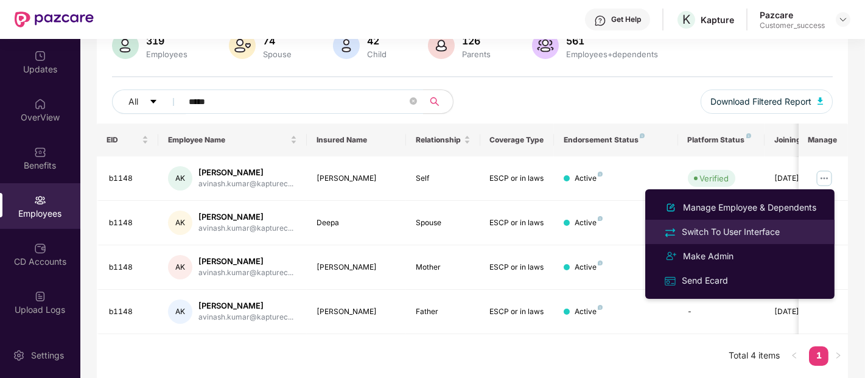
click at [694, 226] on div "Switch To User Interface" at bounding box center [730, 231] width 103 height 13
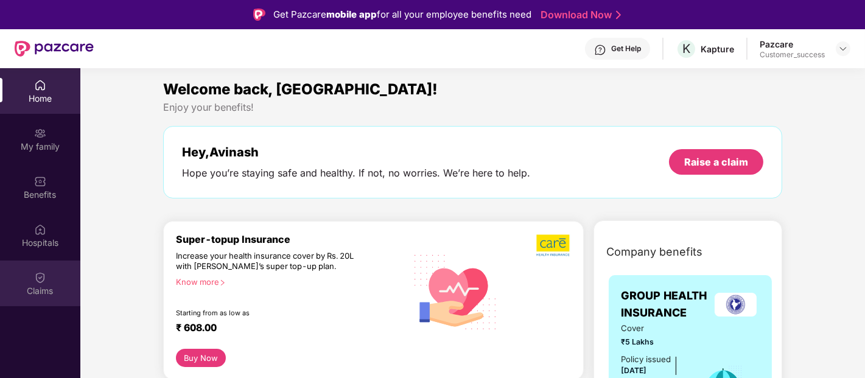
click at [47, 275] on div "Claims" at bounding box center [40, 284] width 80 height 46
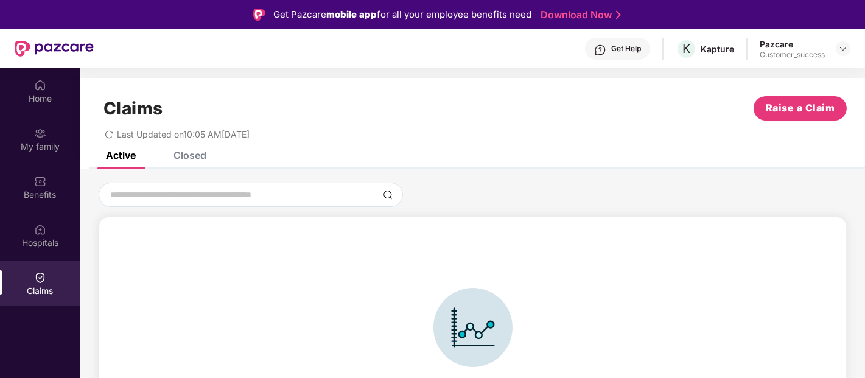
click at [197, 155] on div "Closed" at bounding box center [189, 155] width 33 height 12
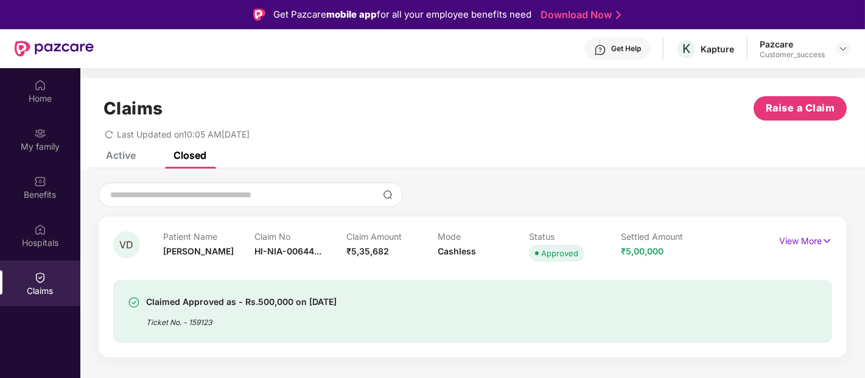
scroll to position [68, 0]
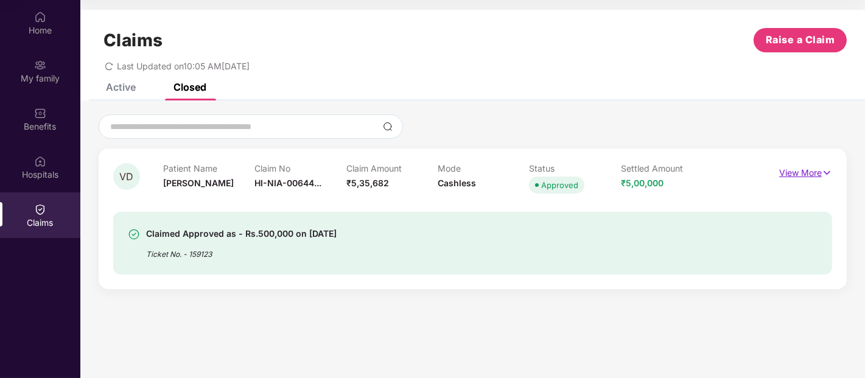
click at [802, 172] on p "View More" at bounding box center [805, 171] width 53 height 16
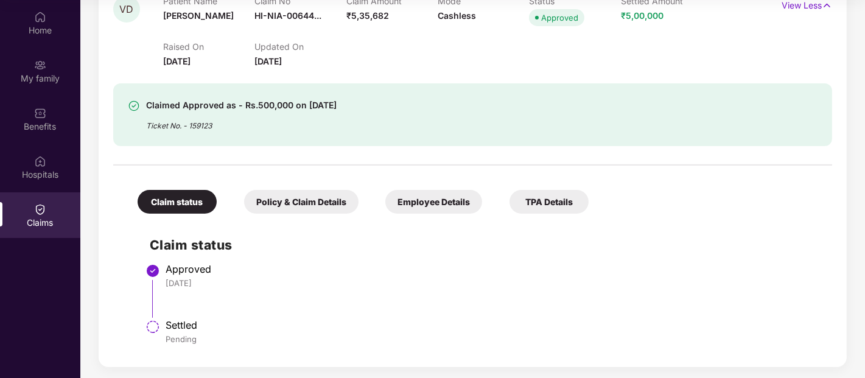
scroll to position [0, 0]
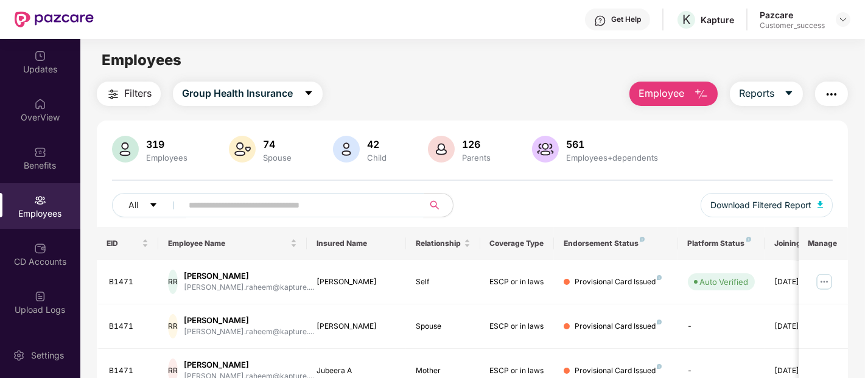
click at [287, 203] on input "text" at bounding box center [298, 205] width 219 height 18
paste input "*****"
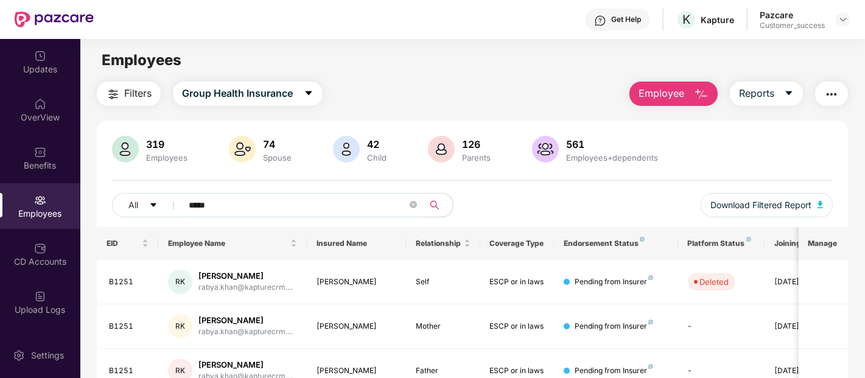
click at [259, 205] on input "*****" at bounding box center [298, 205] width 219 height 18
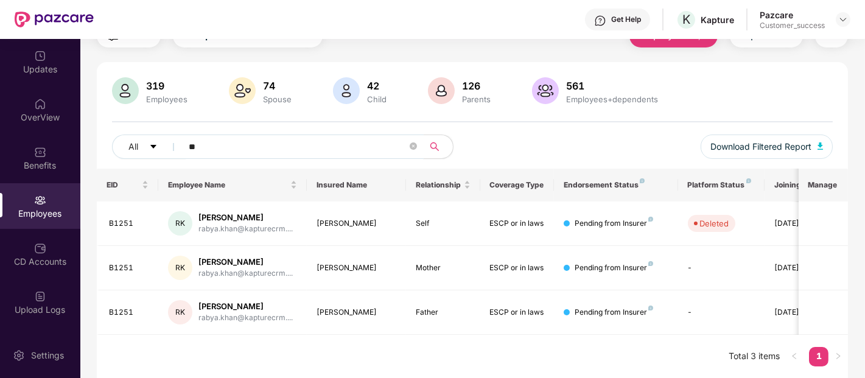
type input "*"
paste input "*****"
type input "*"
paste input "*****"
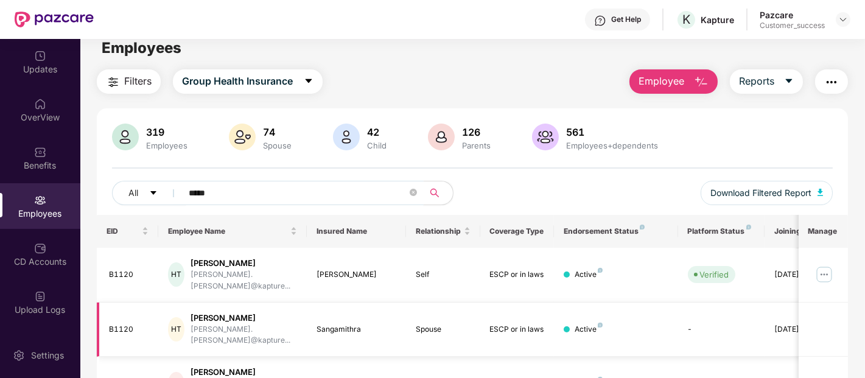
scroll to position [5, 0]
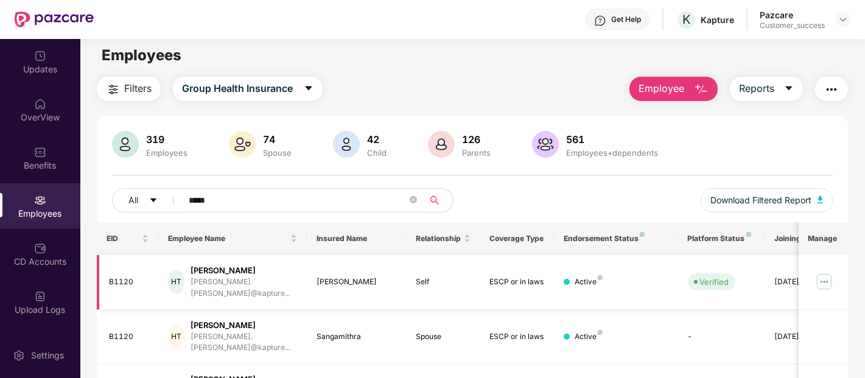
type input "*****"
click at [814, 278] on td at bounding box center [823, 282] width 49 height 55
click at [825, 280] on img at bounding box center [823, 281] width 19 height 19
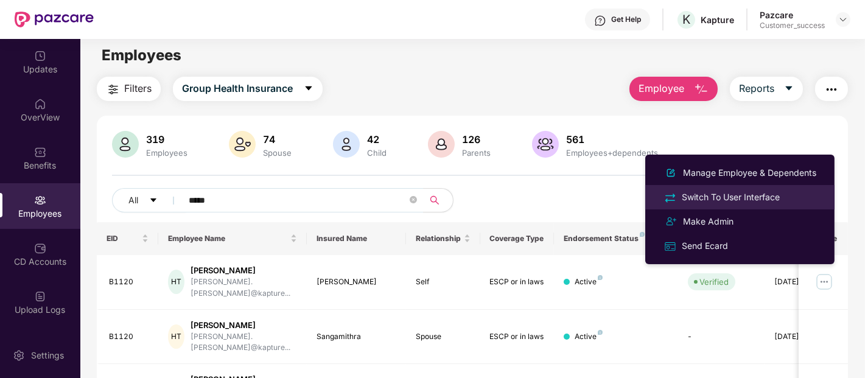
click at [698, 200] on div "Switch To User Interface" at bounding box center [730, 197] width 103 height 13
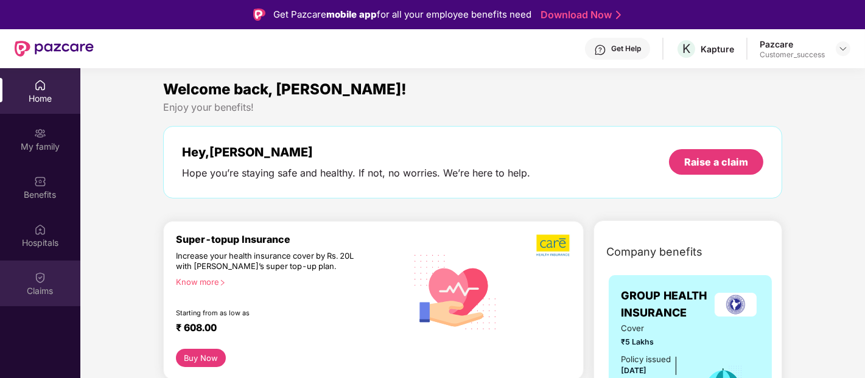
click at [18, 280] on div "Claims" at bounding box center [40, 284] width 80 height 46
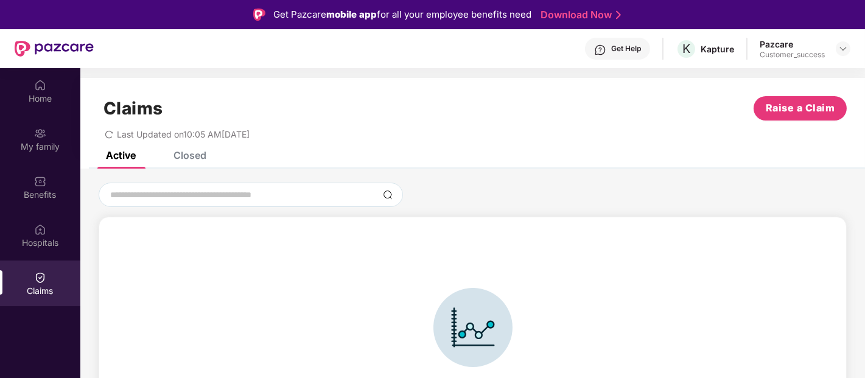
click at [197, 160] on div "Closed" at bounding box center [189, 155] width 33 height 12
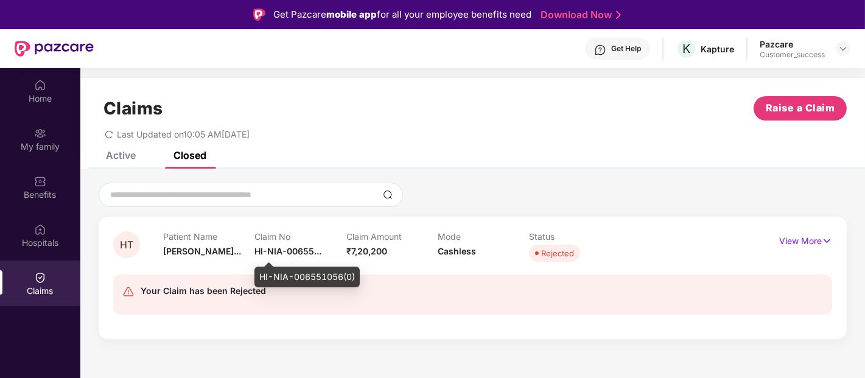
click at [296, 247] on span "HI-NIA-00655..." at bounding box center [287, 251] width 67 height 10
click at [811, 245] on p "View More" at bounding box center [805, 239] width 53 height 16
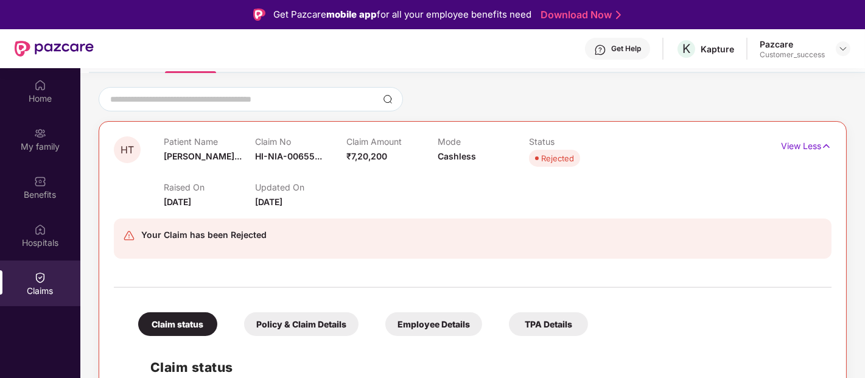
scroll to position [68, 0]
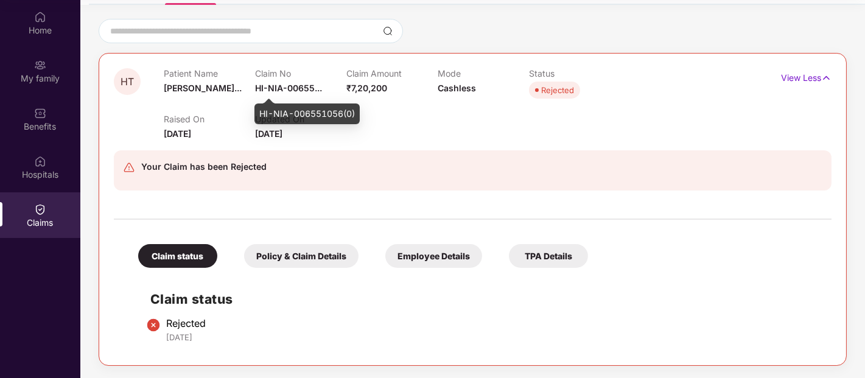
click at [269, 84] on span "HI-NIA-00655..." at bounding box center [288, 88] width 67 height 10
click at [289, 116] on div "HI-NIA-006551056(0)" at bounding box center [306, 113] width 105 height 21
click at [288, 83] on span "HI-NIA-00655..." at bounding box center [288, 88] width 67 height 10
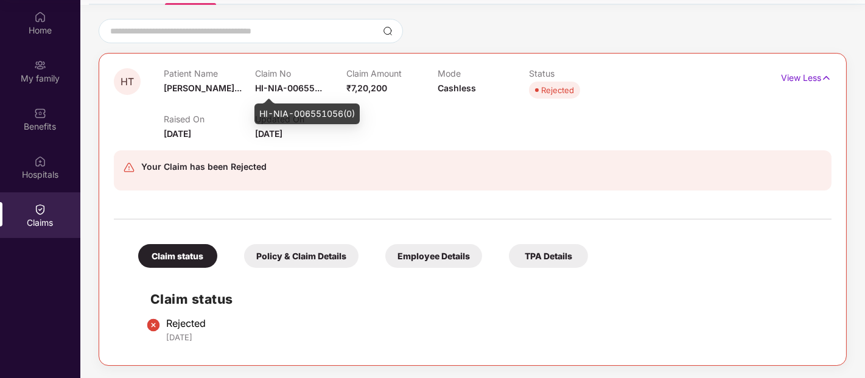
click at [293, 116] on div "HI-NIA-006551056(0)" at bounding box center [306, 113] width 105 height 21
copy div "HI-NIA-006551056(0)"
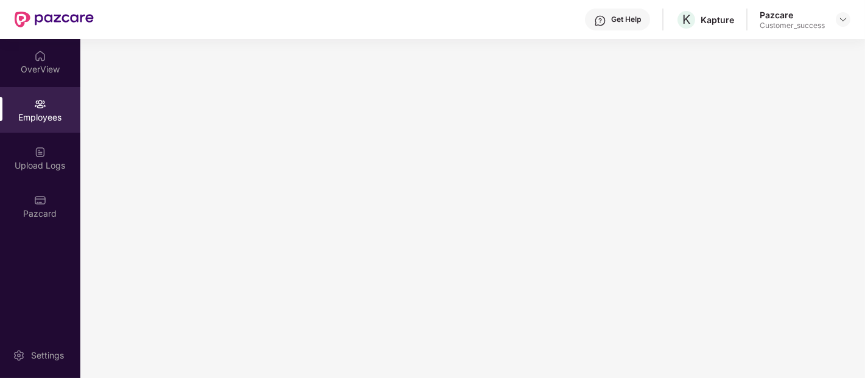
scroll to position [0, 0]
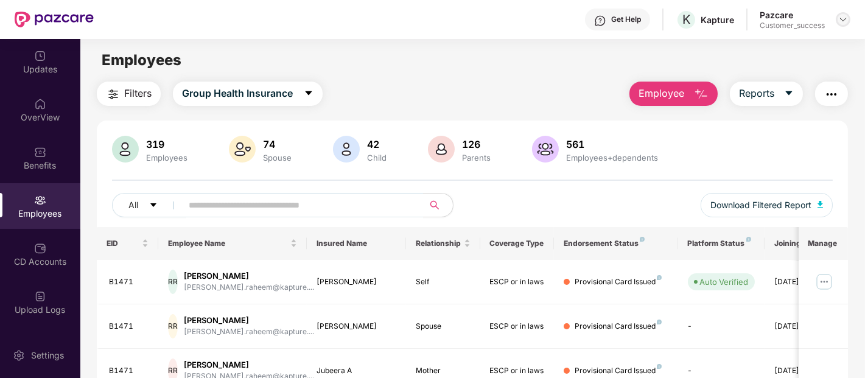
click at [846, 16] on img at bounding box center [843, 20] width 10 height 10
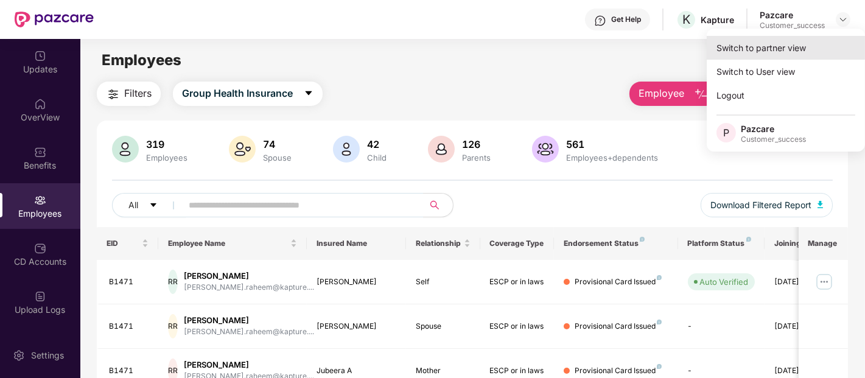
click at [764, 51] on div "Switch to partner view" at bounding box center [786, 48] width 158 height 24
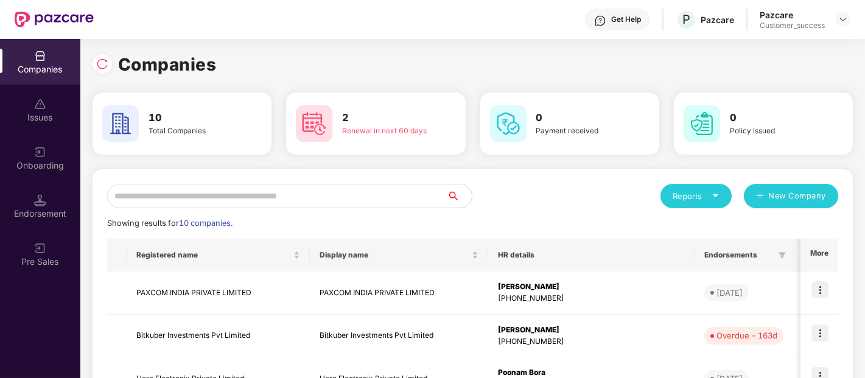
click at [220, 196] on input "text" at bounding box center [277, 196] width 340 height 24
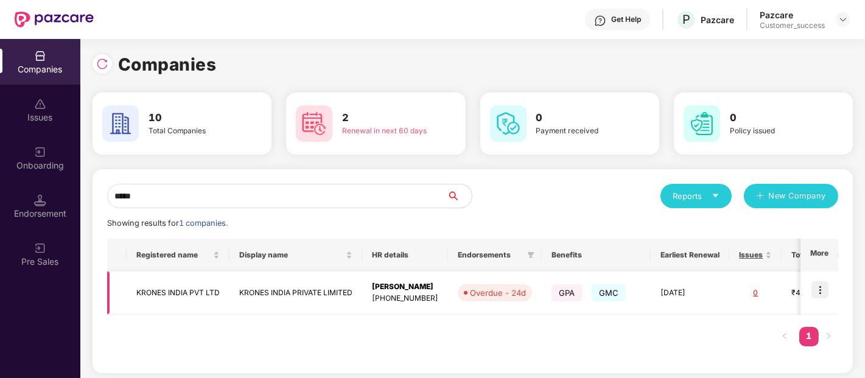
type input "*****"
click at [817, 290] on img at bounding box center [819, 289] width 17 height 17
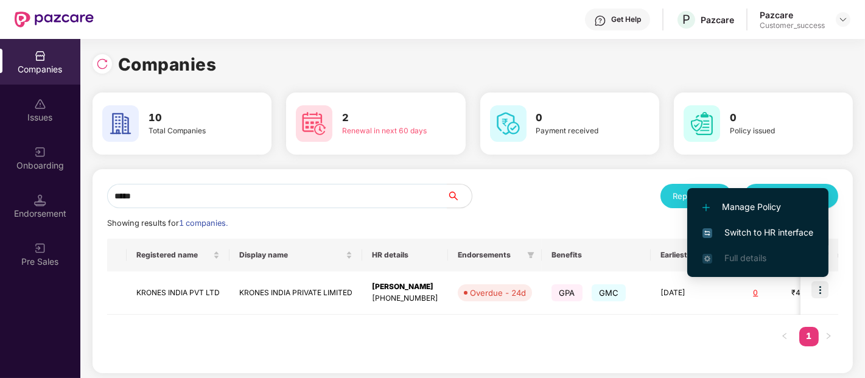
click at [719, 232] on span "Switch to HR interface" at bounding box center [757, 232] width 111 height 13
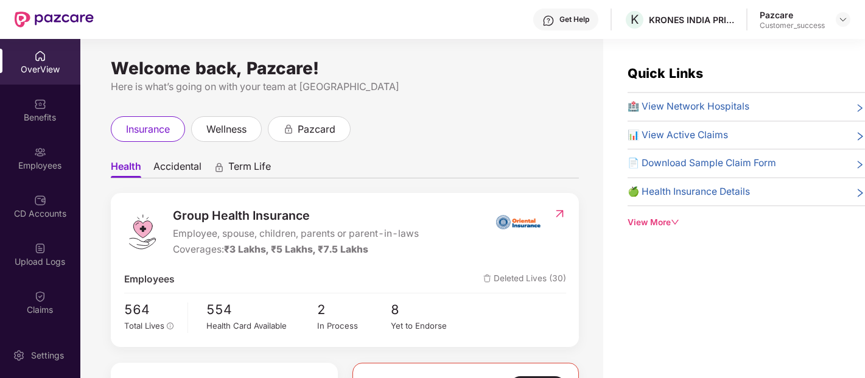
click at [38, 155] on img at bounding box center [40, 152] width 12 height 12
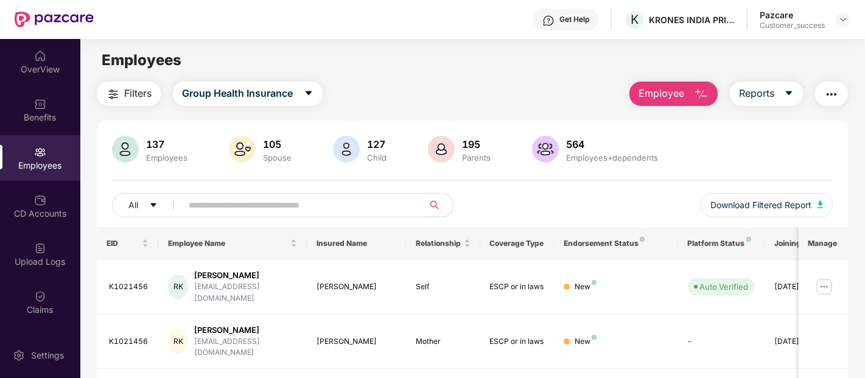
click at [369, 203] on input "text" at bounding box center [298, 205] width 219 height 18
paste input "********"
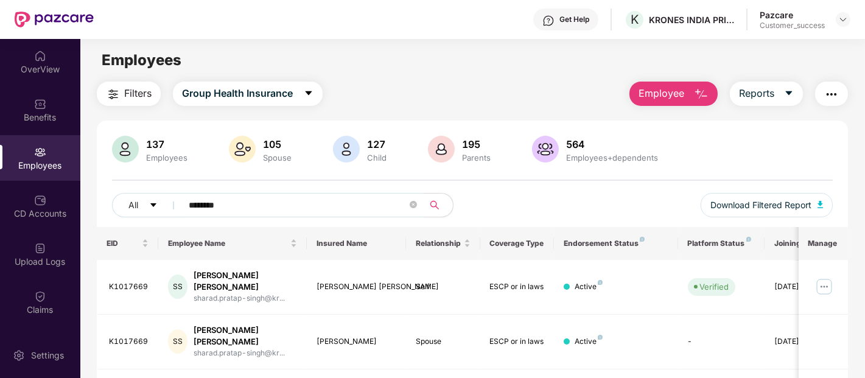
scroll to position [103, 0]
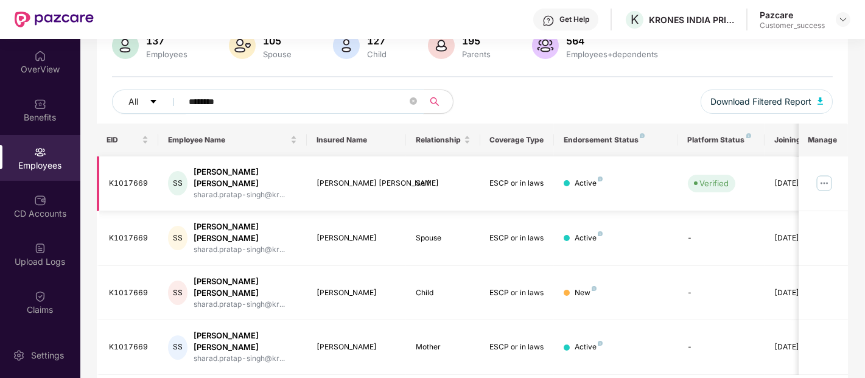
type input "********"
click at [822, 181] on img at bounding box center [823, 182] width 19 height 19
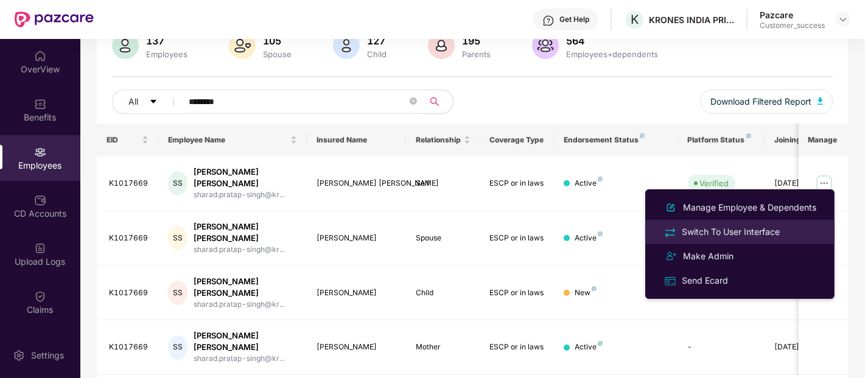
click at [685, 229] on div "Switch To User Interface" at bounding box center [730, 231] width 103 height 13
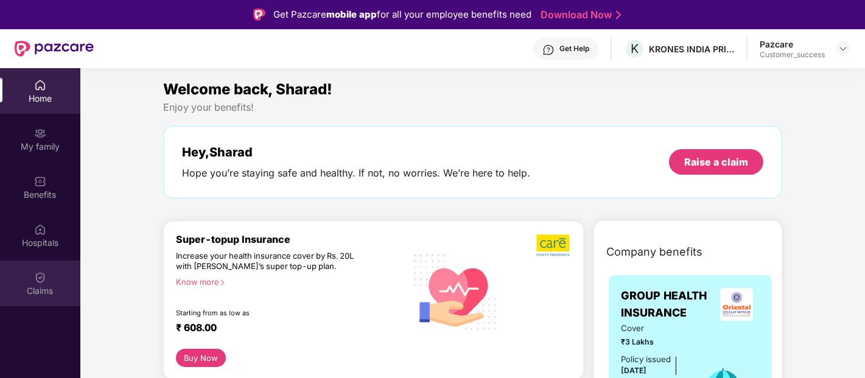
click at [37, 276] on img at bounding box center [40, 277] width 12 height 12
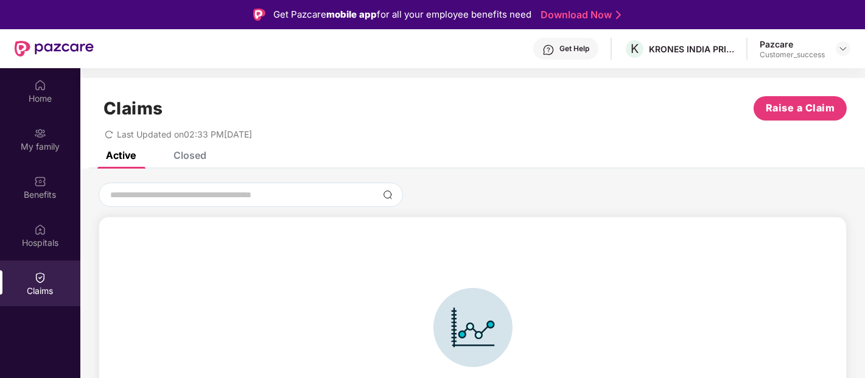
scroll to position [26, 0]
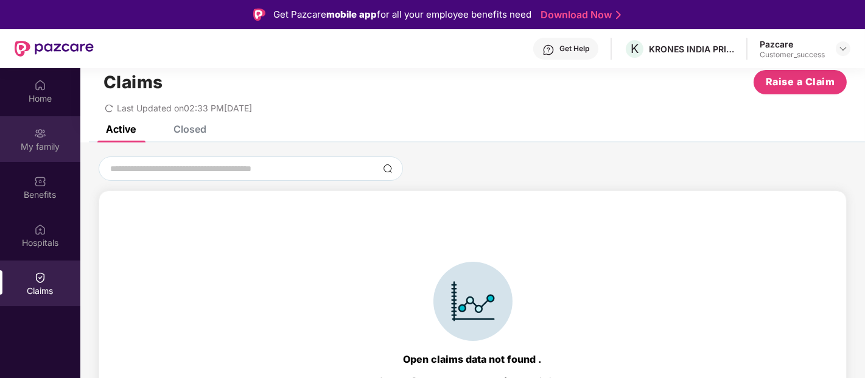
click at [56, 149] on div "My family" at bounding box center [40, 147] width 80 height 12
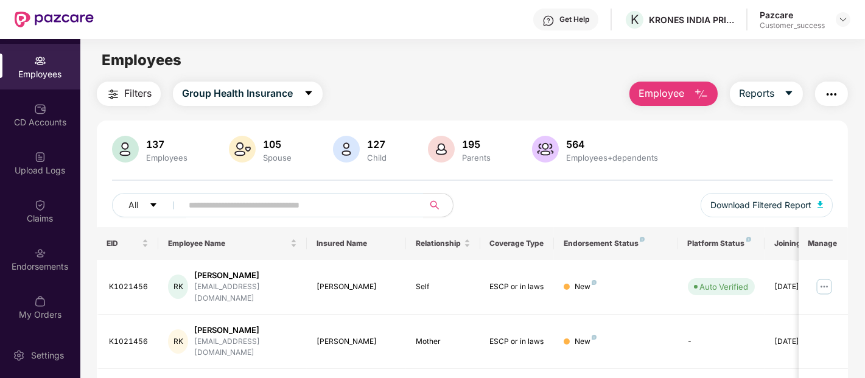
scroll to position [90, 0]
click at [35, 265] on div "Endorsements" at bounding box center [40, 268] width 80 height 12
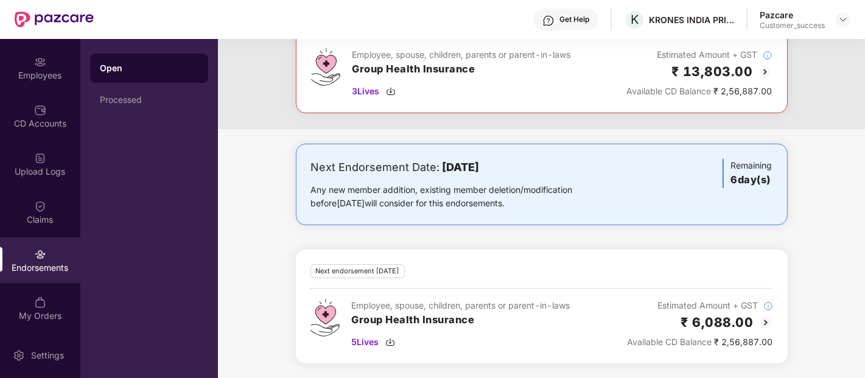
scroll to position [0, 0]
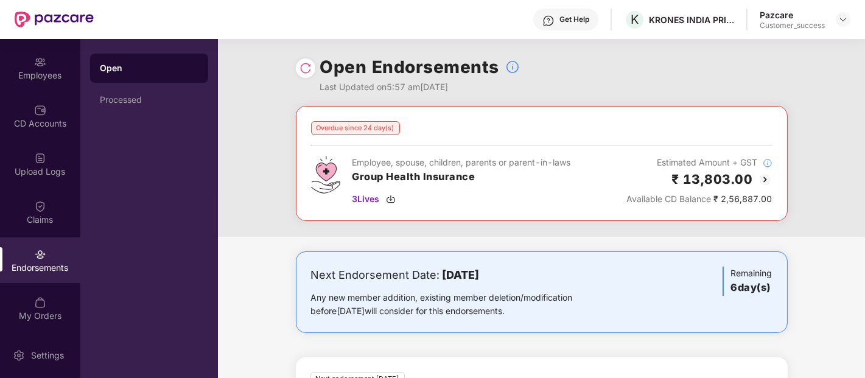
click at [694, 211] on div "Overdue since 24 day(s) Employee, spouse, children, parents or parent-in-laws G…" at bounding box center [542, 163] width 492 height 115
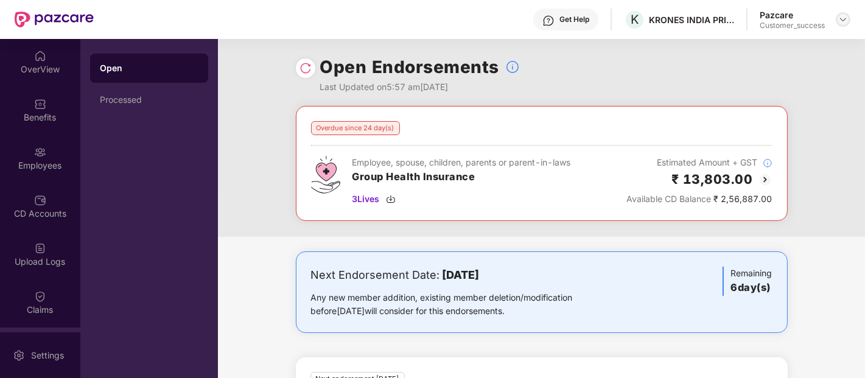
click at [842, 23] on img at bounding box center [843, 20] width 10 height 10
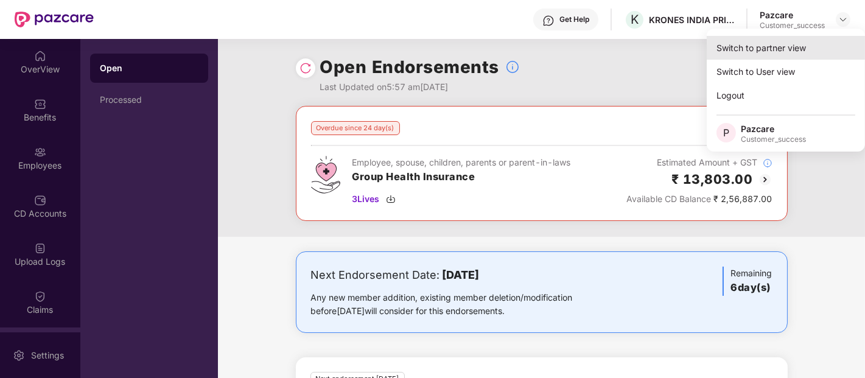
click at [755, 55] on div "Switch to partner view" at bounding box center [786, 48] width 158 height 24
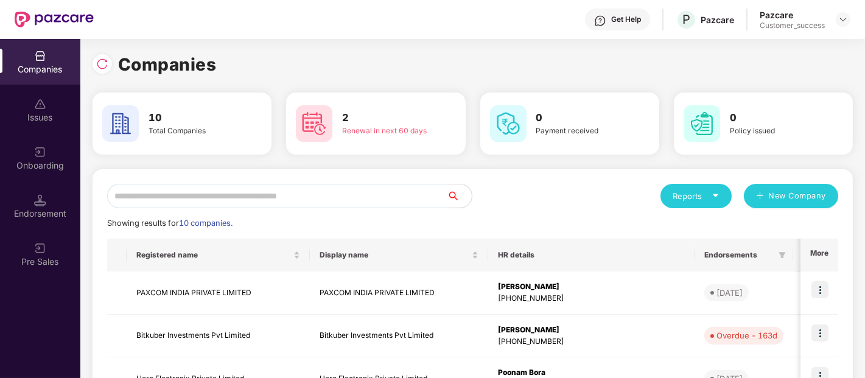
click at [220, 192] on input "text" at bounding box center [277, 196] width 340 height 24
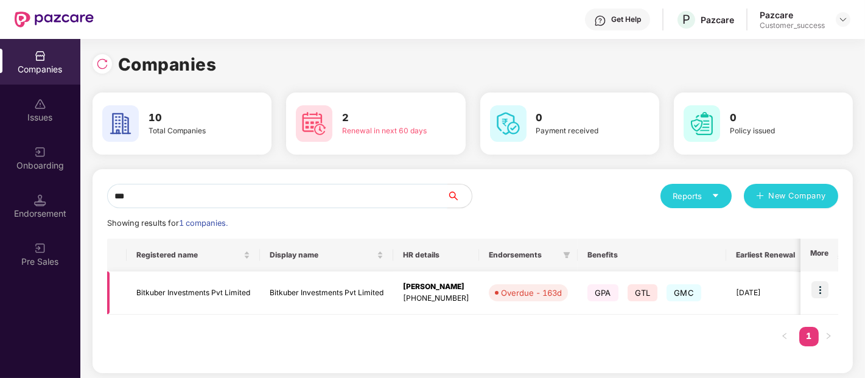
type input "***"
click at [820, 285] on img at bounding box center [819, 289] width 17 height 17
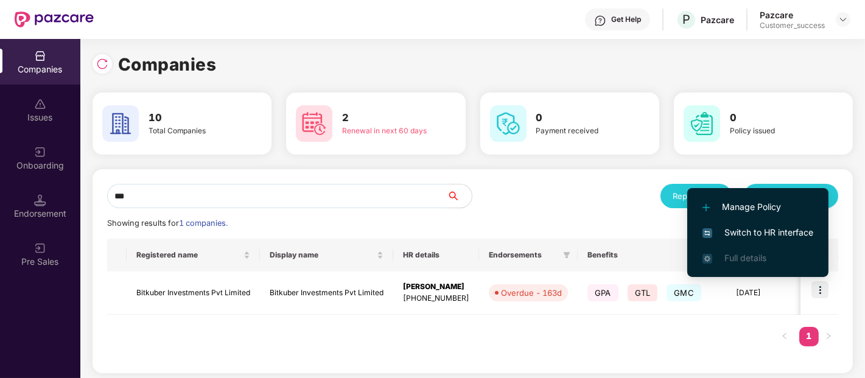
click at [418, 208] on input "***" at bounding box center [277, 196] width 340 height 24
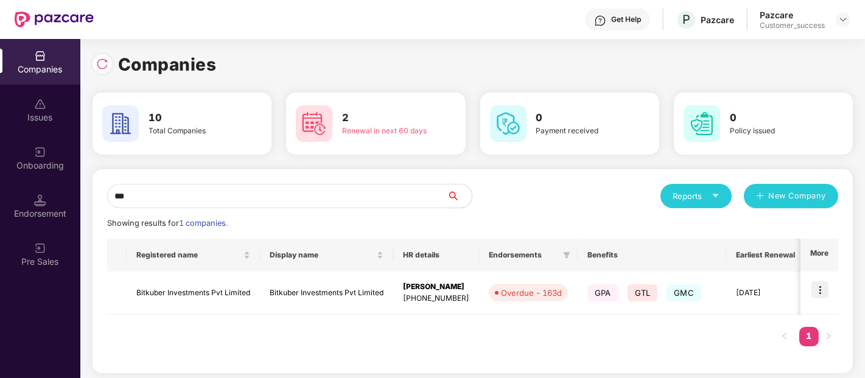
click at [33, 65] on div "Companies" at bounding box center [40, 69] width 80 height 12
click at [813, 288] on img at bounding box center [819, 289] width 17 height 17
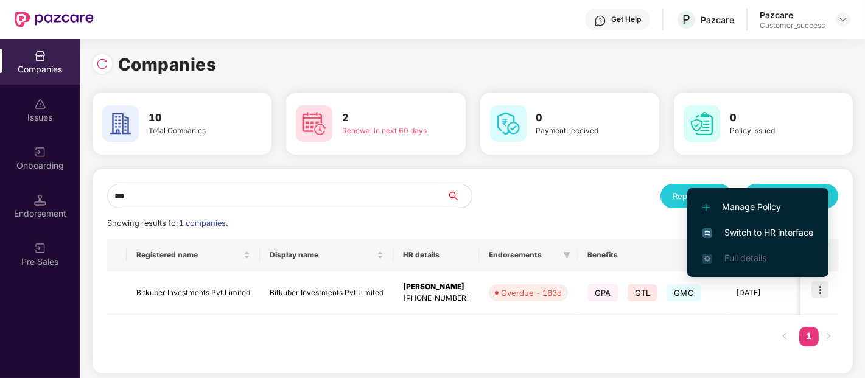
click at [747, 231] on span "Switch to HR interface" at bounding box center [757, 232] width 111 height 13
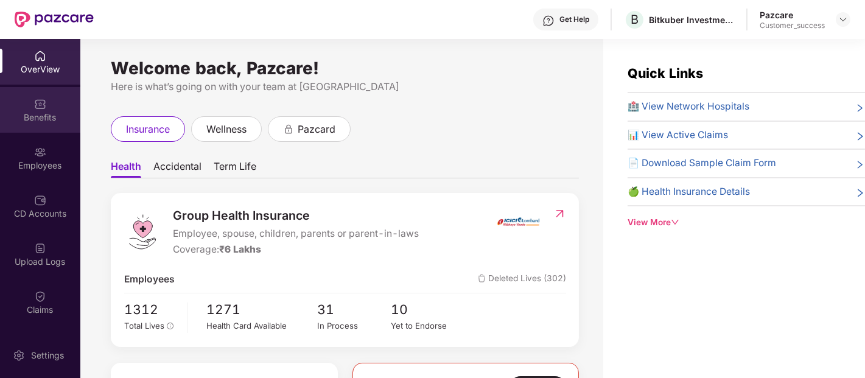
click at [34, 103] on img at bounding box center [40, 104] width 12 height 12
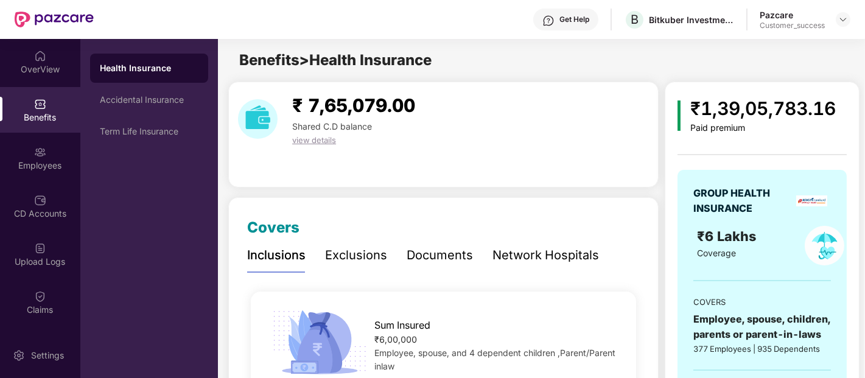
click at [741, 124] on div "Paid premium" at bounding box center [762, 128] width 145 height 10
click at [709, 247] on div "Coverage" at bounding box center [740, 253] width 87 height 13
click at [674, 250] on div "₹1,39,05,783.16 Paid premium GROUP HEALTH INSURANCE ₹6 Lakhs Coverage COVERS Em…" at bounding box center [762, 298] width 195 height 433
click at [35, 156] on img at bounding box center [40, 152] width 12 height 12
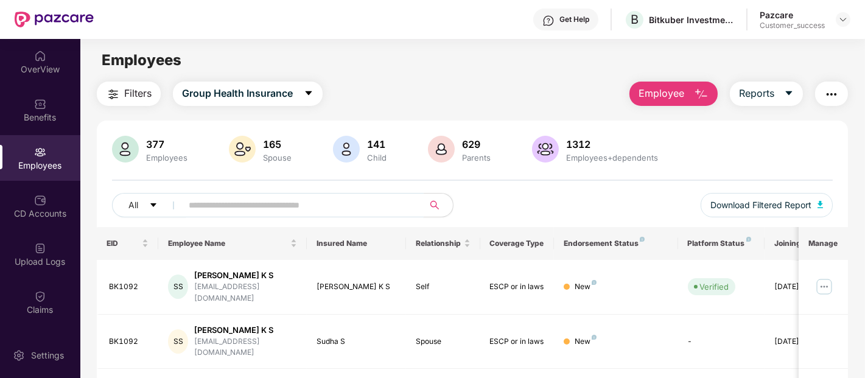
paste input "*****"
click at [335, 212] on input "text" at bounding box center [298, 205] width 219 height 18
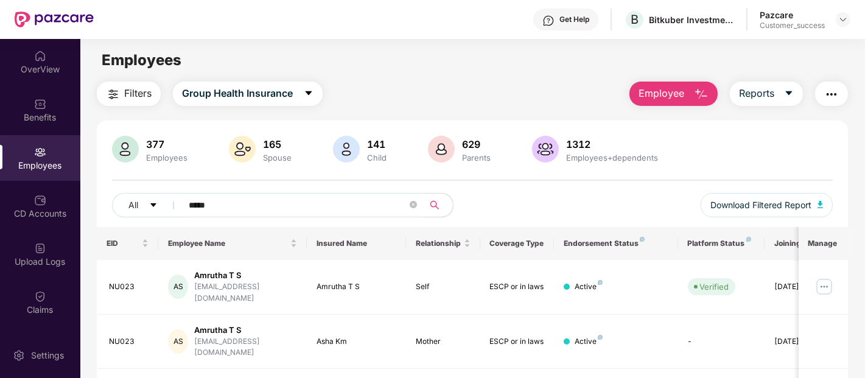
scroll to position [58, 0]
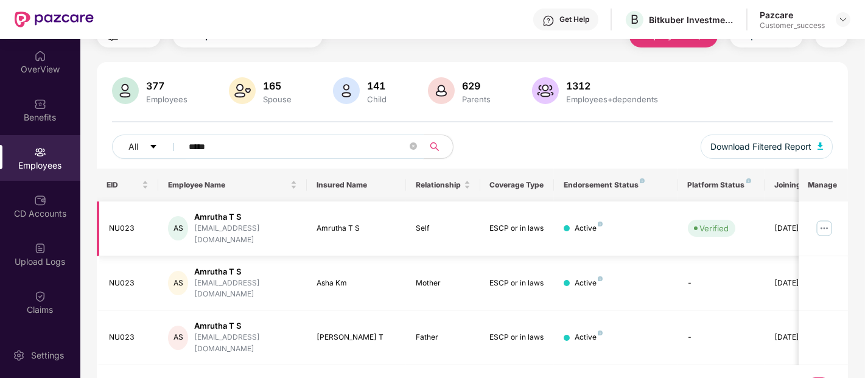
type input "*****"
click at [822, 221] on img at bounding box center [823, 228] width 19 height 19
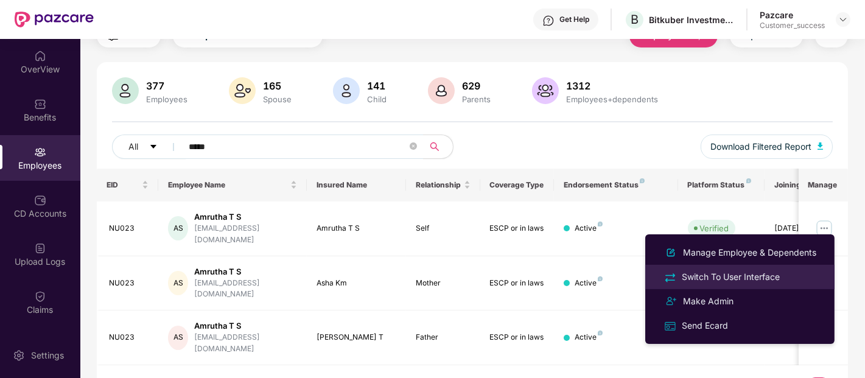
click at [683, 272] on div "Switch To User Interface" at bounding box center [730, 276] width 103 height 13
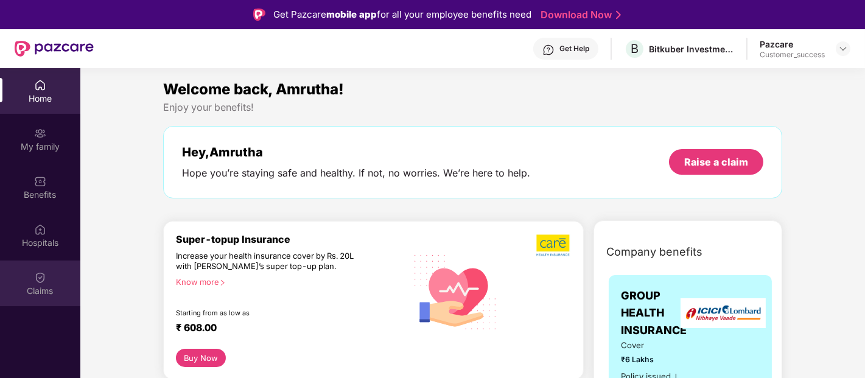
click at [35, 285] on div "Claims" at bounding box center [40, 291] width 80 height 12
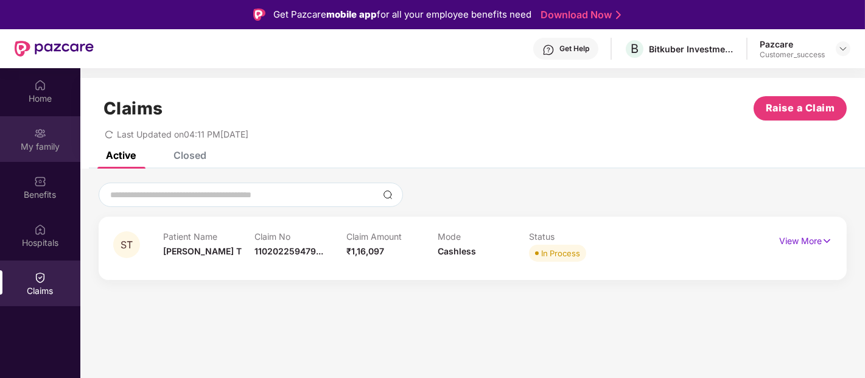
click at [52, 138] on div "My family" at bounding box center [40, 139] width 80 height 46
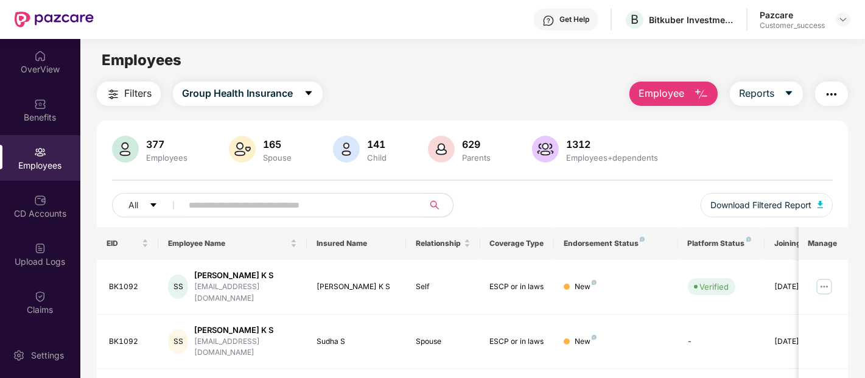
click at [694, 153] on div "377 Employees 165 Spouse 141 Child 629 Parents 1312 Employees+dependents" at bounding box center [472, 150] width 721 height 29
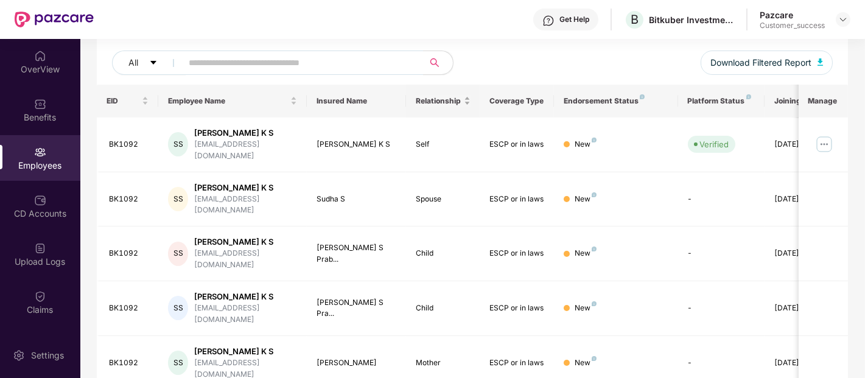
scroll to position [70, 0]
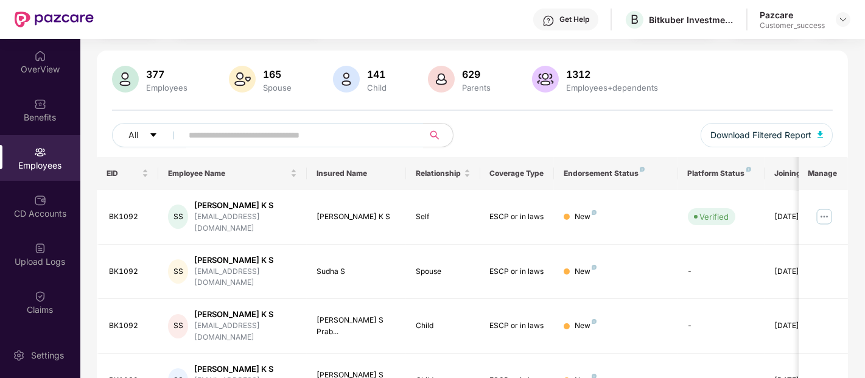
click at [638, 110] on div "377 Employees 165 Spouse 141 Child 629 Parents 1312 Employees+dependents All Do…" at bounding box center [472, 111] width 751 height 91
click at [353, 142] on input "text" at bounding box center [298, 135] width 219 height 18
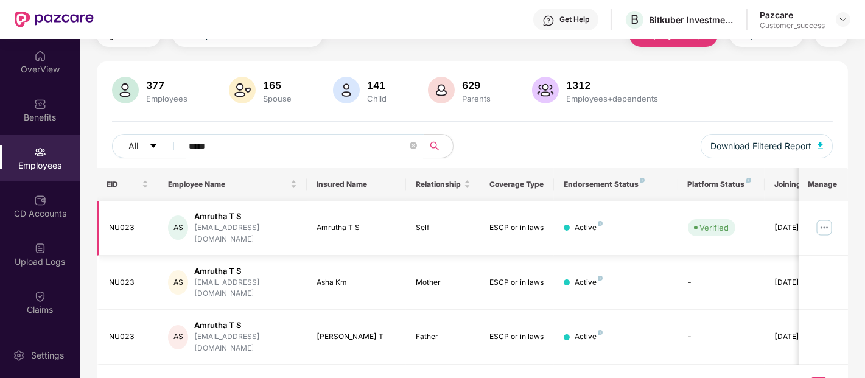
scroll to position [58, 0]
type input "*****"
click at [826, 219] on img at bounding box center [823, 228] width 19 height 19
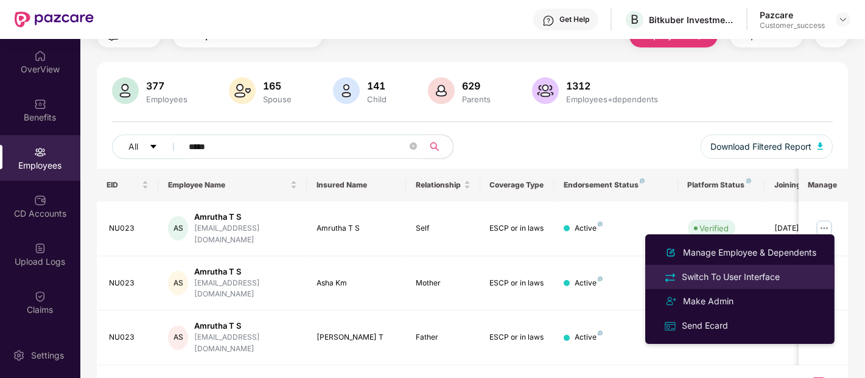
click at [733, 271] on div "Switch To User Interface" at bounding box center [730, 276] width 103 height 13
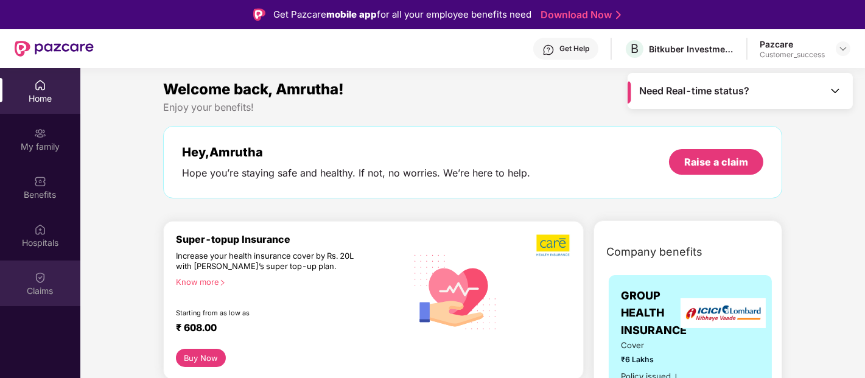
click at [46, 278] on div "Claims" at bounding box center [40, 284] width 80 height 46
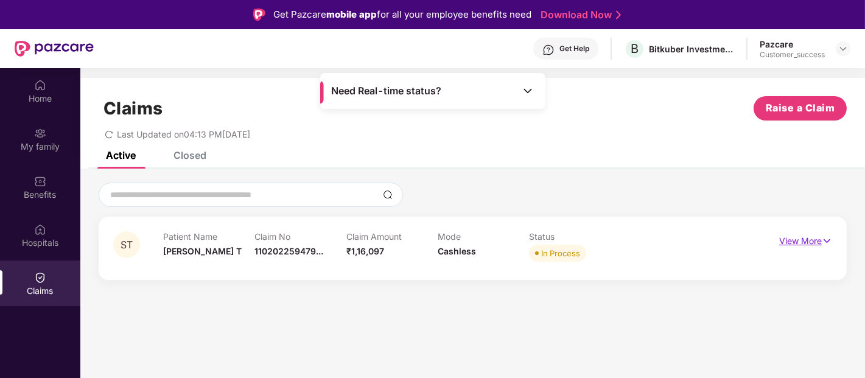
click at [810, 243] on p "View More" at bounding box center [805, 239] width 53 height 16
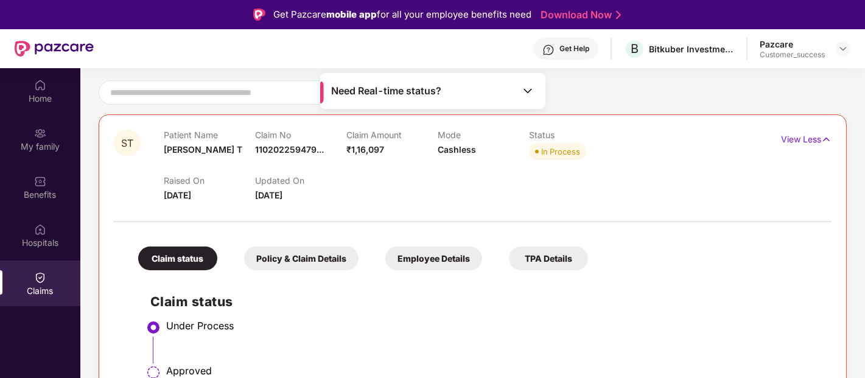
scroll to position [103, 0]
click at [339, 262] on div "Policy & Claim Details" at bounding box center [301, 257] width 114 height 24
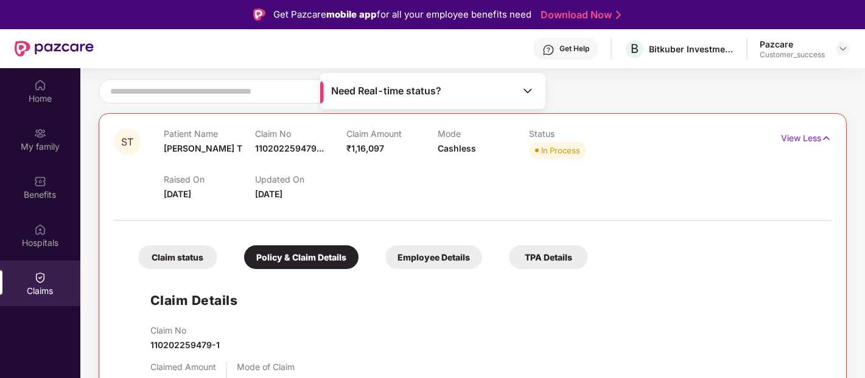
click at [417, 262] on div "Employee Details" at bounding box center [433, 257] width 97 height 24
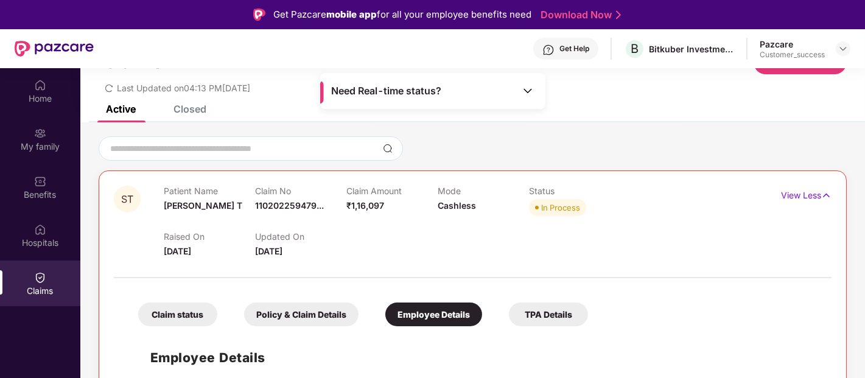
scroll to position [68, 0]
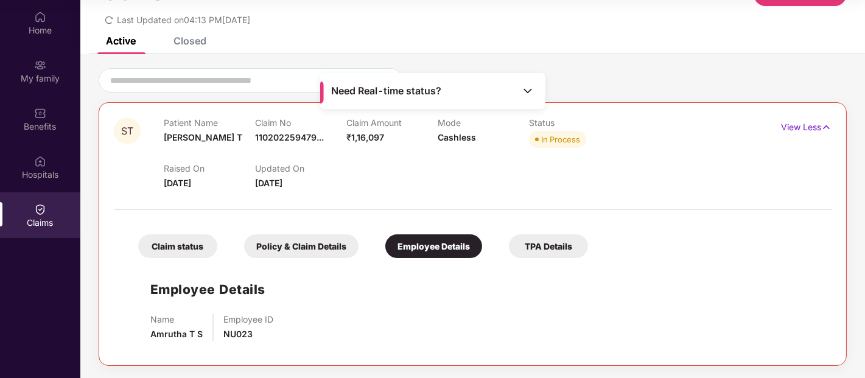
click at [338, 254] on div "Policy & Claim Details" at bounding box center [301, 246] width 114 height 24
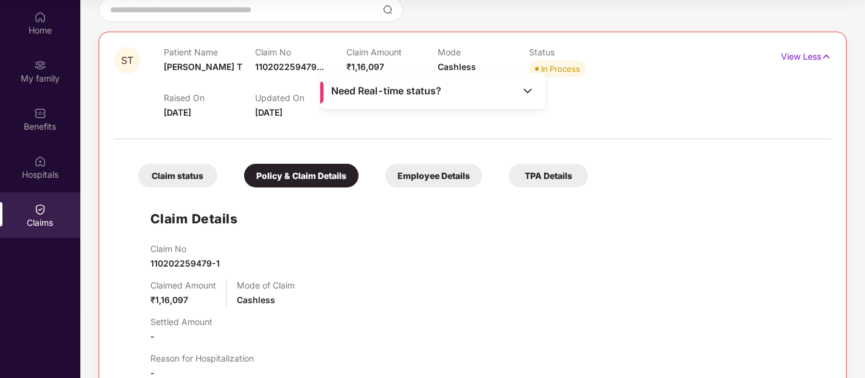
scroll to position [116, 0]
click at [534, 174] on div "TPA Details" at bounding box center [548, 176] width 79 height 24
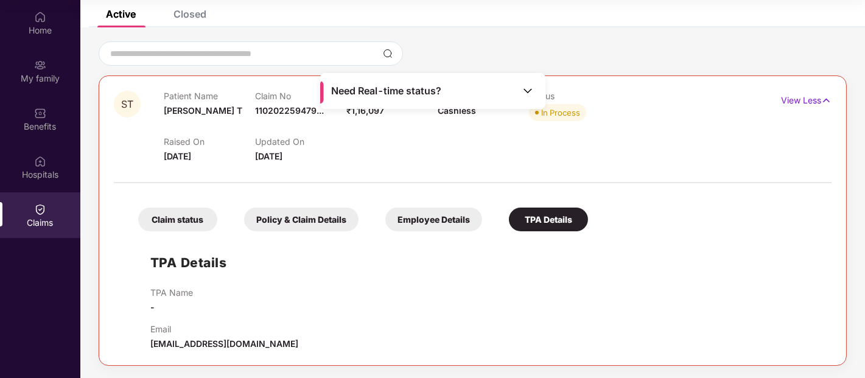
click at [418, 218] on div "Employee Details" at bounding box center [433, 220] width 97 height 24
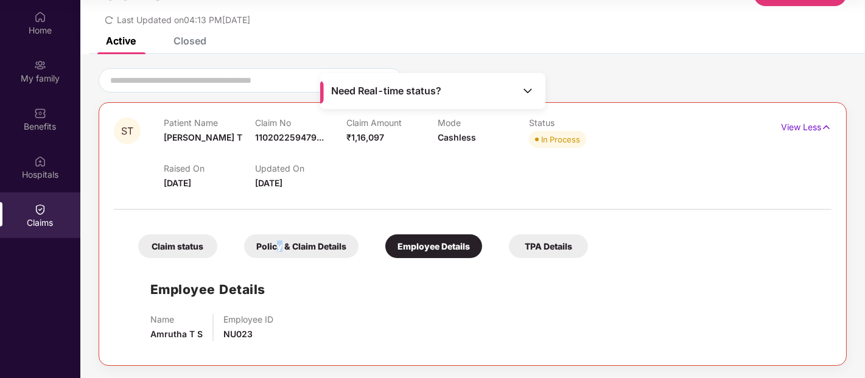
click at [280, 242] on div "Policy & Claim Details" at bounding box center [301, 246] width 114 height 24
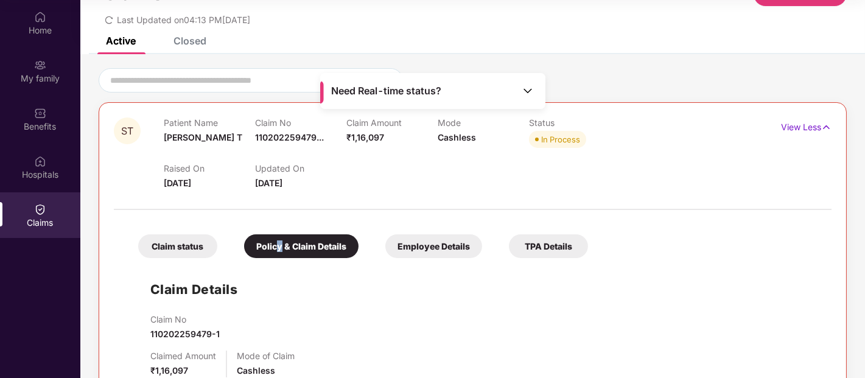
scroll to position [116, 0]
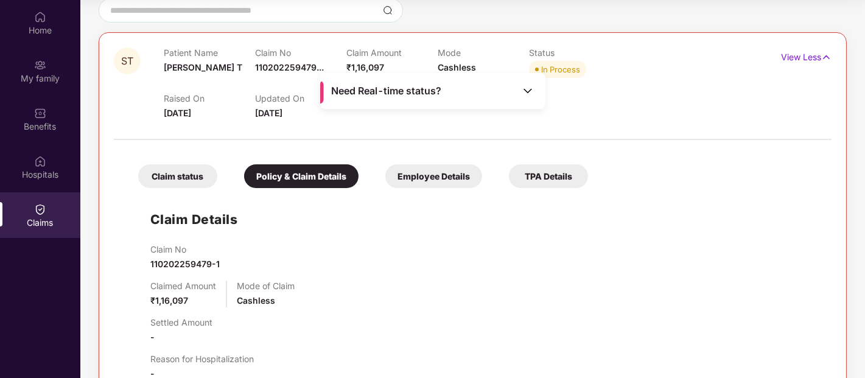
click at [191, 180] on div "Claim status" at bounding box center [177, 176] width 79 height 24
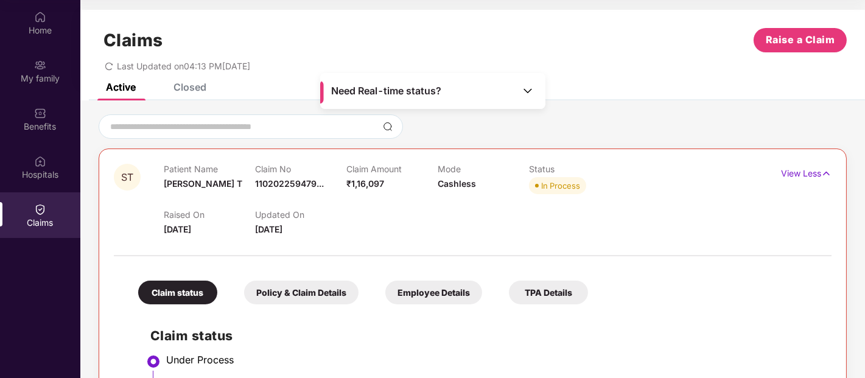
scroll to position [0, 0]
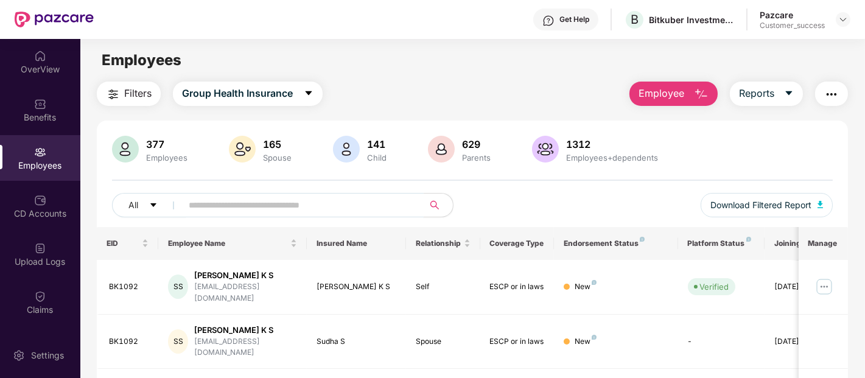
click at [399, 199] on input "text" at bounding box center [298, 205] width 219 height 18
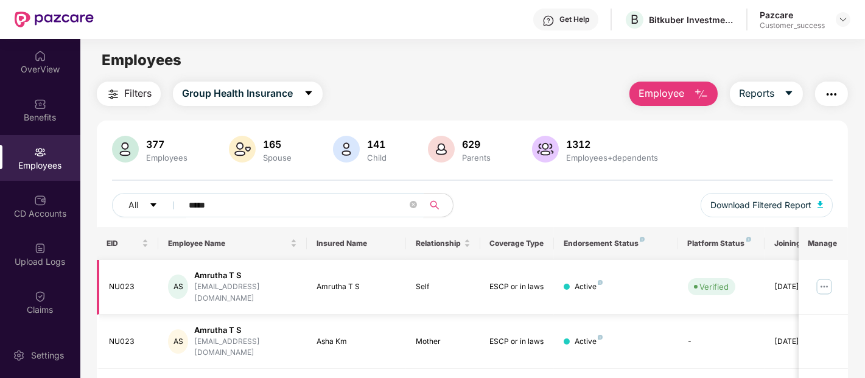
type input "*****"
click at [820, 287] on img at bounding box center [823, 286] width 19 height 19
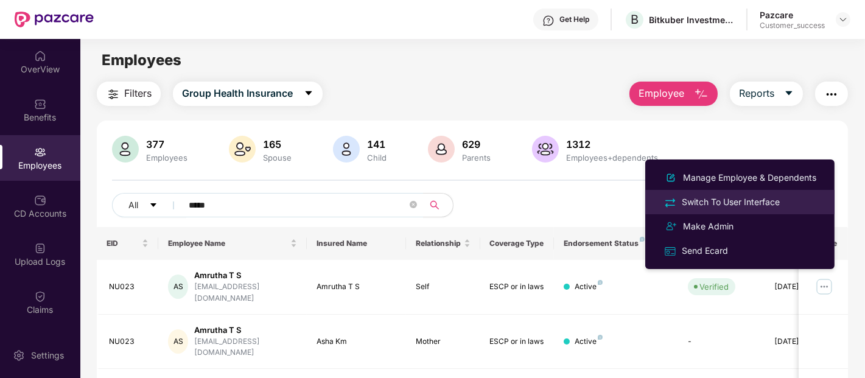
click at [698, 203] on div "Switch To User Interface" at bounding box center [730, 201] width 103 height 13
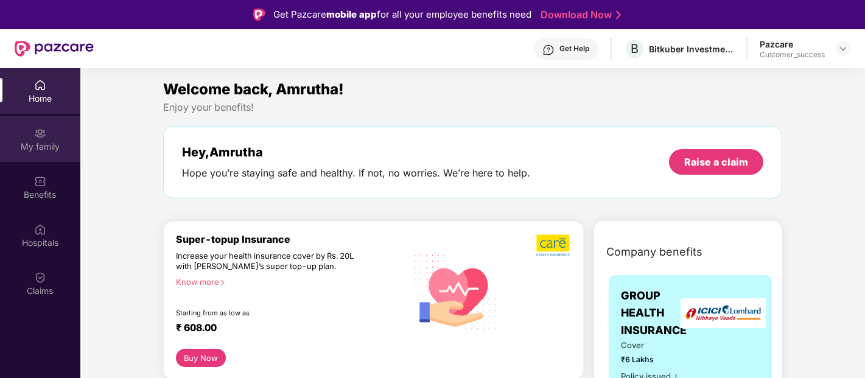
click at [26, 145] on div "My family" at bounding box center [40, 147] width 80 height 12
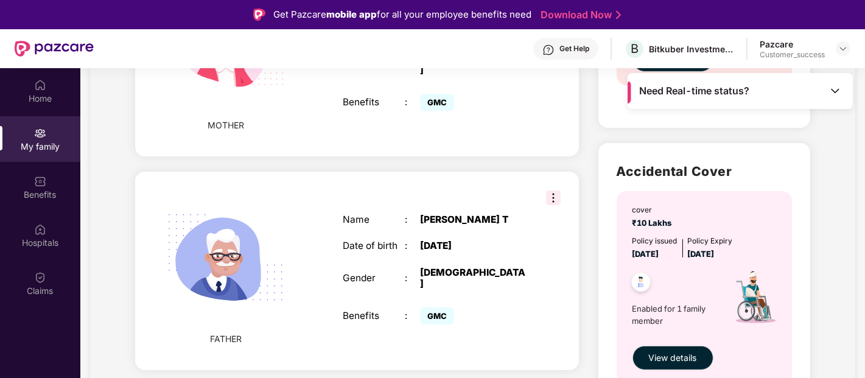
scroll to position [607, 0]
click at [549, 191] on img at bounding box center [553, 198] width 15 height 15
click at [479, 256] on div "Name : [PERSON_NAME] T Date of birth : [DEMOGRAPHIC_DATA] Gender : [DEMOGRAPHIC…" at bounding box center [435, 272] width 209 height 144
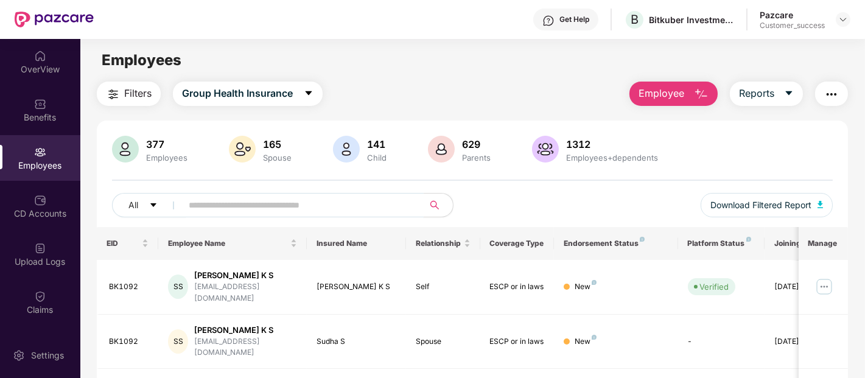
click at [330, 209] on input "text" at bounding box center [298, 205] width 219 height 18
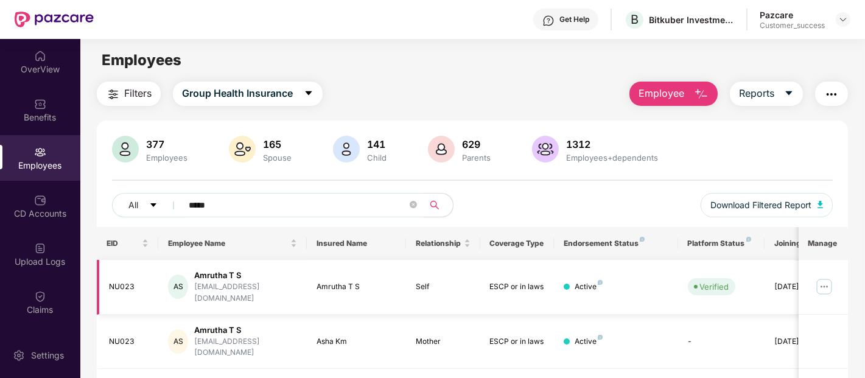
type input "*****"
click at [817, 282] on img at bounding box center [823, 286] width 19 height 19
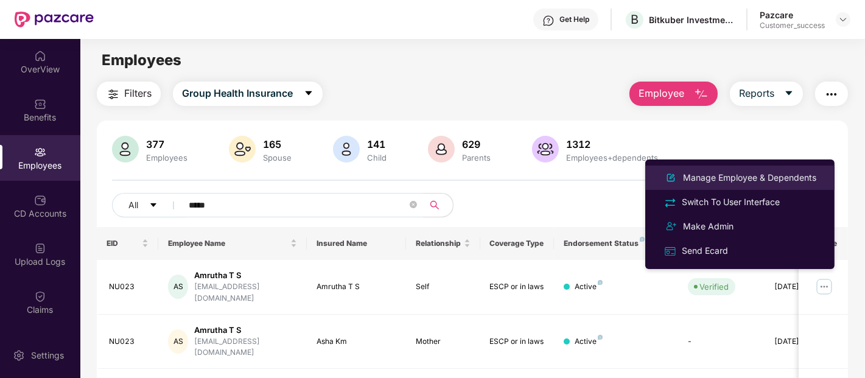
click at [711, 177] on div "Manage Employee & Dependents" at bounding box center [749, 177] width 138 height 13
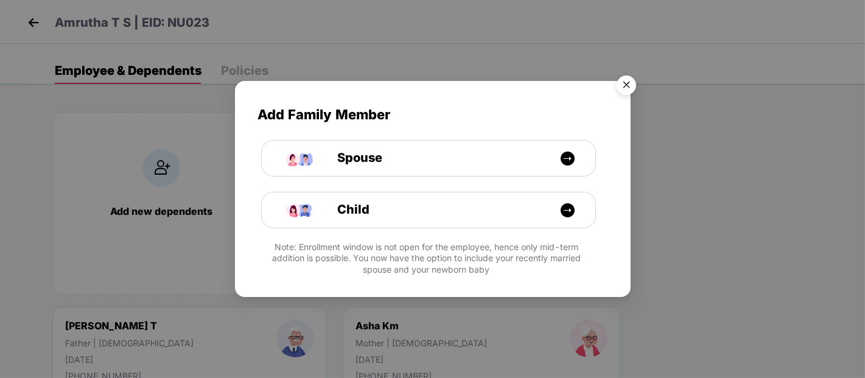
click at [628, 79] on img "Close" at bounding box center [626, 87] width 34 height 34
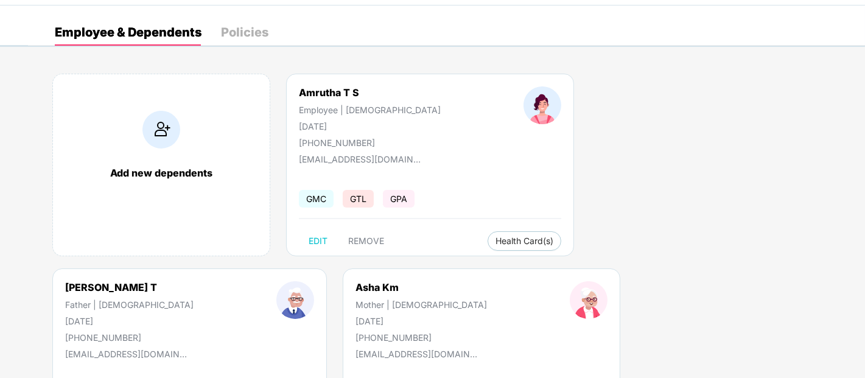
scroll to position [38, 0]
drag, startPoint x: 750, startPoint y: 244, endPoint x: 721, endPoint y: 245, distance: 29.2
click at [721, 245] on div "Add new dependents Amrutha T S Employee | [DEMOGRAPHIC_DATA] [DATE] [PHONE_NUMB…" at bounding box center [446, 269] width 837 height 426
click at [694, 262] on span "Health Insurance(ESCP or parent-in-law)" at bounding box center [753, 265] width 182 height 13
